Goal: Task Accomplishment & Management: Manage account settings

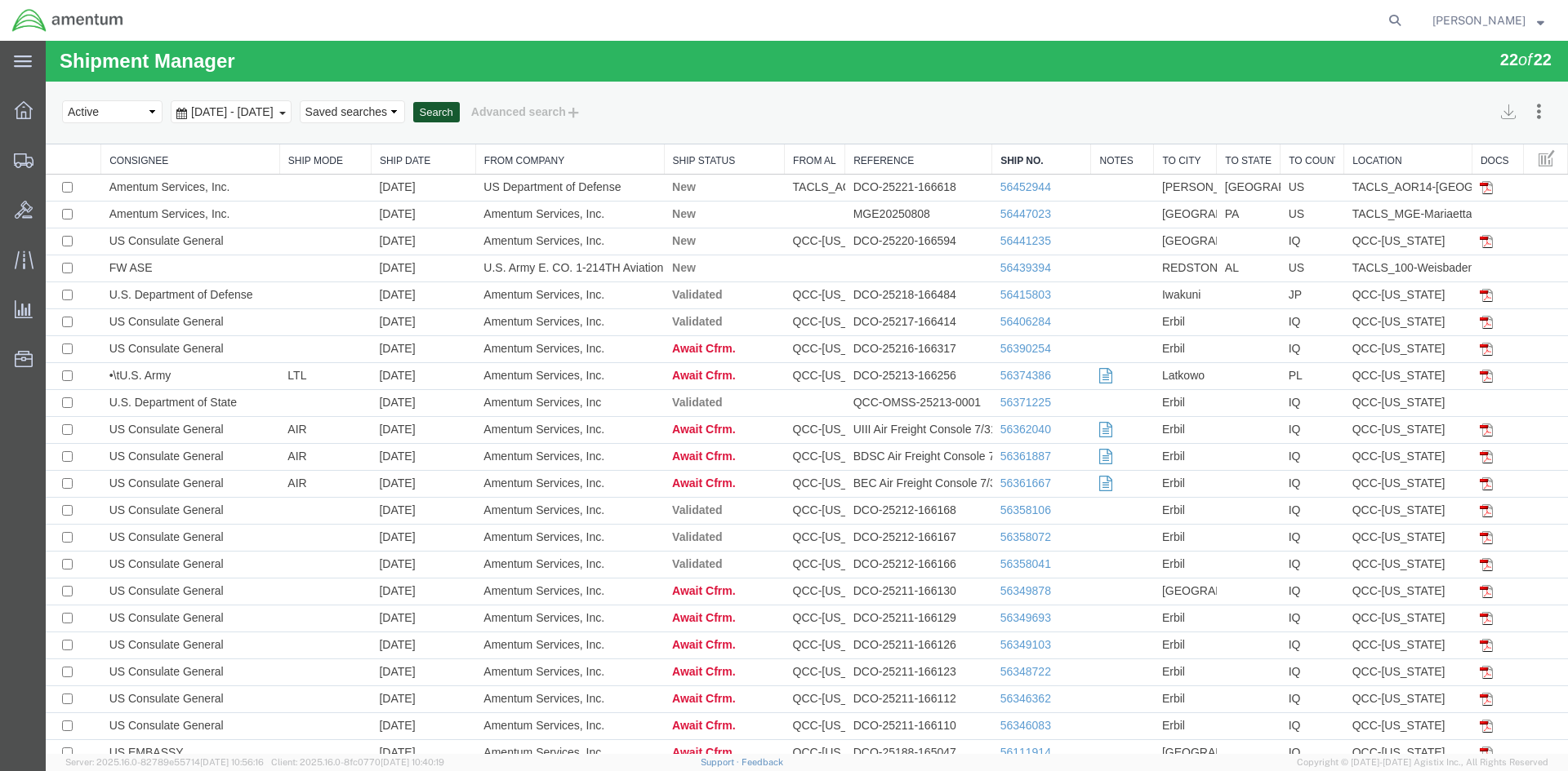
click at [460, 106] on button "Search" at bounding box center [437, 112] width 46 height 21
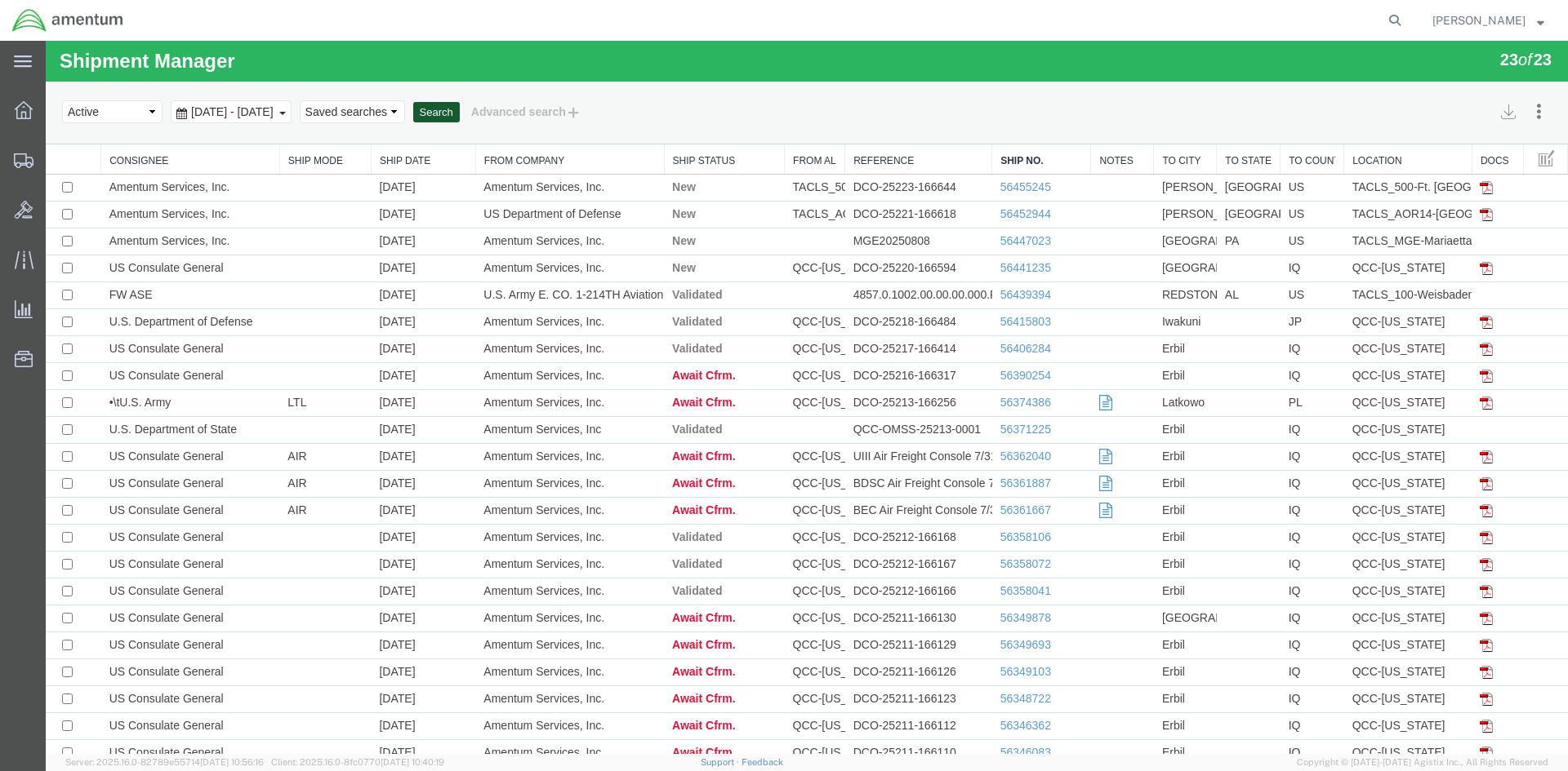
click at [460, 110] on button "Search" at bounding box center [437, 112] width 46 height 21
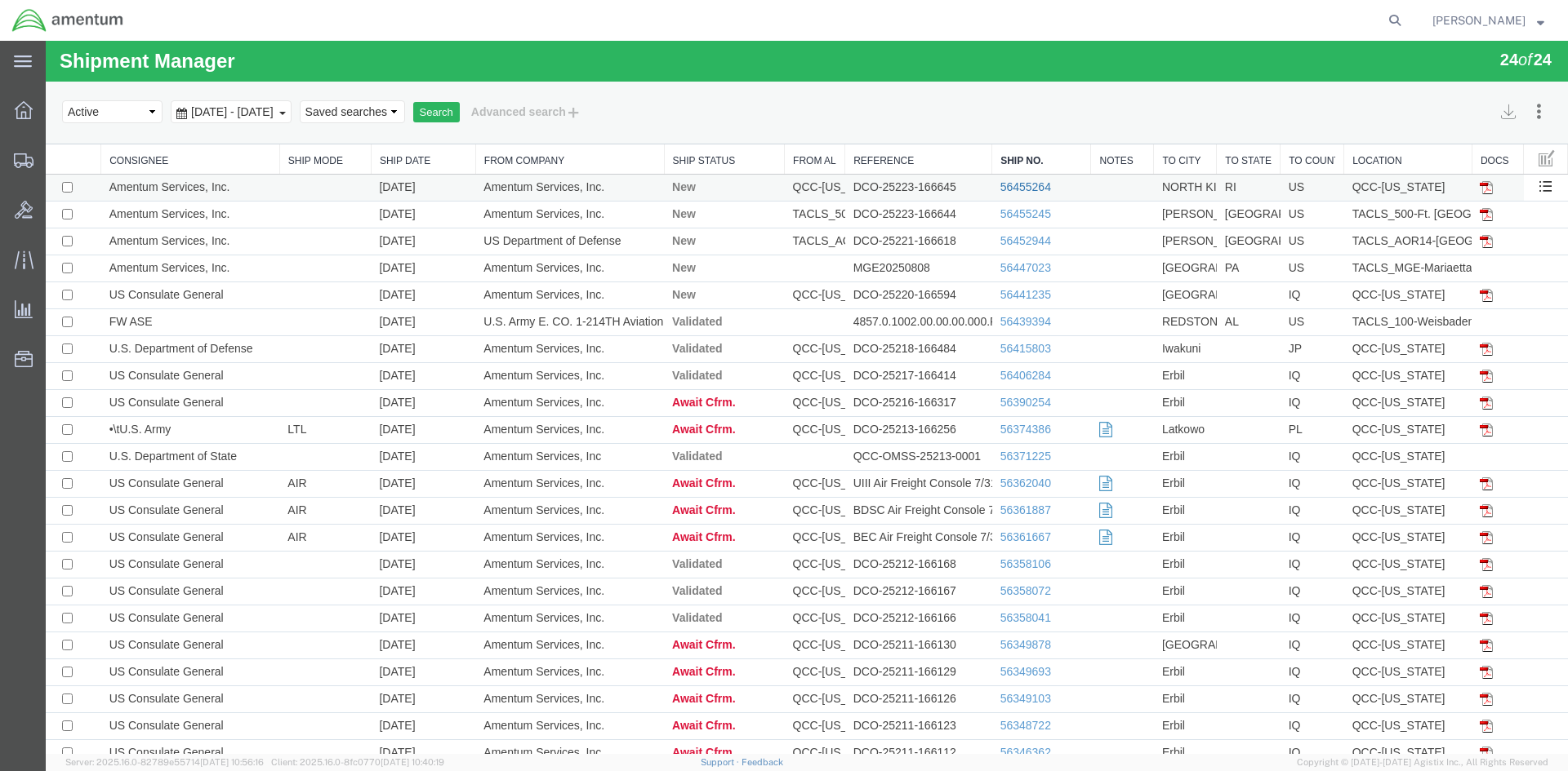
click at [1007, 186] on link "56455264" at bounding box center [1026, 187] width 50 height 14
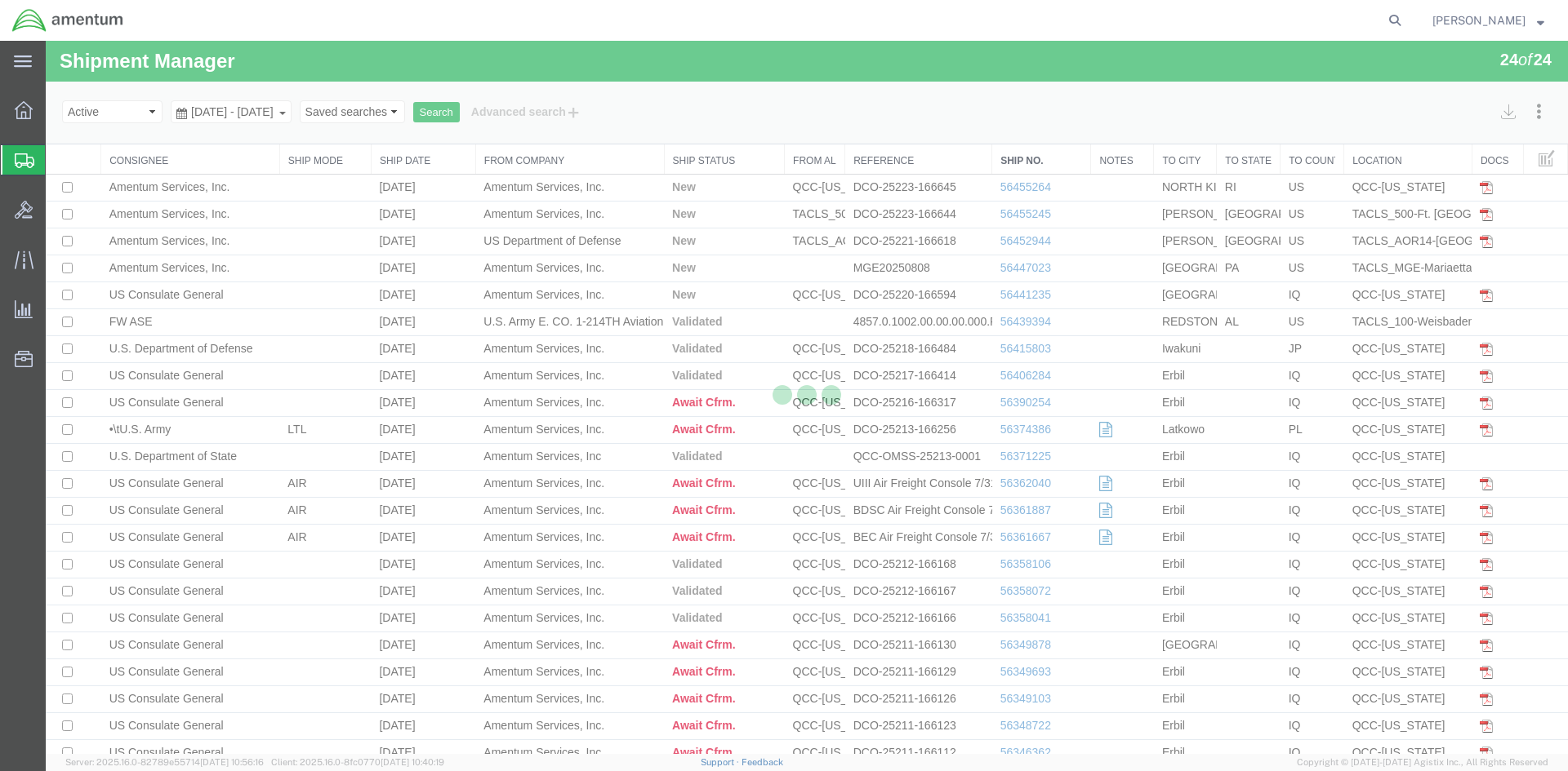
select select "42668"
select select "42701"
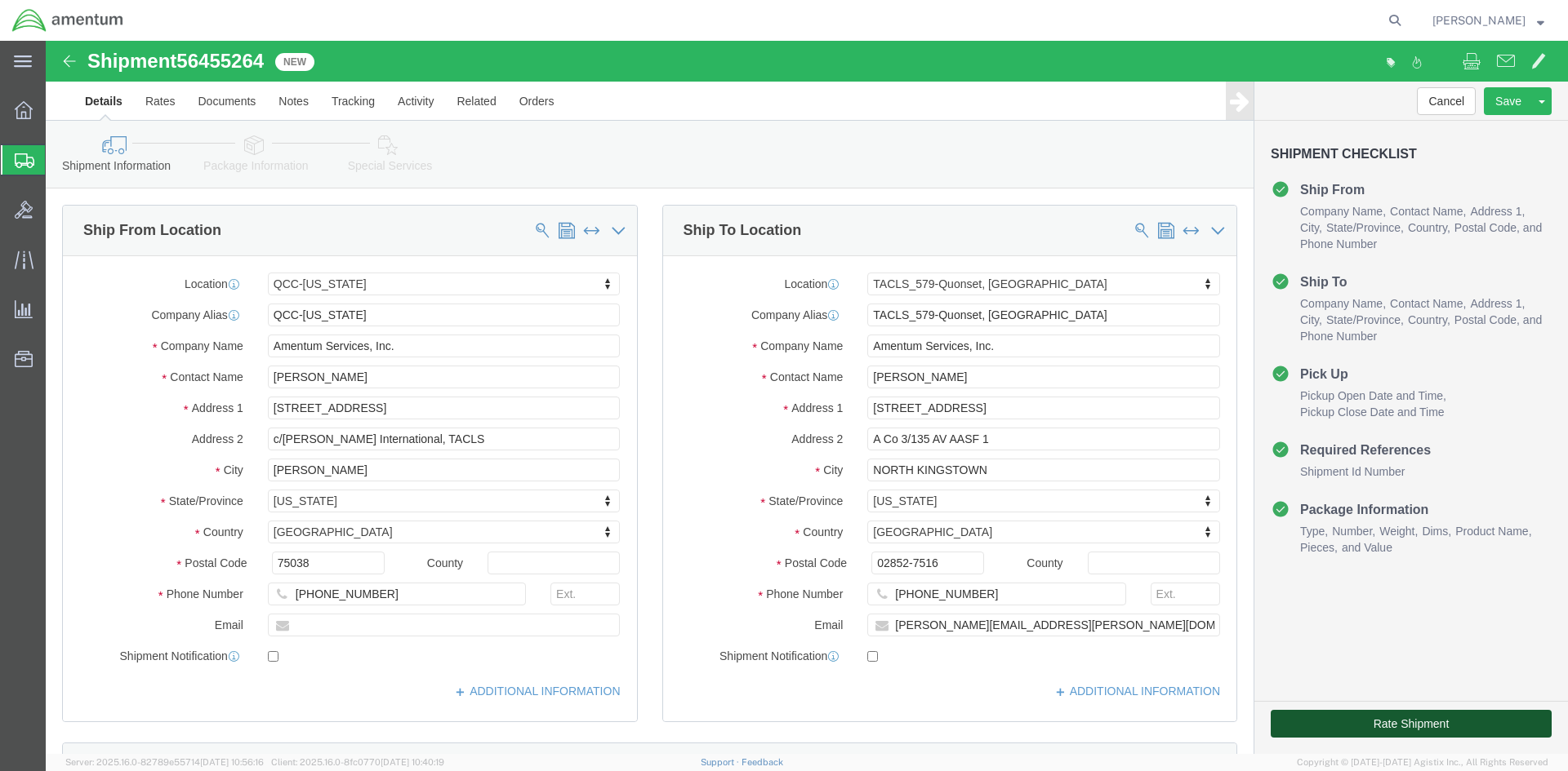
click button "Rate Shipment"
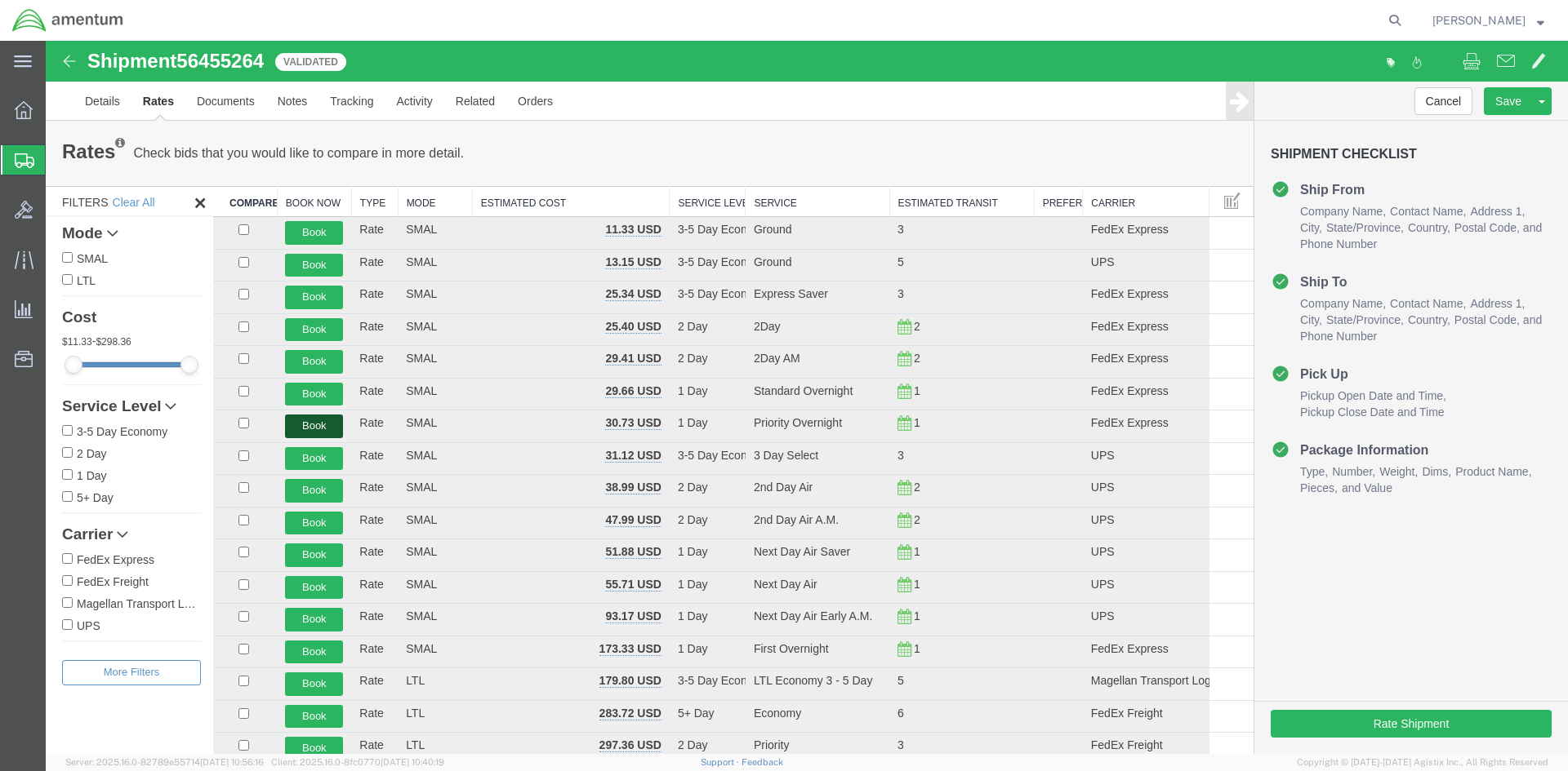
click at [305, 423] on button "Book" at bounding box center [314, 427] width 58 height 23
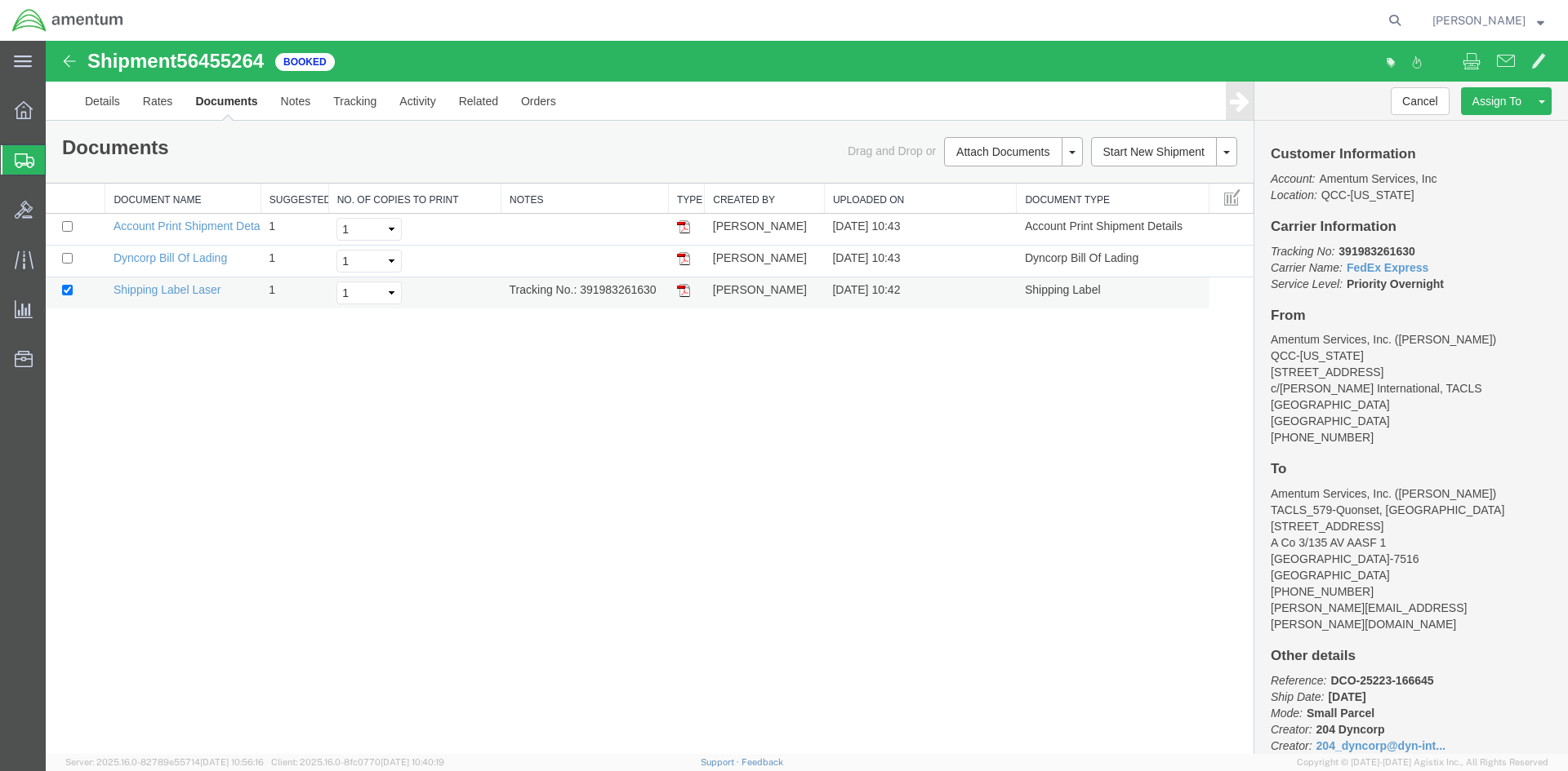
drag, startPoint x: 584, startPoint y: 287, endPoint x: 644, endPoint y: 292, distance: 60.2
click at [657, 290] on td "Tracking No.: 391983261630" at bounding box center [585, 293] width 167 height 32
click at [685, 292] on img at bounding box center [683, 291] width 14 height 14
click at [56, 114] on span "Overview" at bounding box center [50, 110] width 12 height 33
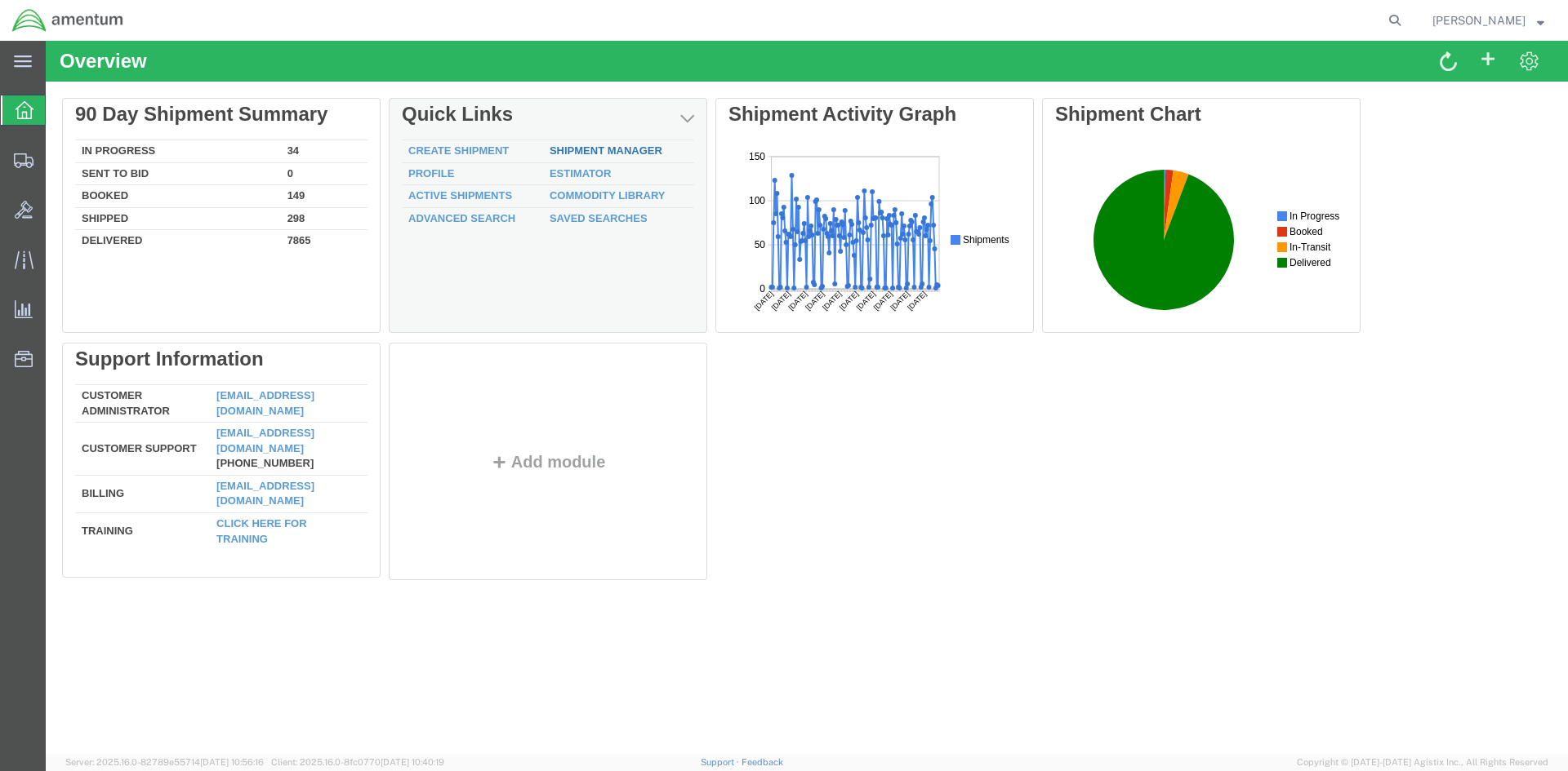
click at [602, 153] on div "Delete 90 Day Shipment Summary In Progress 34 Sent To Bid 0 Booked 149 Shipped …" at bounding box center [806, 342] width 1490 height 489
click at [602, 153] on link "Shipment Manager" at bounding box center [606, 150] width 112 height 13
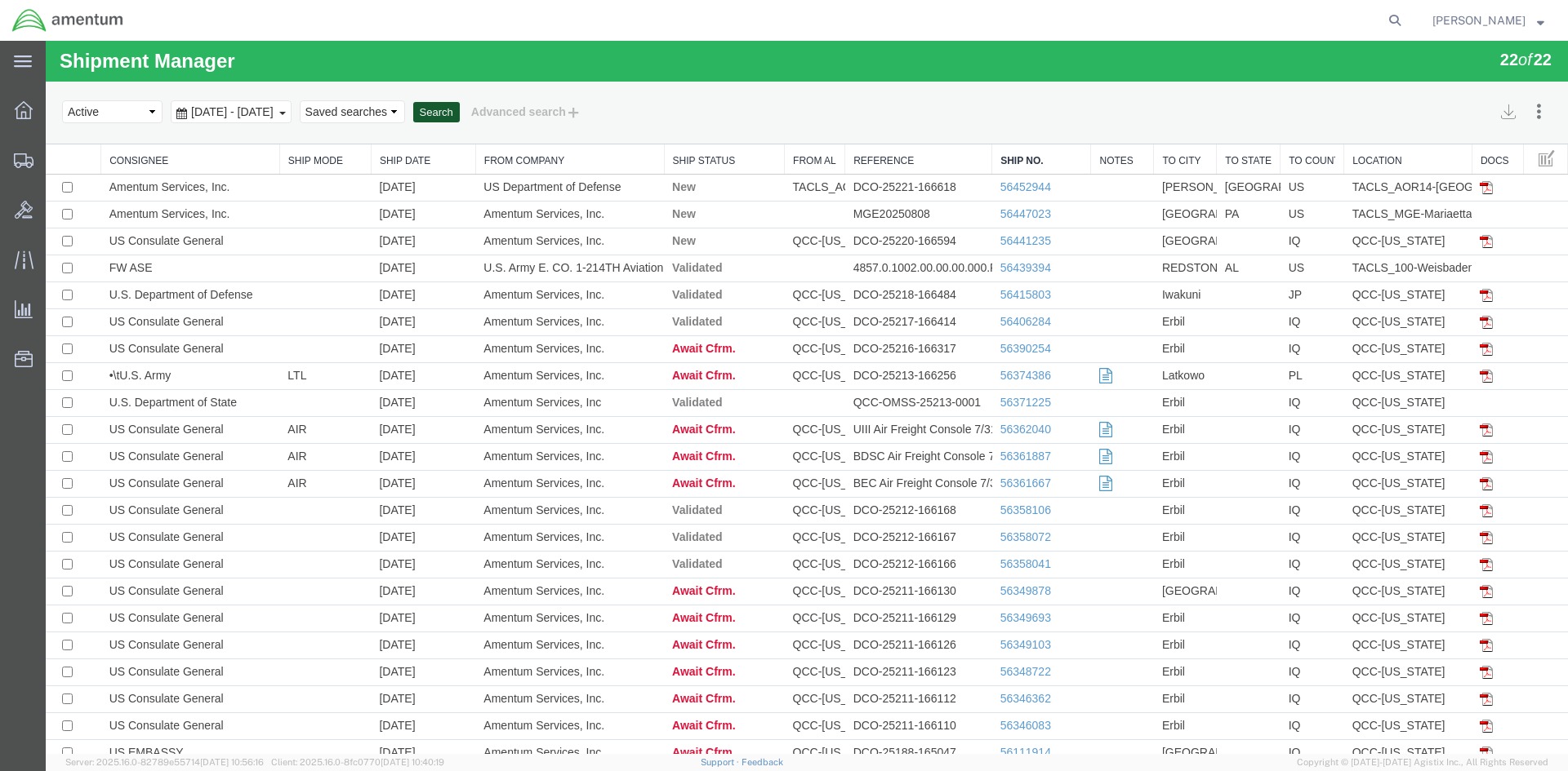
click at [460, 111] on button "Search" at bounding box center [437, 112] width 46 height 21
click at [460, 112] on button "Search" at bounding box center [437, 112] width 46 height 21
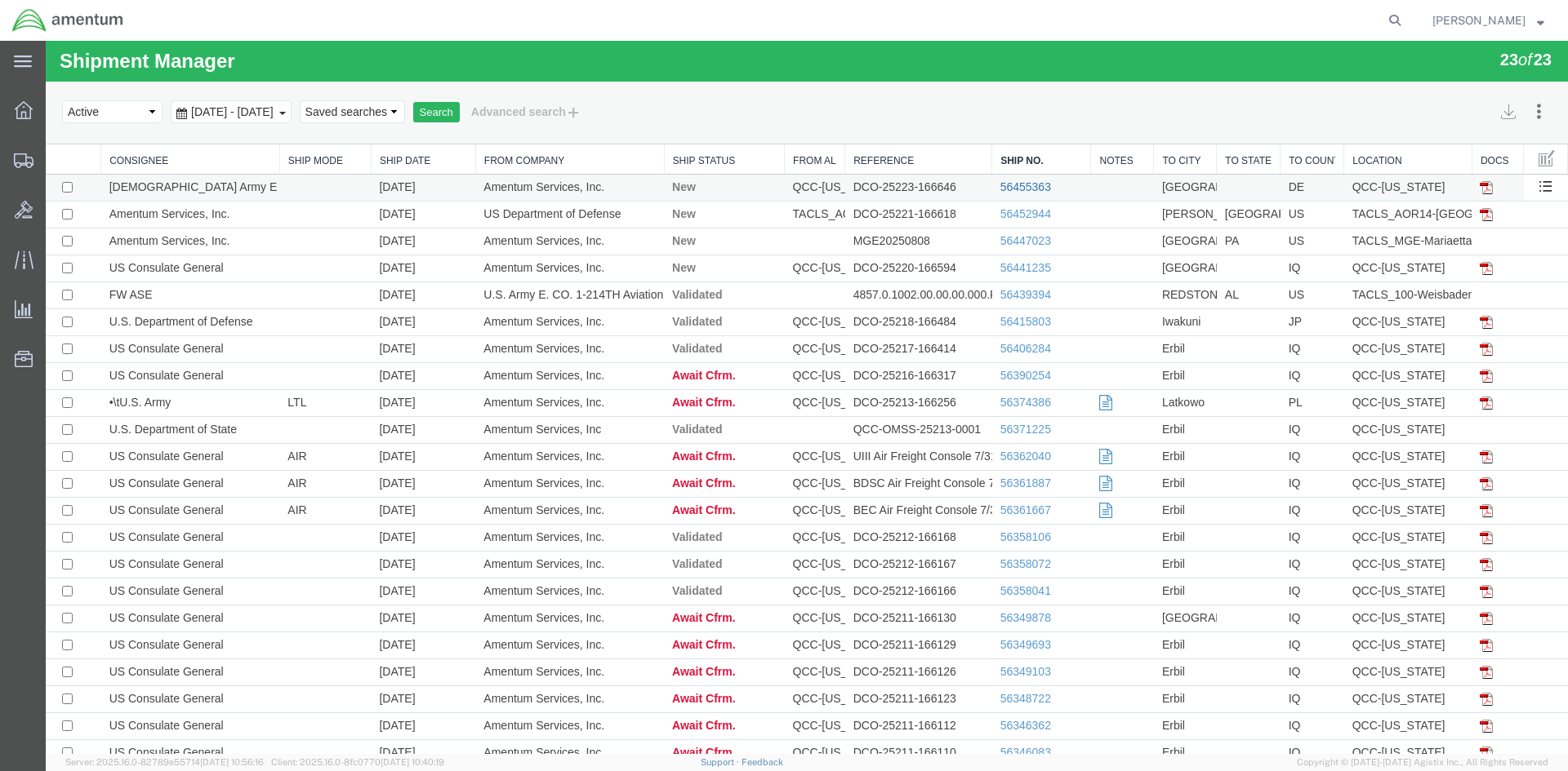
click at [1001, 185] on link "56455363" at bounding box center [1026, 187] width 50 height 14
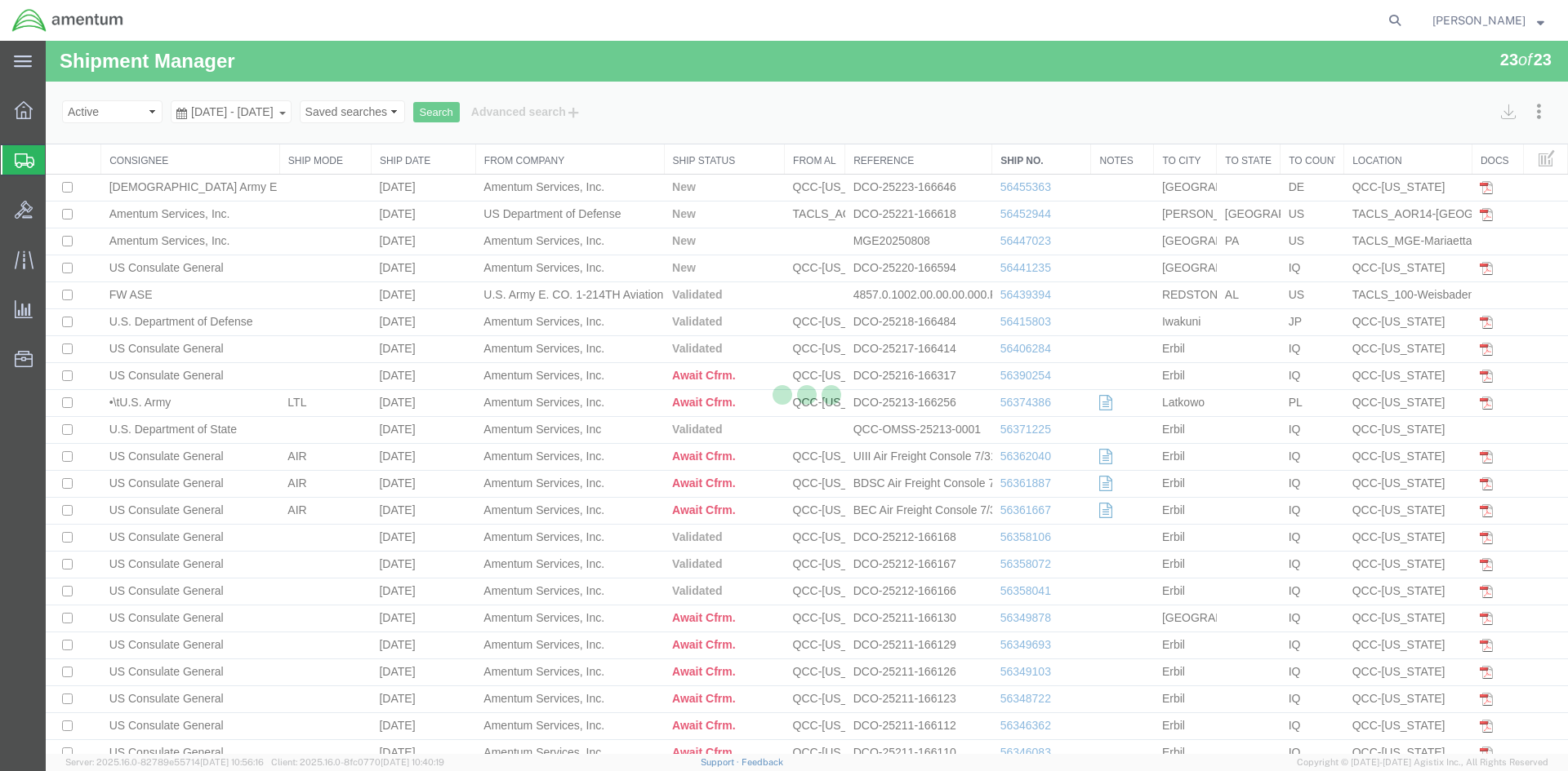
select select "42668"
select select "42677"
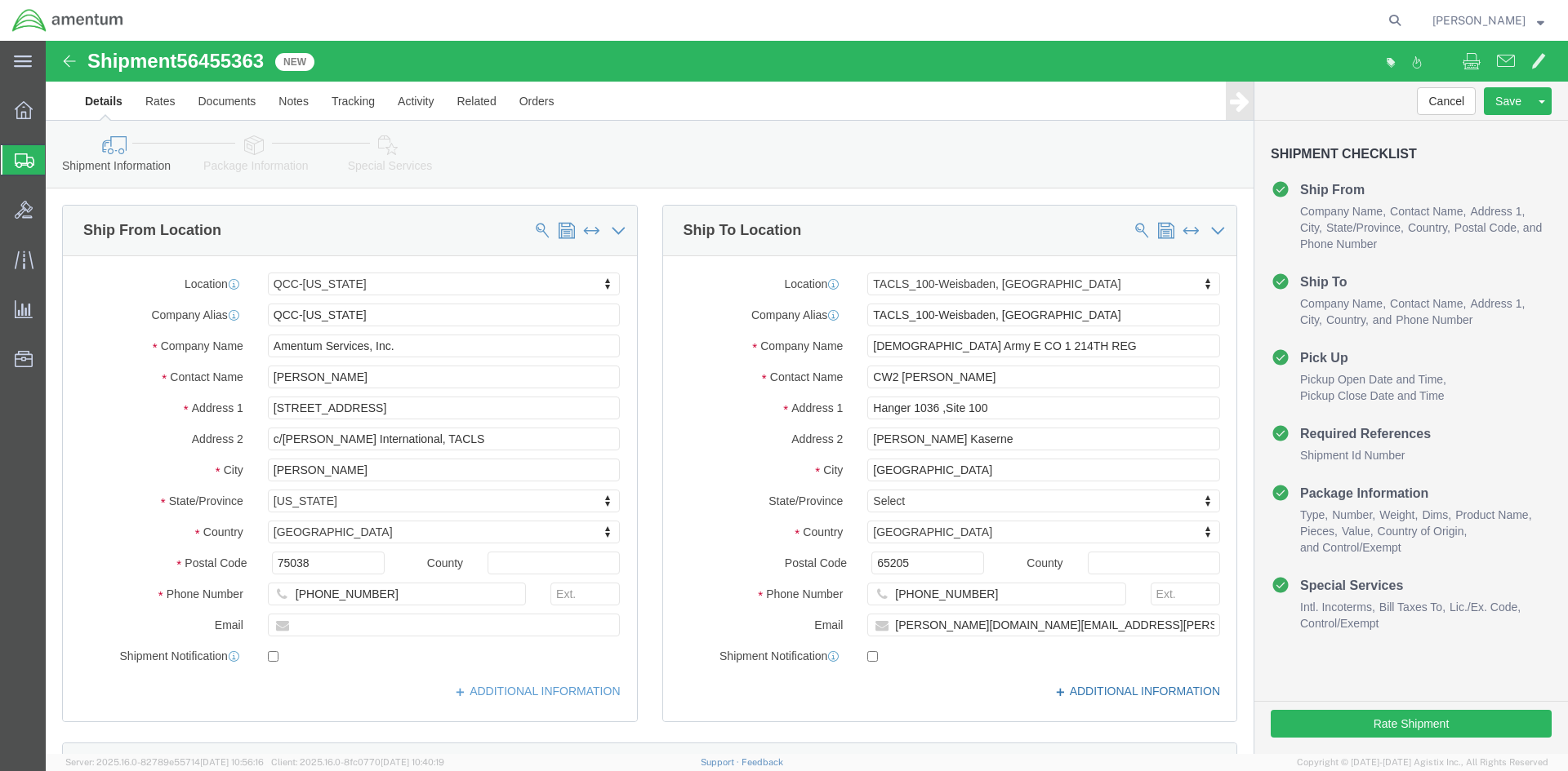
click icon
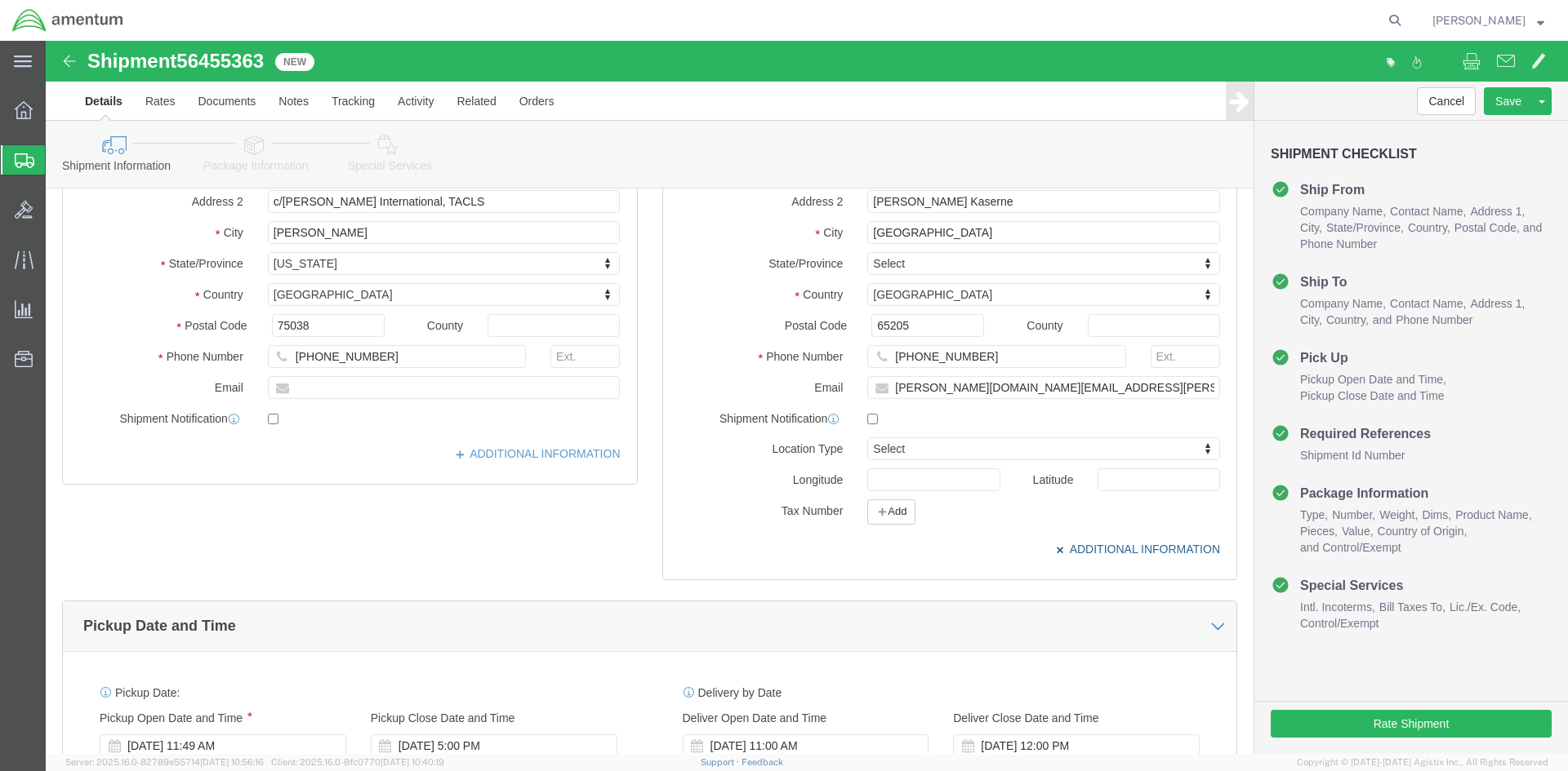
scroll to position [245, 0]
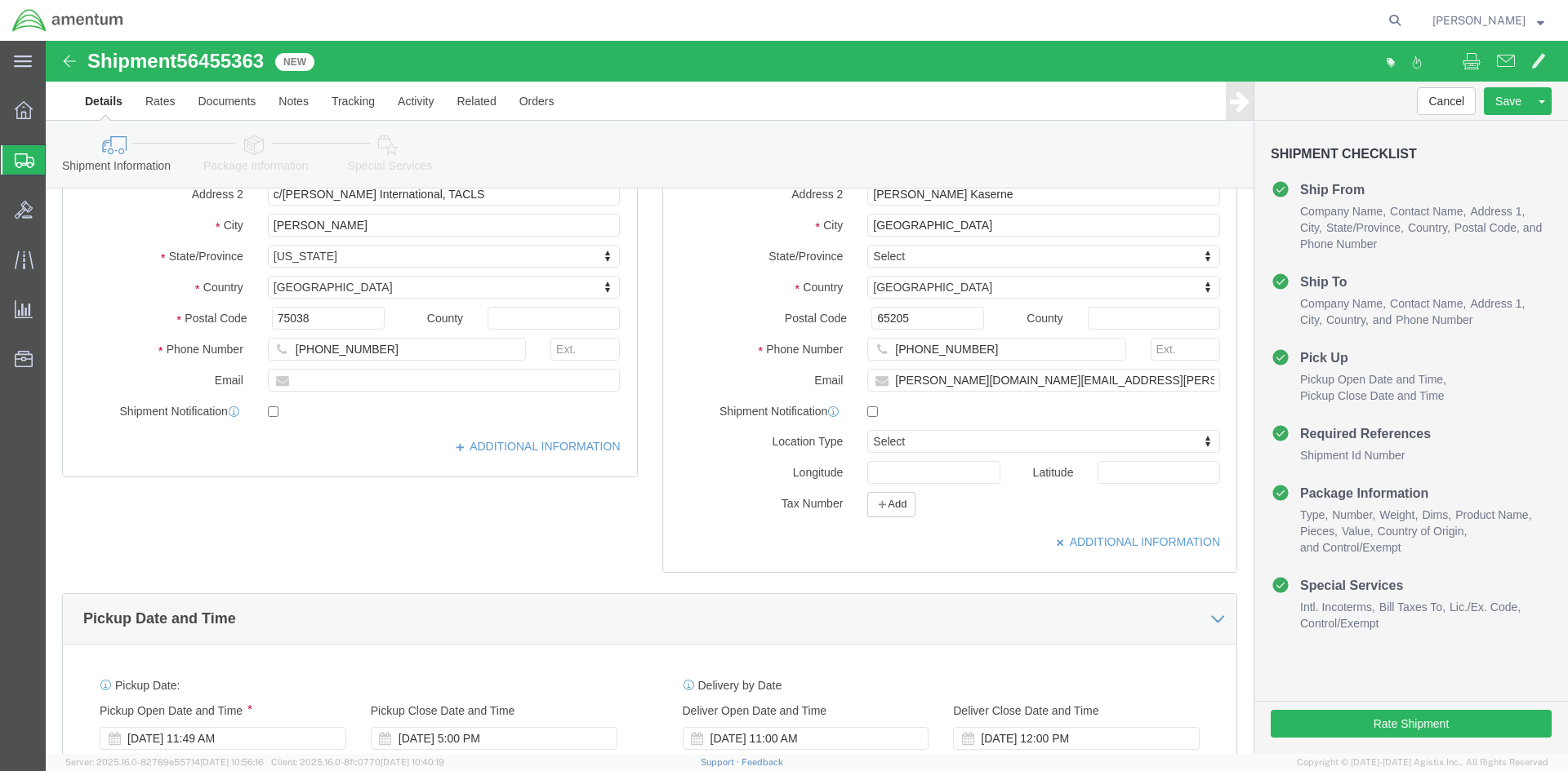
click div "Location Type Select Select Business No Loading Dock Business Business w/ Loadi…"
click button "Add"
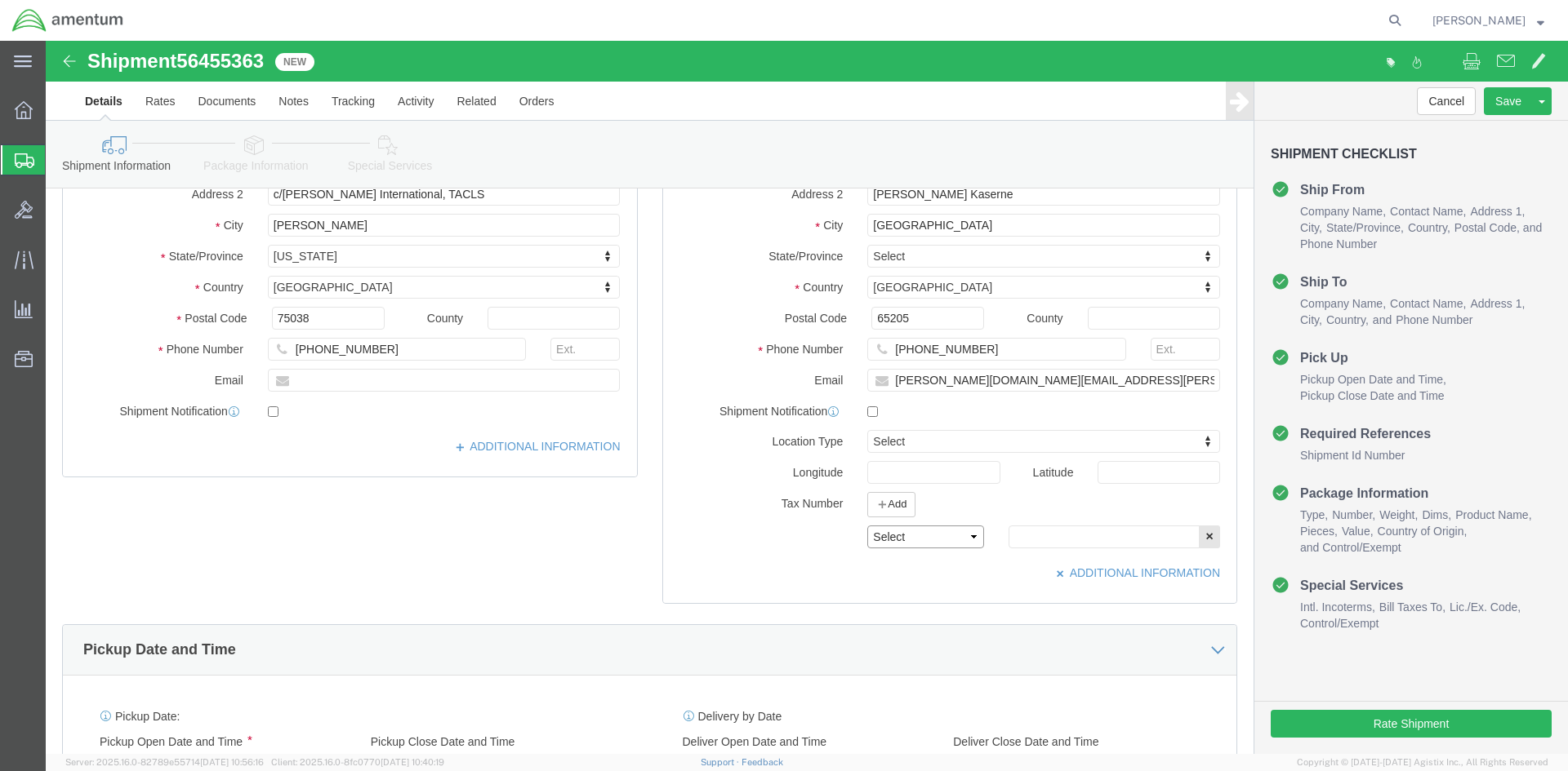
drag, startPoint x: 851, startPoint y: 494, endPoint x: 859, endPoint y: 504, distance: 12.8
click select "Select EIN EORI TIN VAT Other"
select select "EORI"
click select "Select EIN EORI TIN VAT Other"
click input "text"
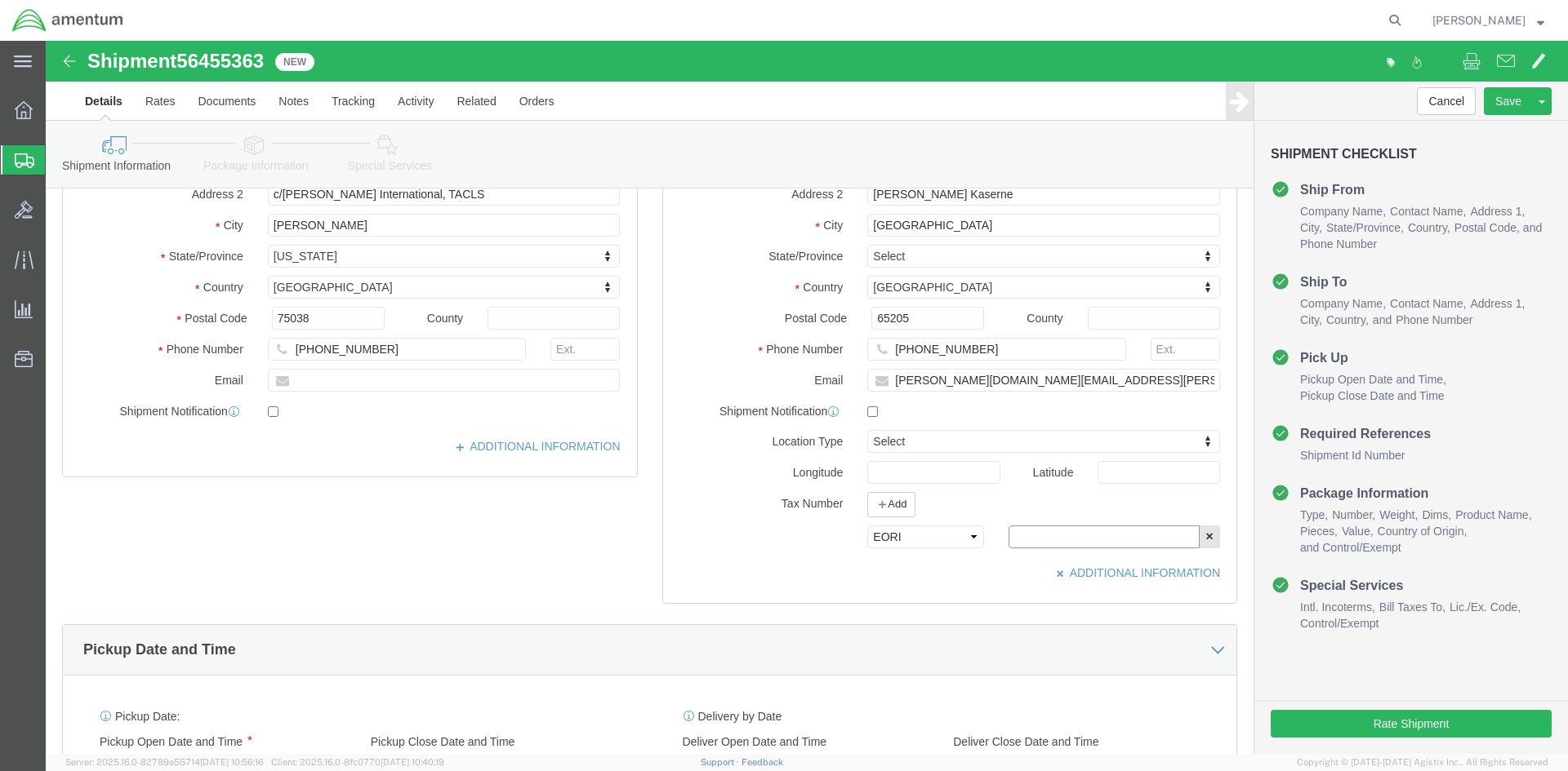
type input "[US_VEHICLE_IDENTIFICATION_NUMBER]"
click link "Special Services"
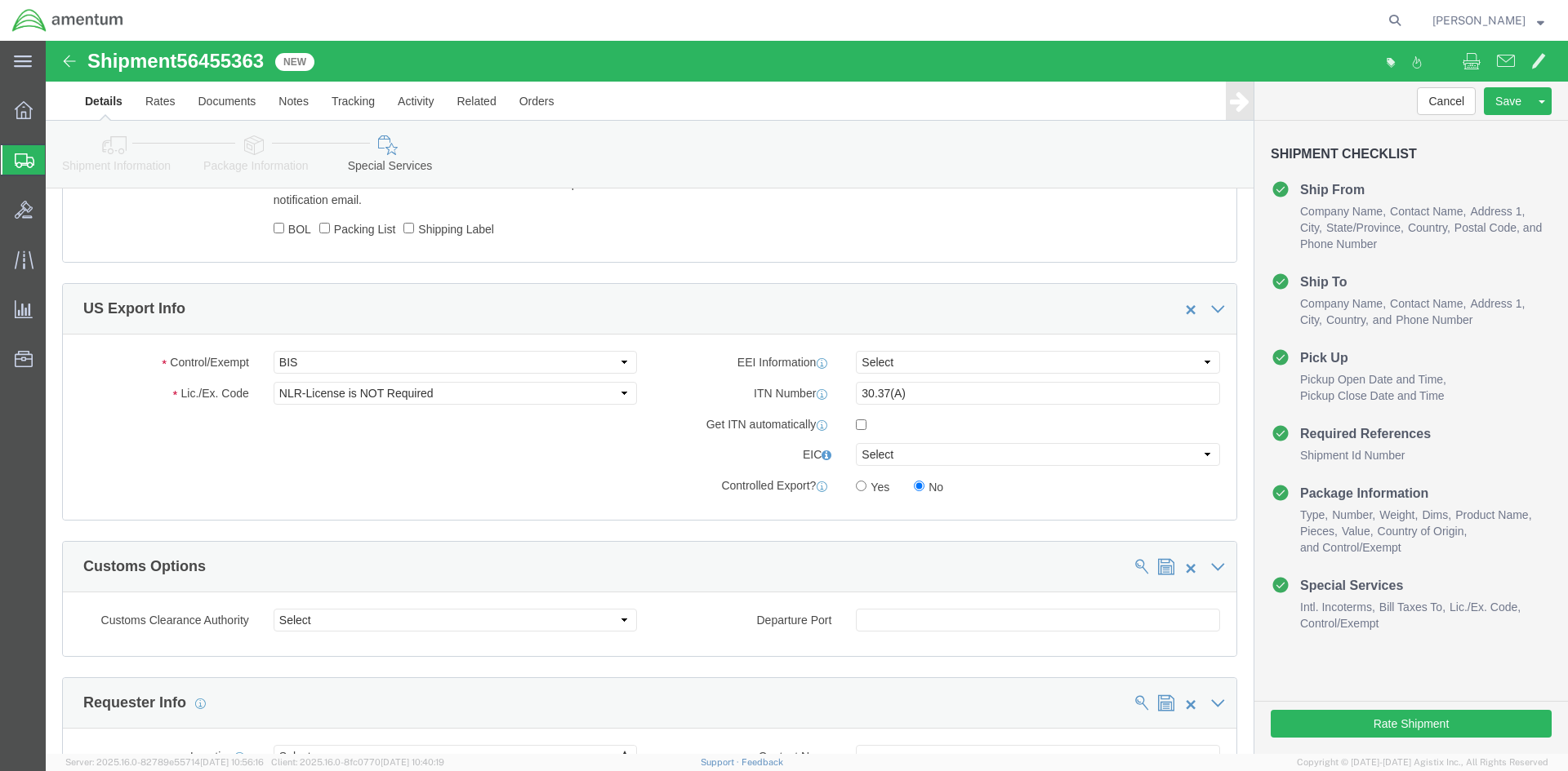
scroll to position [1306, 0]
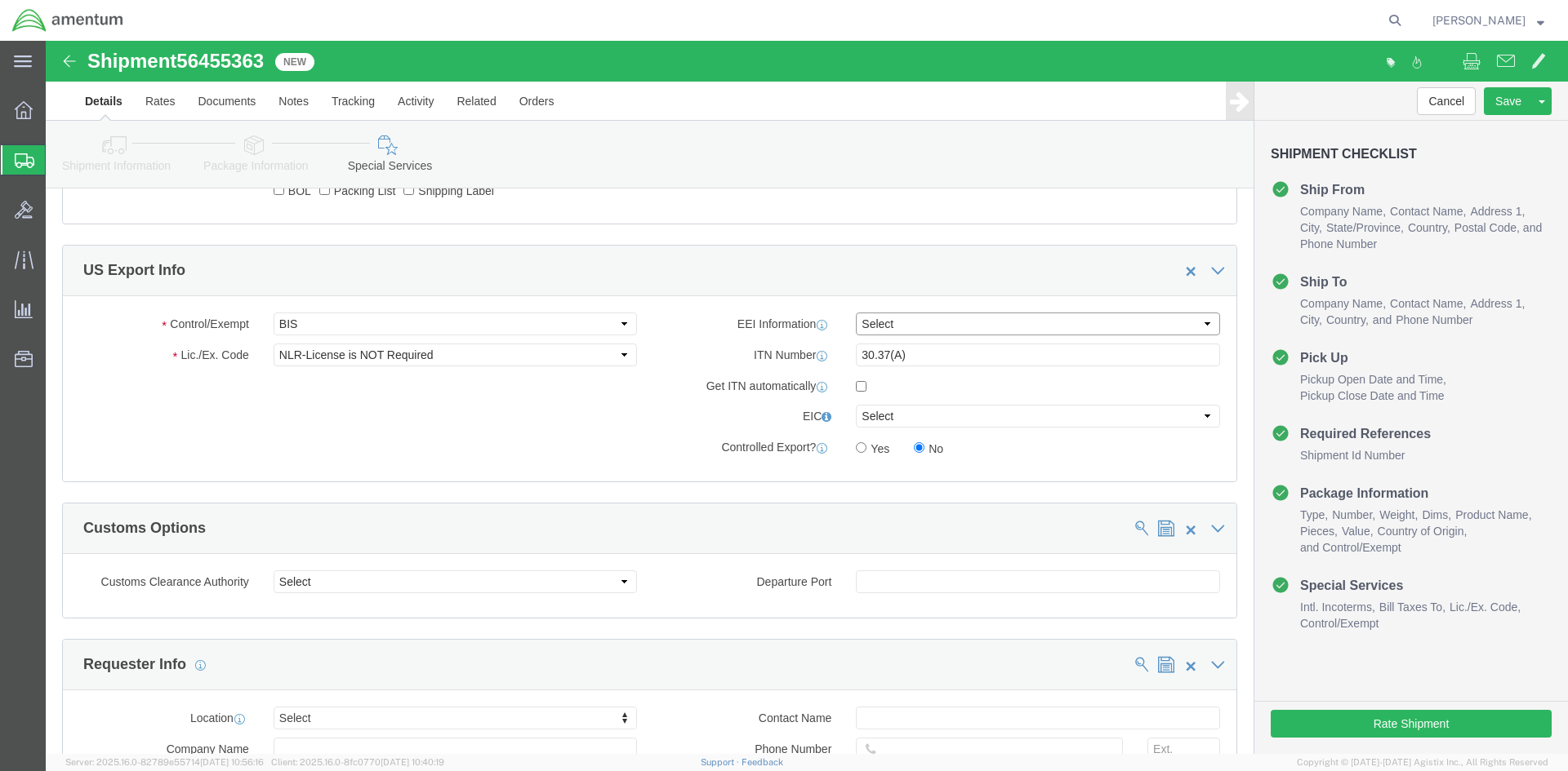
click select "Select AES-Direct EEI Carrier File EEI EEI Exempt"
select select "EXEM"
click select "Select AES-Direct EEI Carrier File EEI EEI Exempt"
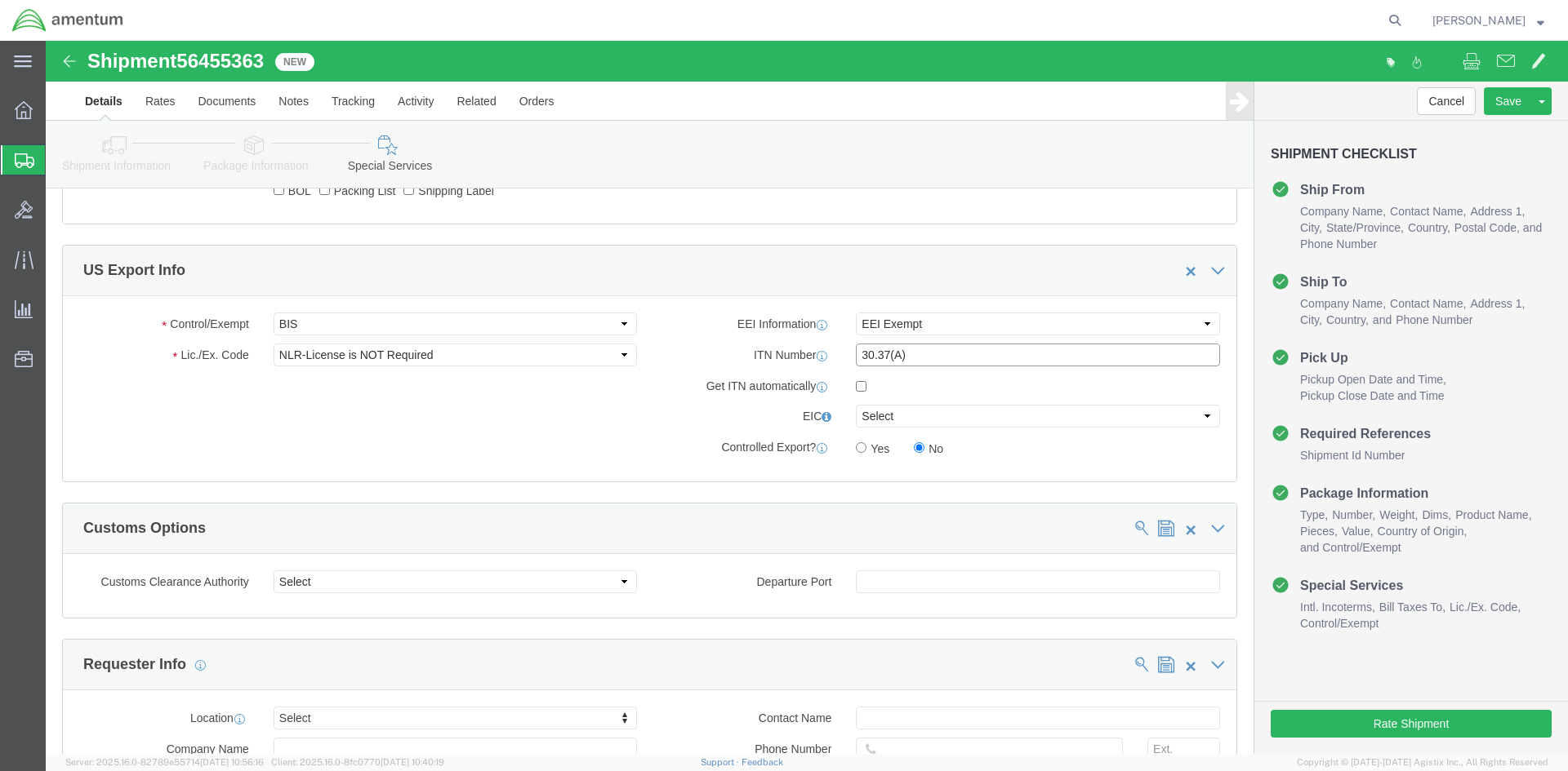
drag, startPoint x: 872, startPoint y: 321, endPoint x: 739, endPoint y: 316, distance: 133.1
click div "ITN Number Internal transaction number. The AES generated number assigned to a …"
click select "Select ATF BIS DEA EPA FDA FTR ITAR OFAC Other (OPA)"
select select "FTR"
click select "Select ATF BIS DEA EPA FDA FTR ITAR OFAC Other (OPA)"
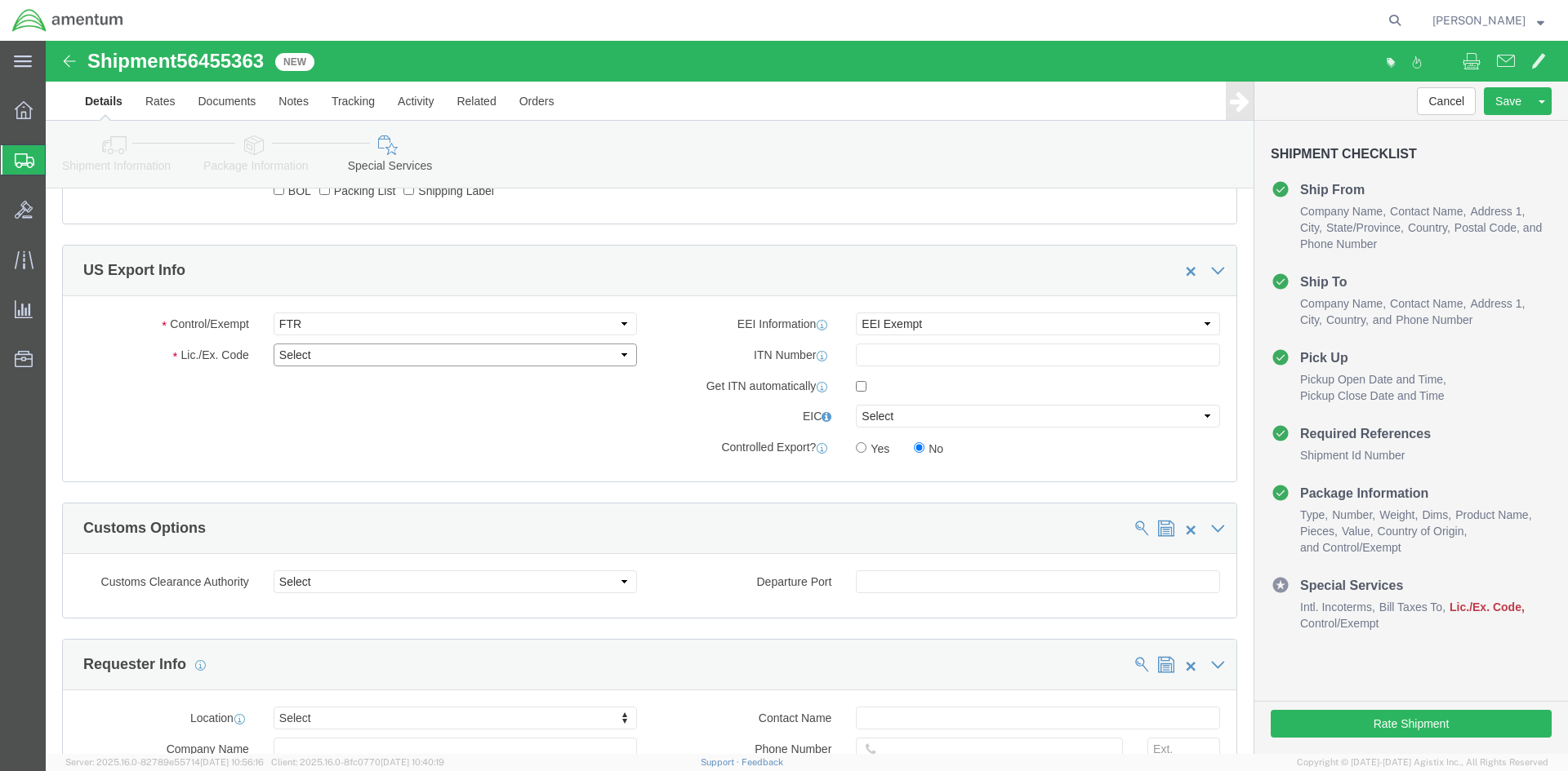
click select "Select 30.2(d)(2) 30.36 30.37(a) 30.37(f) 30.37(g) 30.37(h) 30.37(i) 30.37(j) 3…"
select select "30.37(a)"
click select "Select 30.2(d)(2) 30.36 30.37(a) 30.37(f) 30.37(g) 30.37(h) 30.37(i) 30.37(j) 3…"
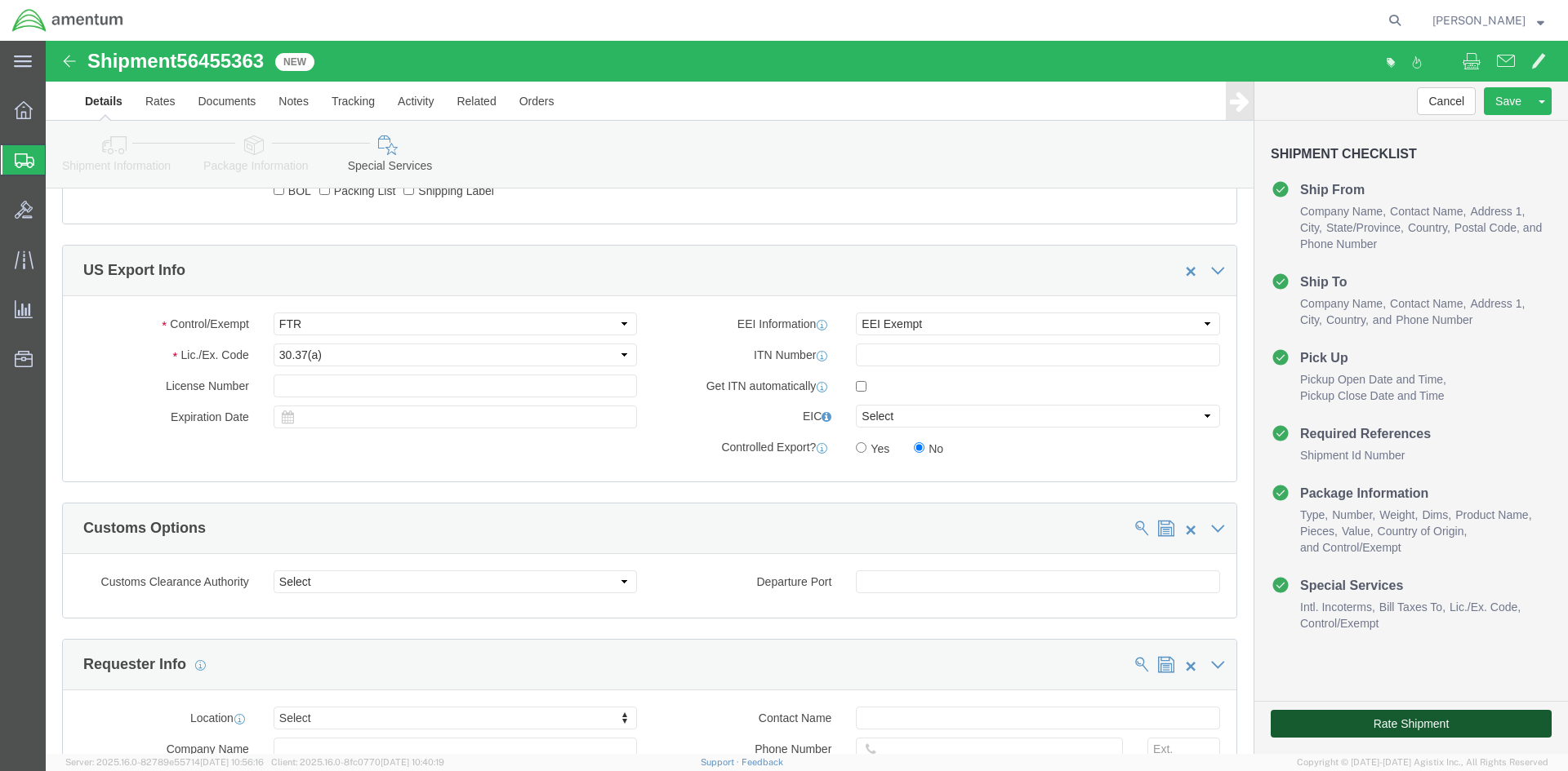
click button "Rate Shipment"
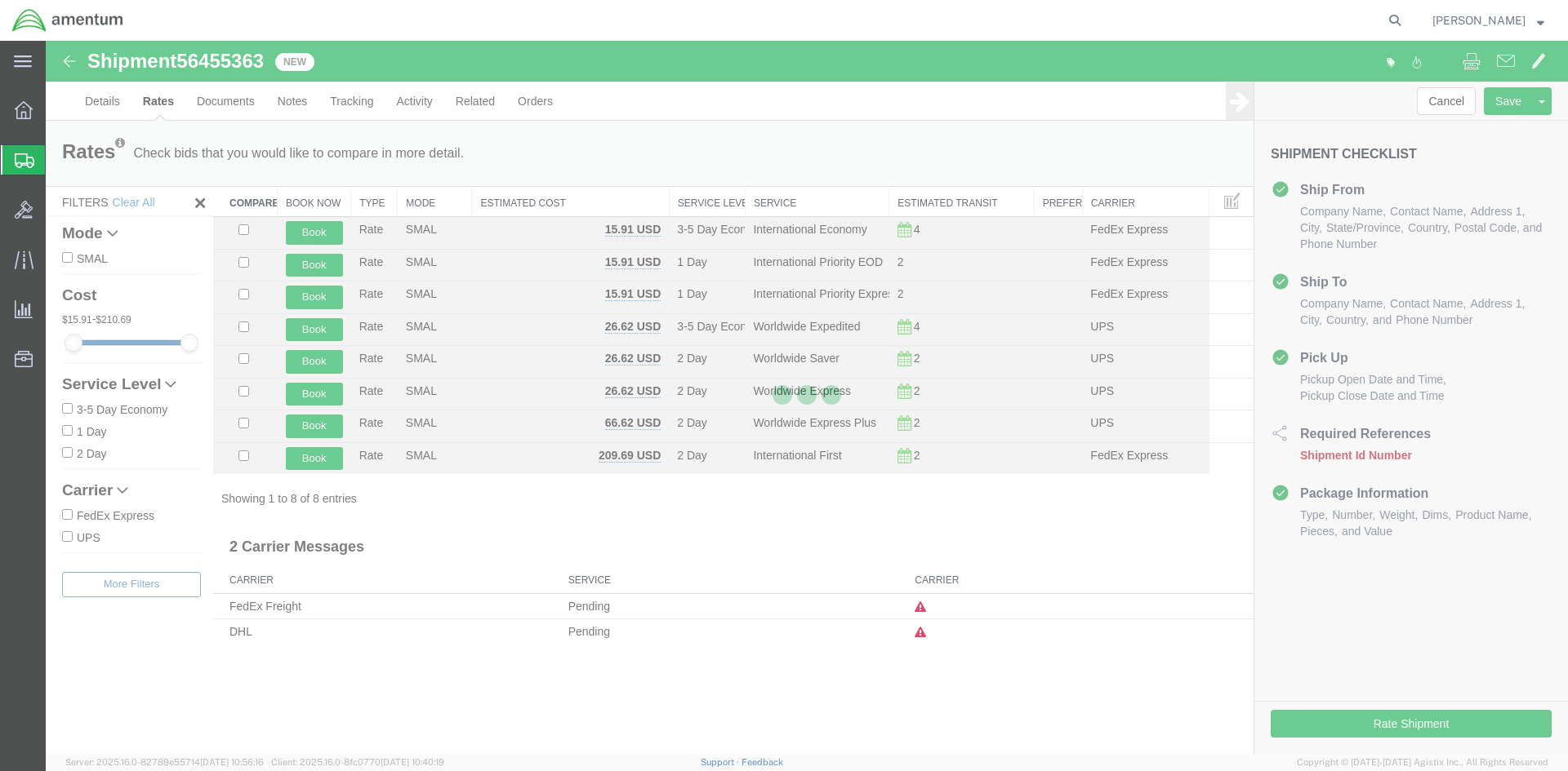
scroll to position [0, 0]
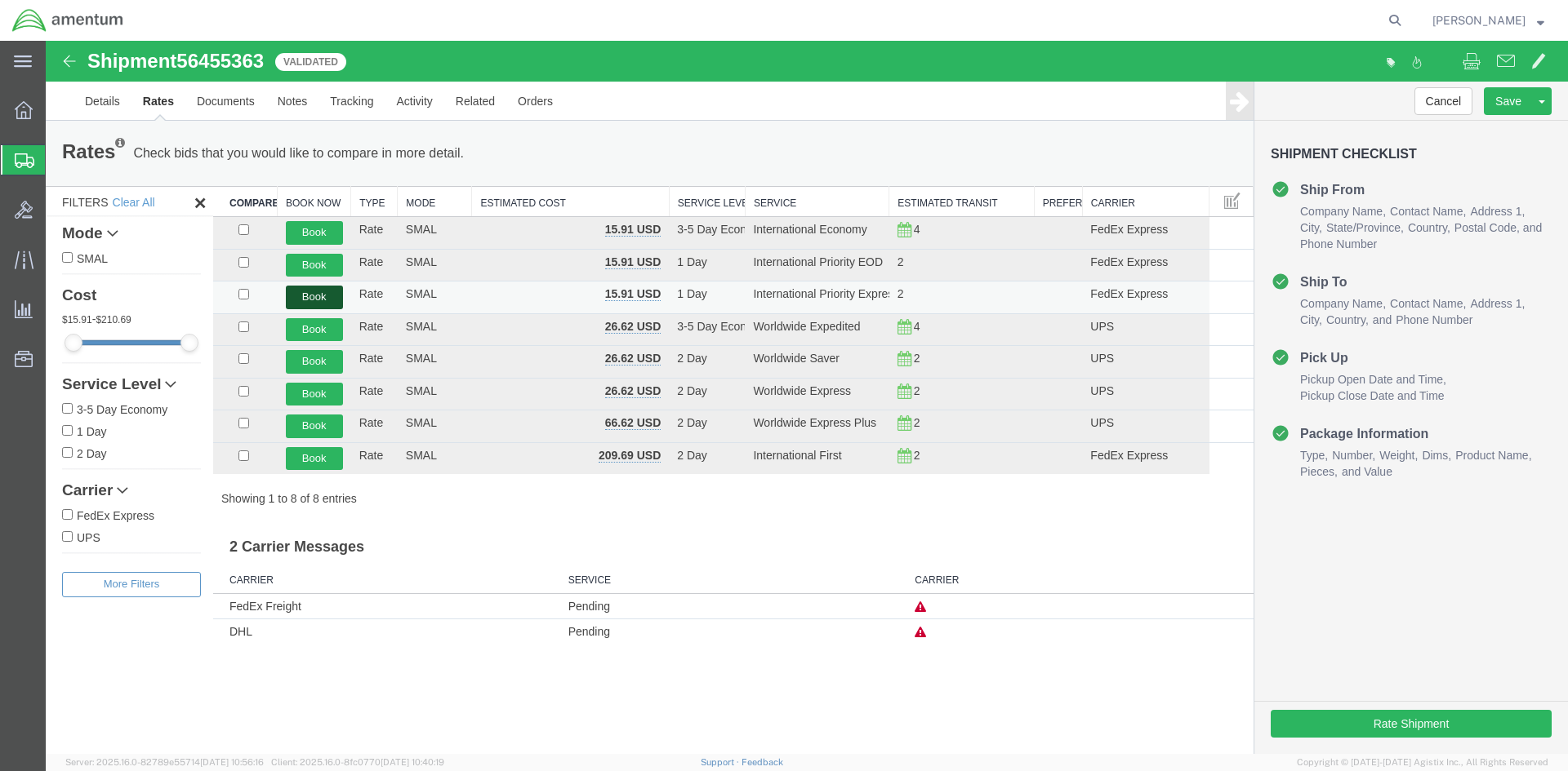
click at [305, 295] on button "Book" at bounding box center [314, 297] width 57 height 23
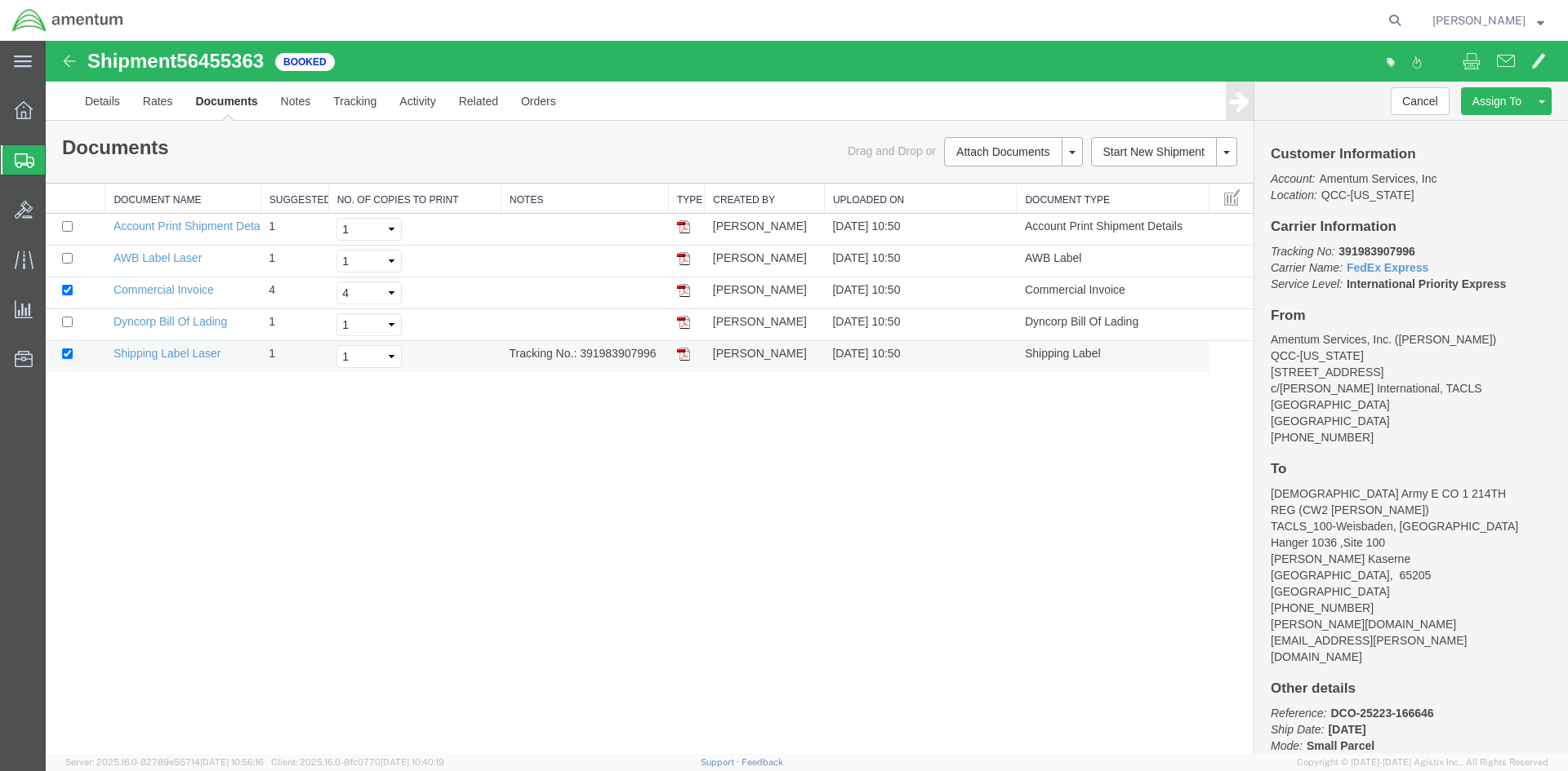
click at [682, 353] on img at bounding box center [683, 354] width 14 height 14
click at [682, 261] on img at bounding box center [683, 259] width 14 height 14
click at [56, 108] on span "Overview" at bounding box center [50, 110] width 12 height 33
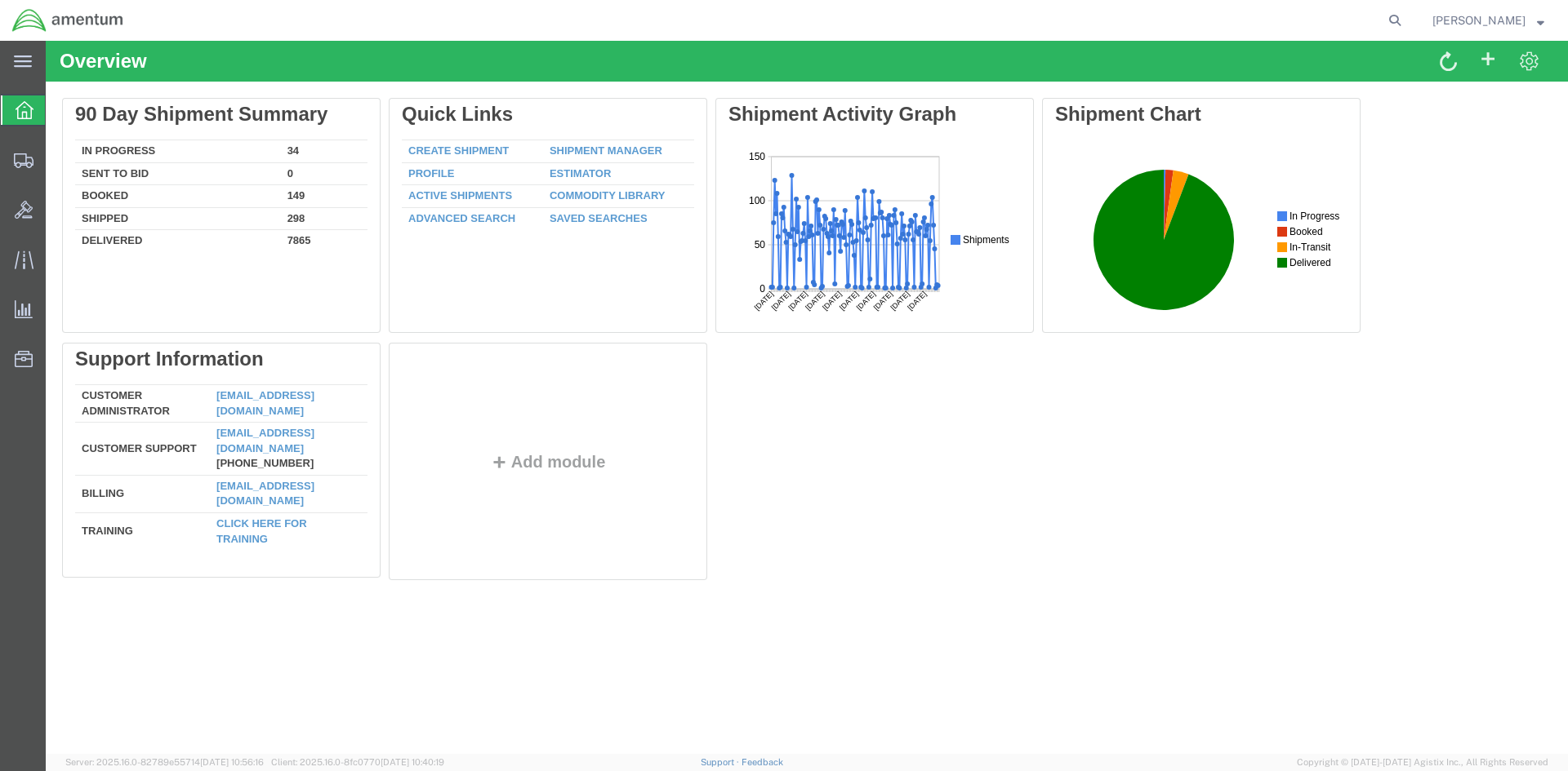
drag, startPoint x: 583, startPoint y: 149, endPoint x: 572, endPoint y: 149, distance: 11.0
click at [583, 149] on link "Shipment Manager" at bounding box center [606, 150] width 112 height 13
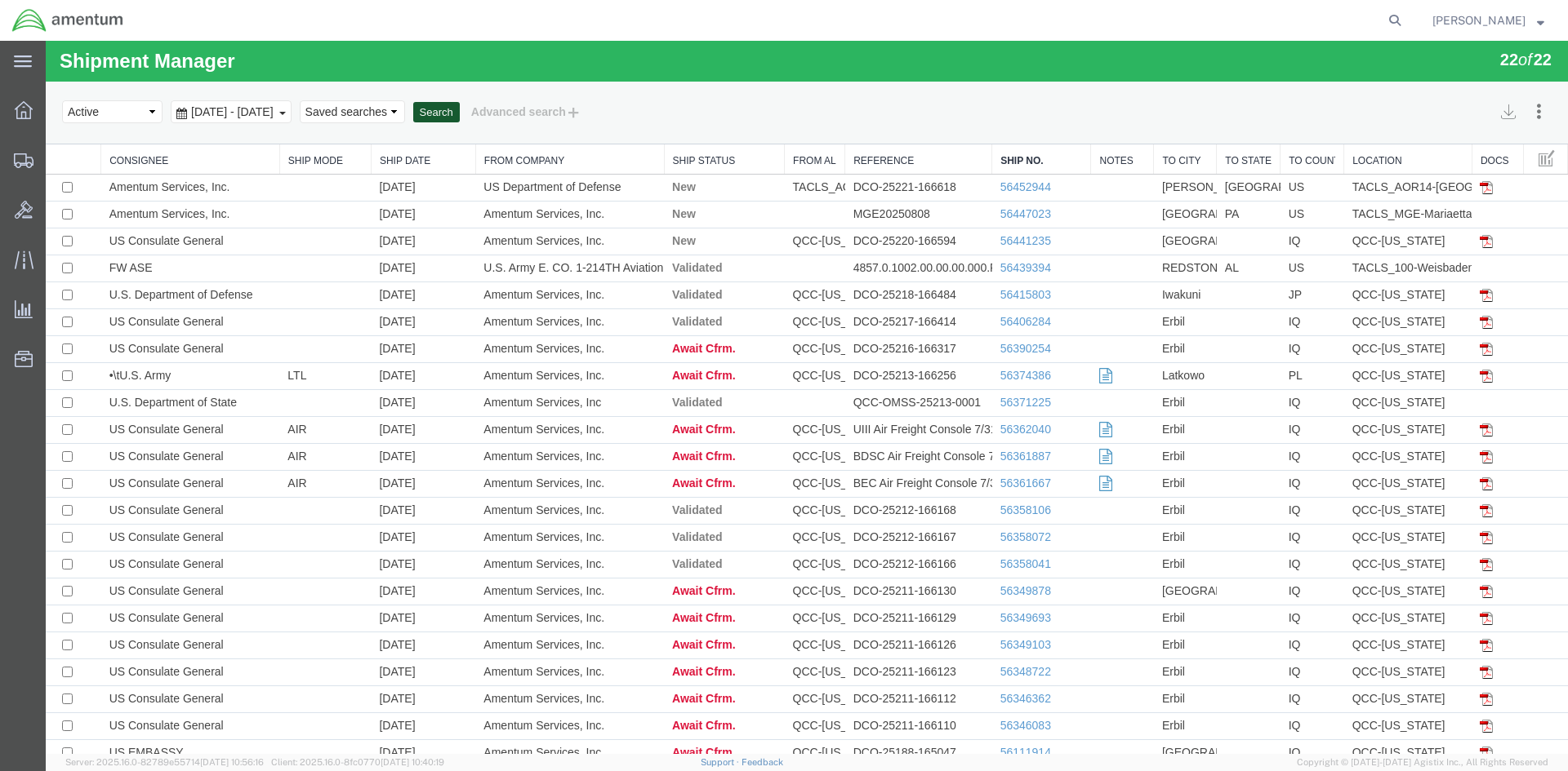
click at [460, 106] on button "Search" at bounding box center [437, 112] width 46 height 21
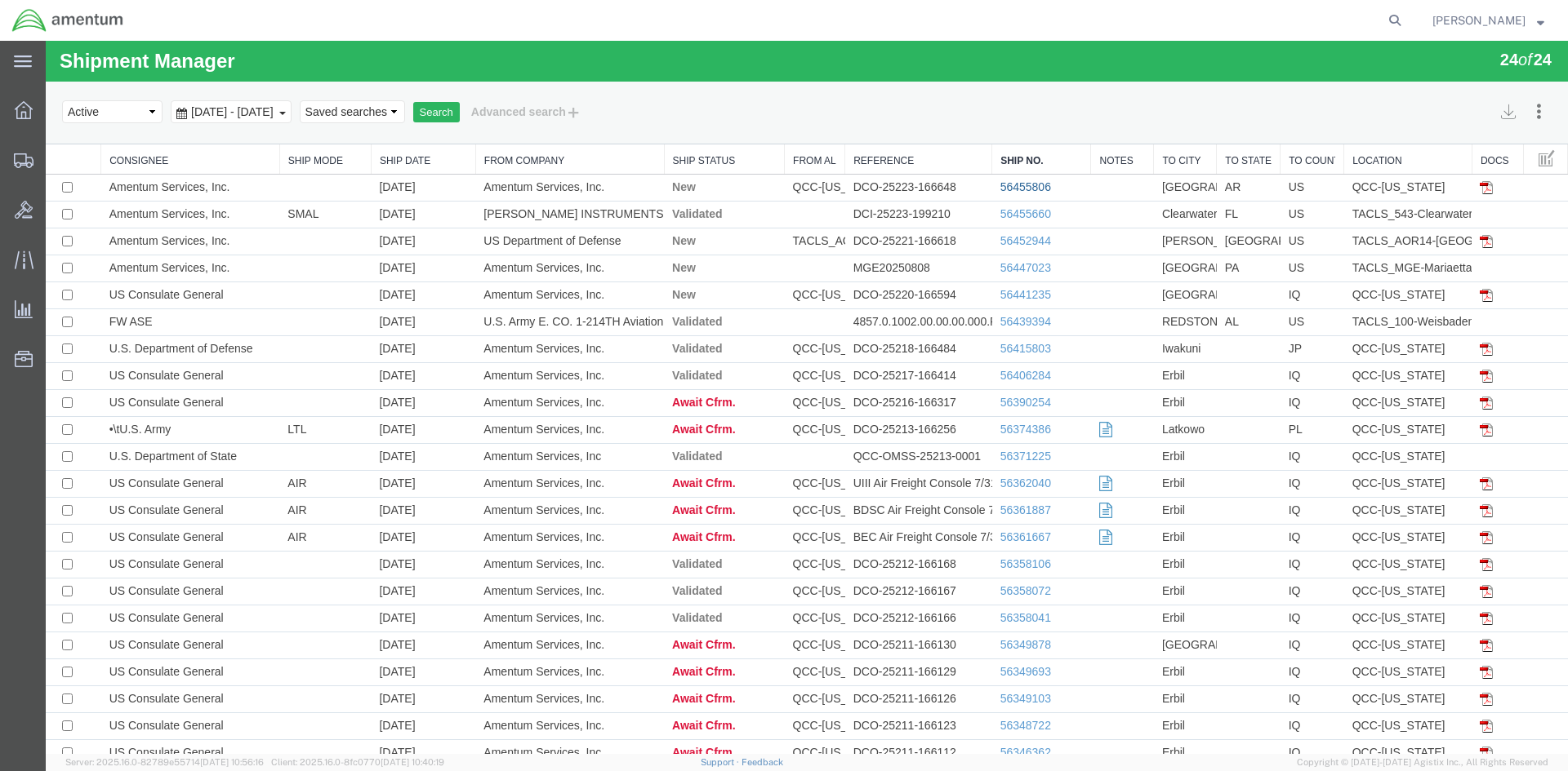
click at [1028, 186] on link "56455806" at bounding box center [1026, 187] width 50 height 14
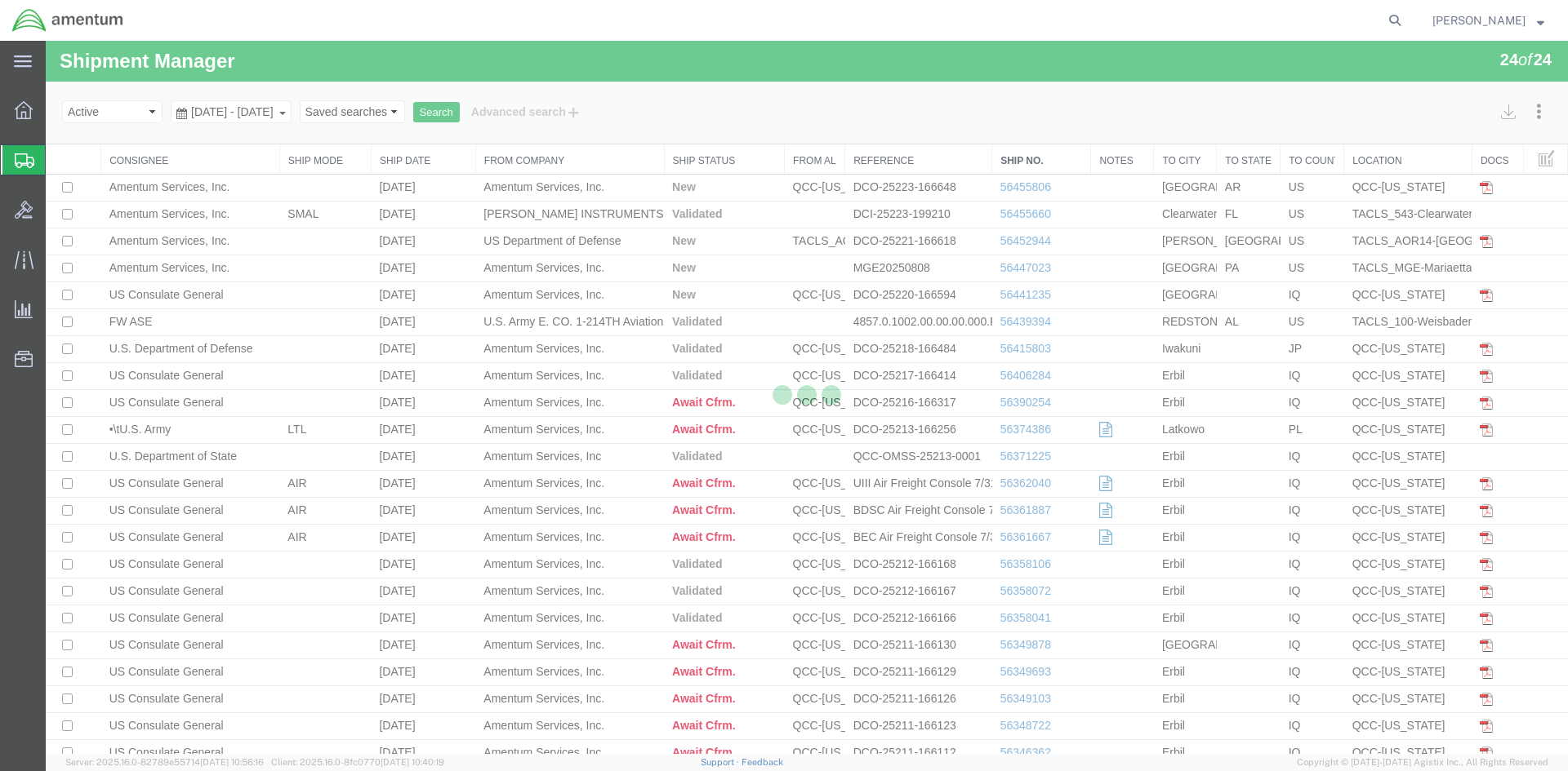
select select "42668"
select select "44371"
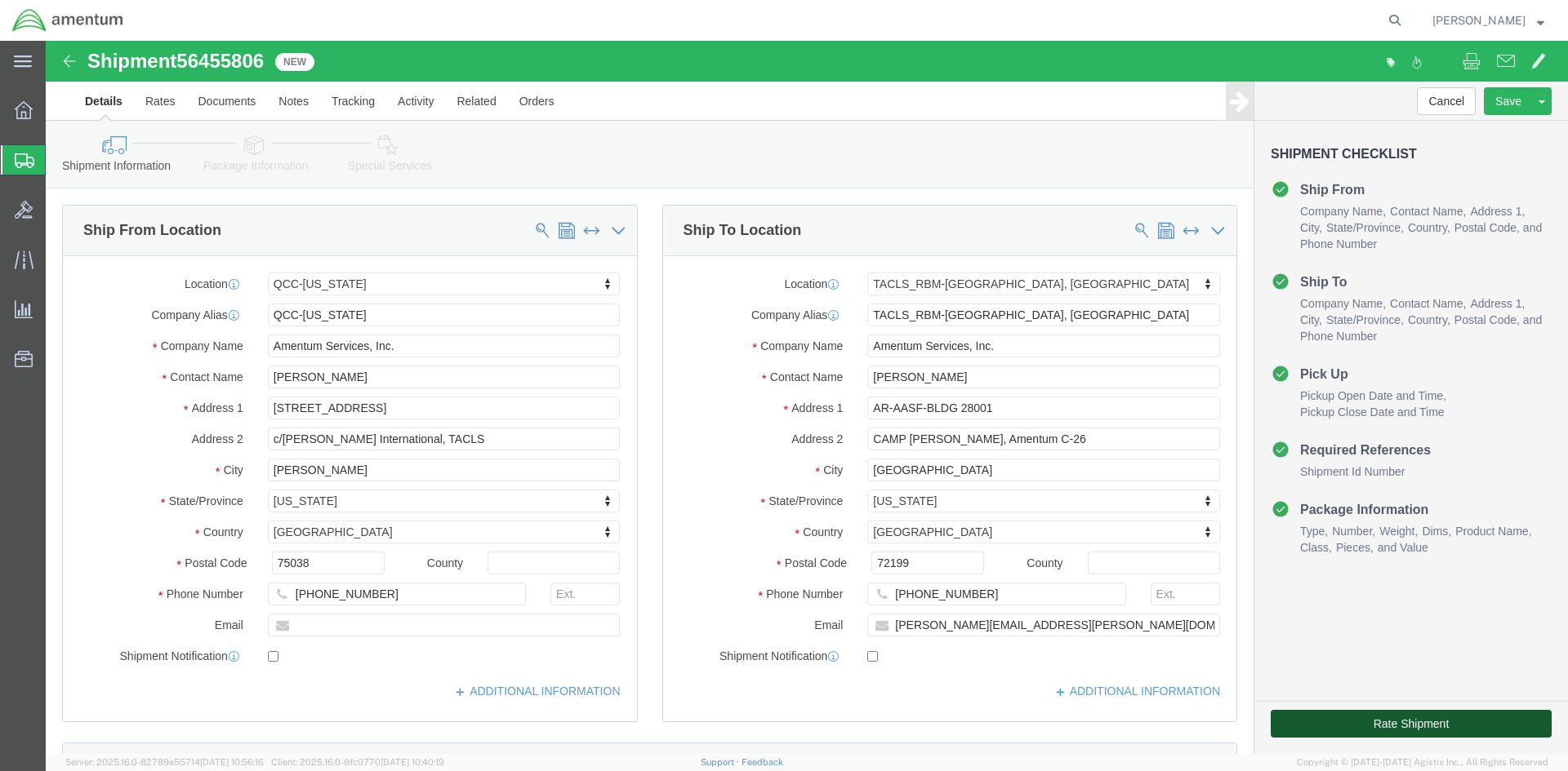
click button "Rate Shipment"
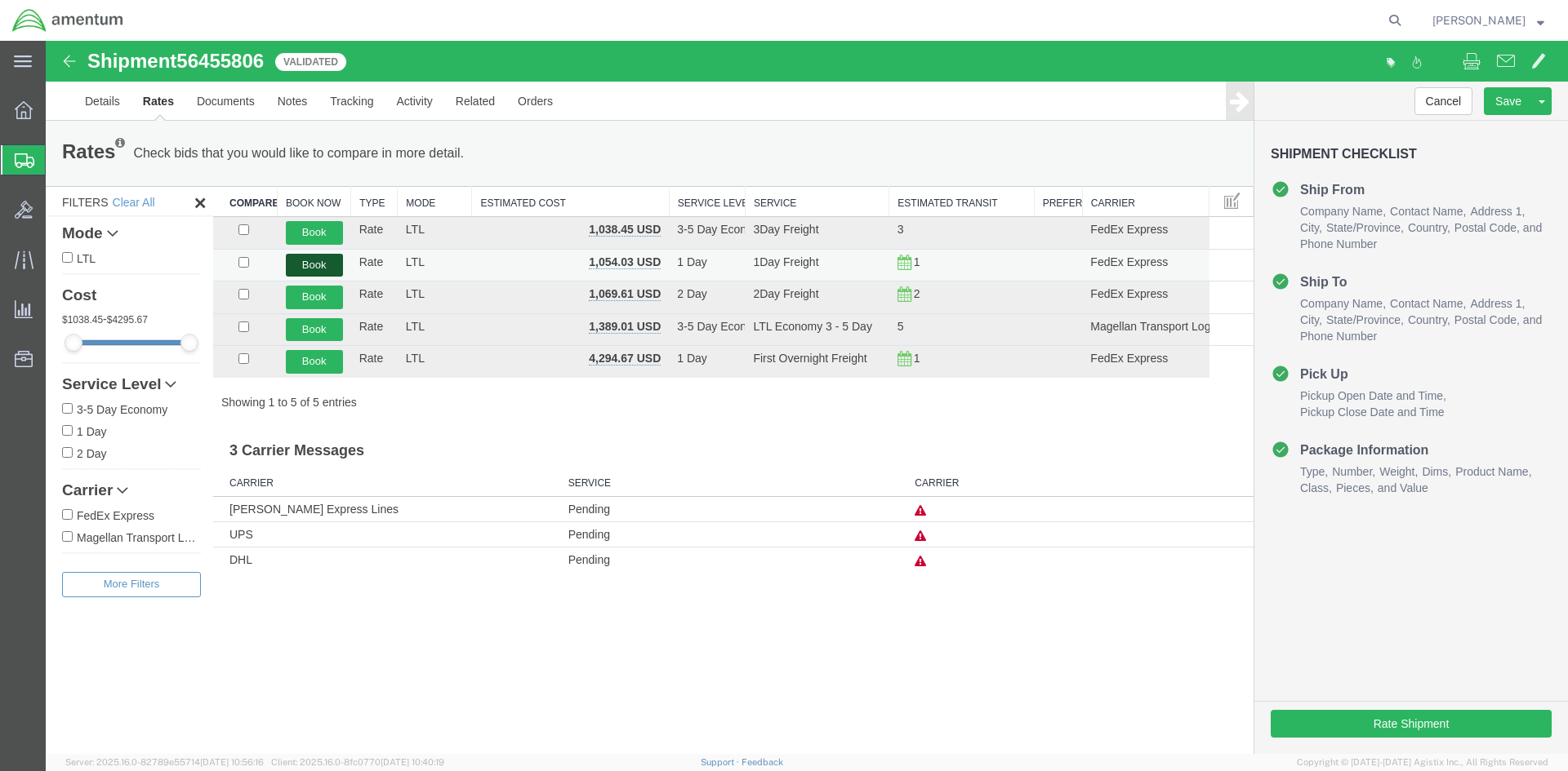
click at [314, 264] on button "Book" at bounding box center [314, 265] width 57 height 23
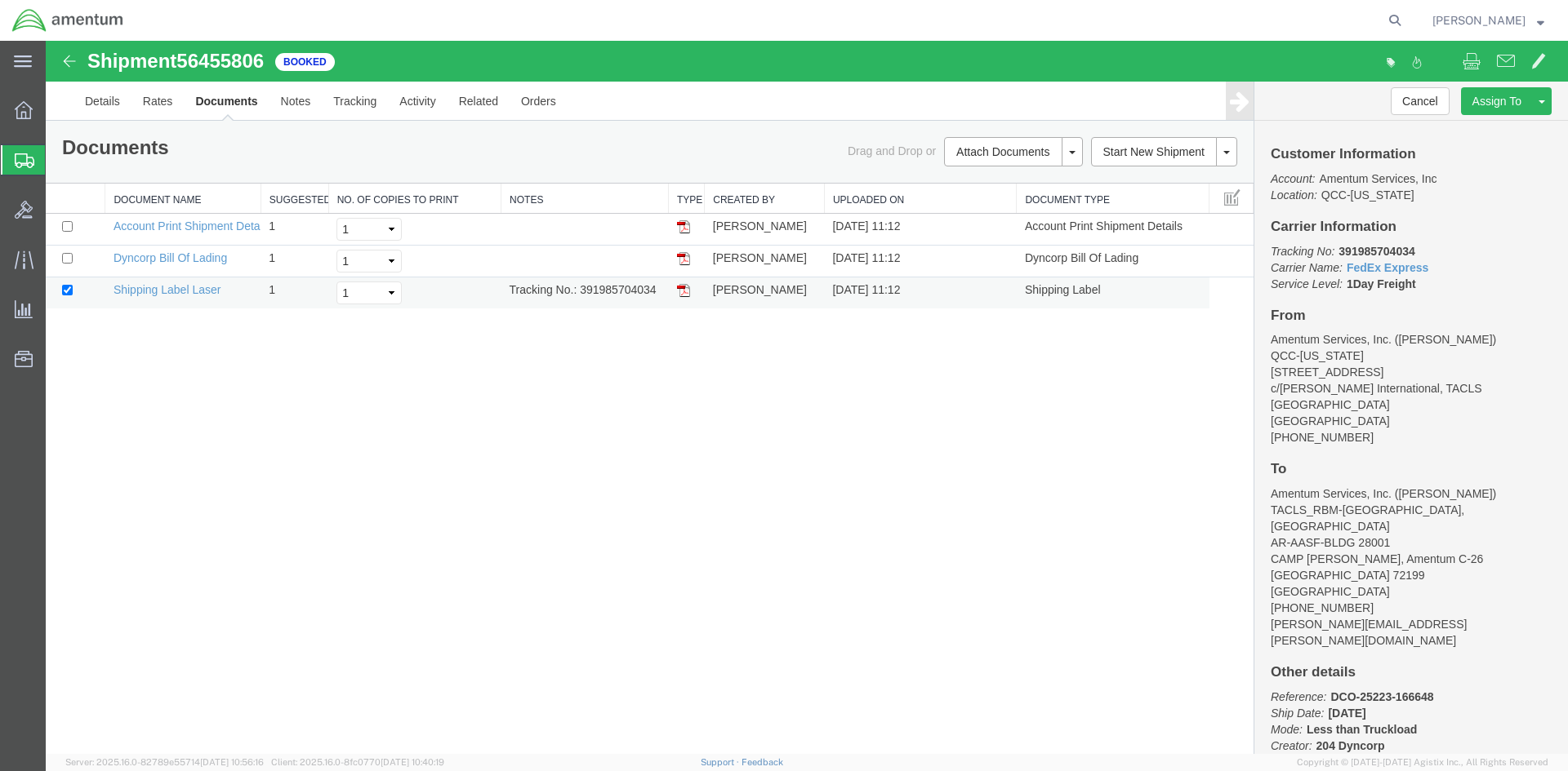
drag, startPoint x: 579, startPoint y: 286, endPoint x: 663, endPoint y: 287, distance: 84.0
click at [663, 287] on td "Tracking No.: 391985704034" at bounding box center [585, 293] width 167 height 32
copy td "391985704034"
click at [687, 295] on img at bounding box center [683, 291] width 14 height 14
click at [102, 100] on link "Details" at bounding box center [103, 101] width 58 height 40
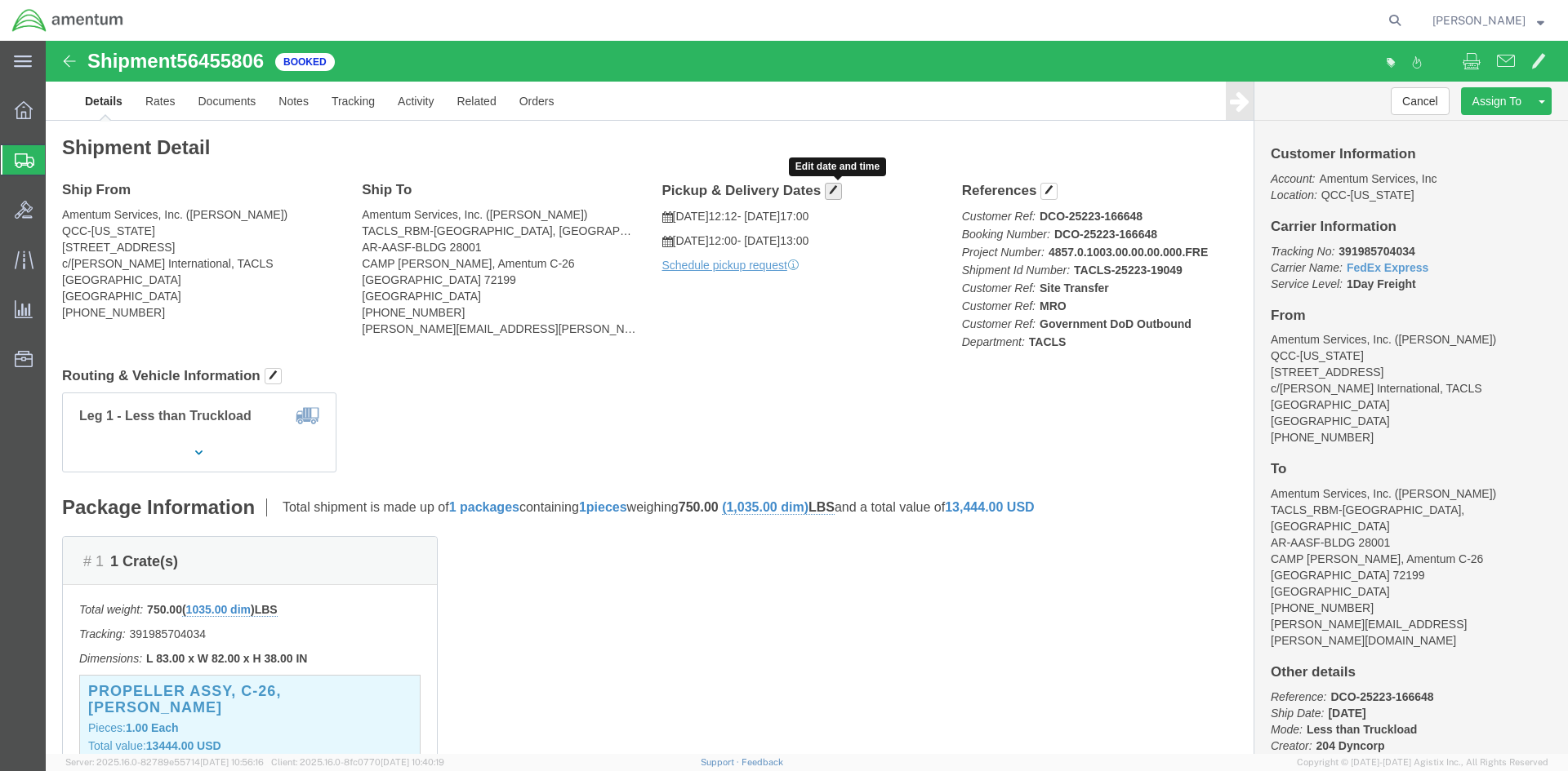
click span "button"
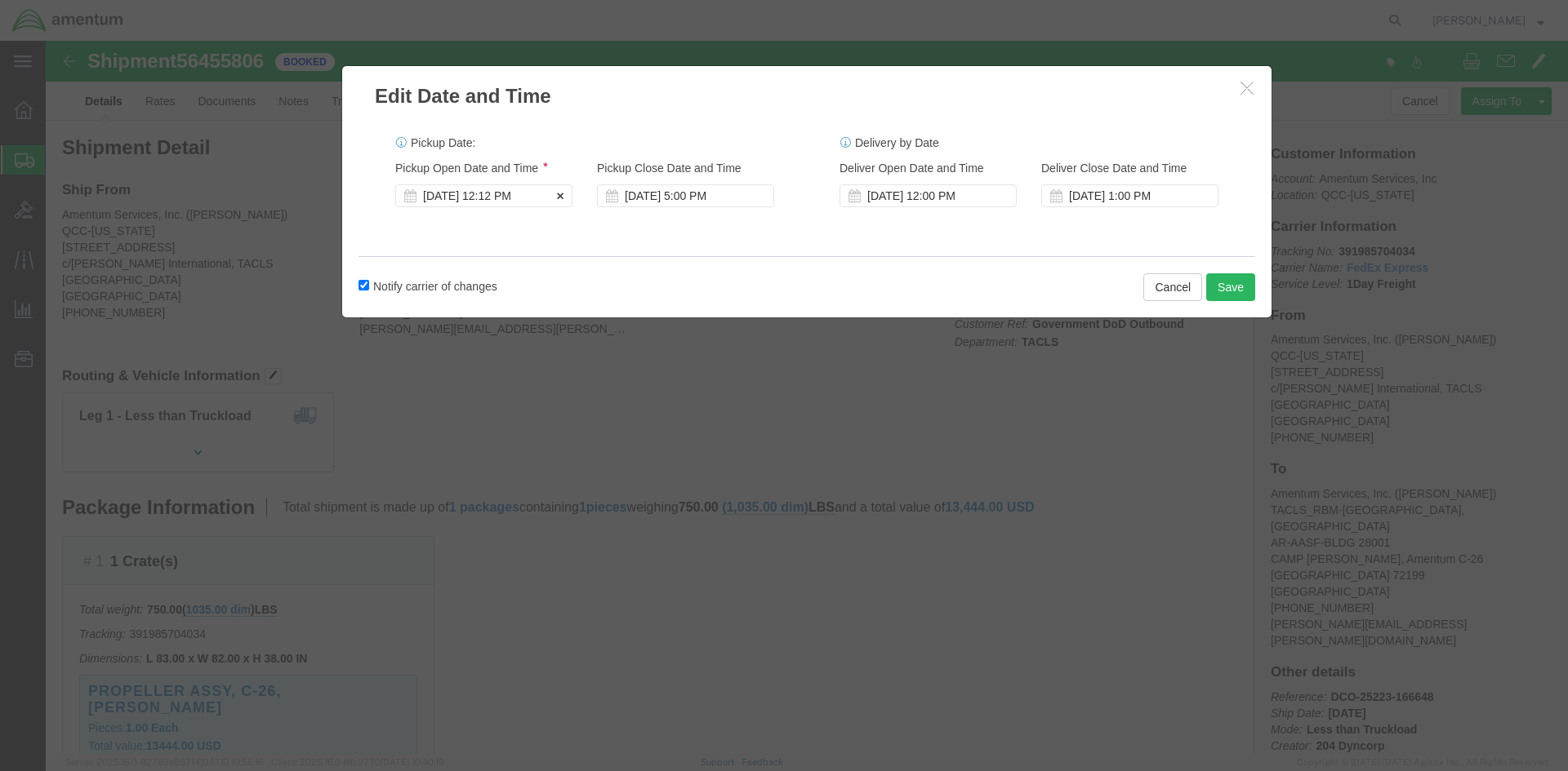
click div "[DATE] 12:12 PM"
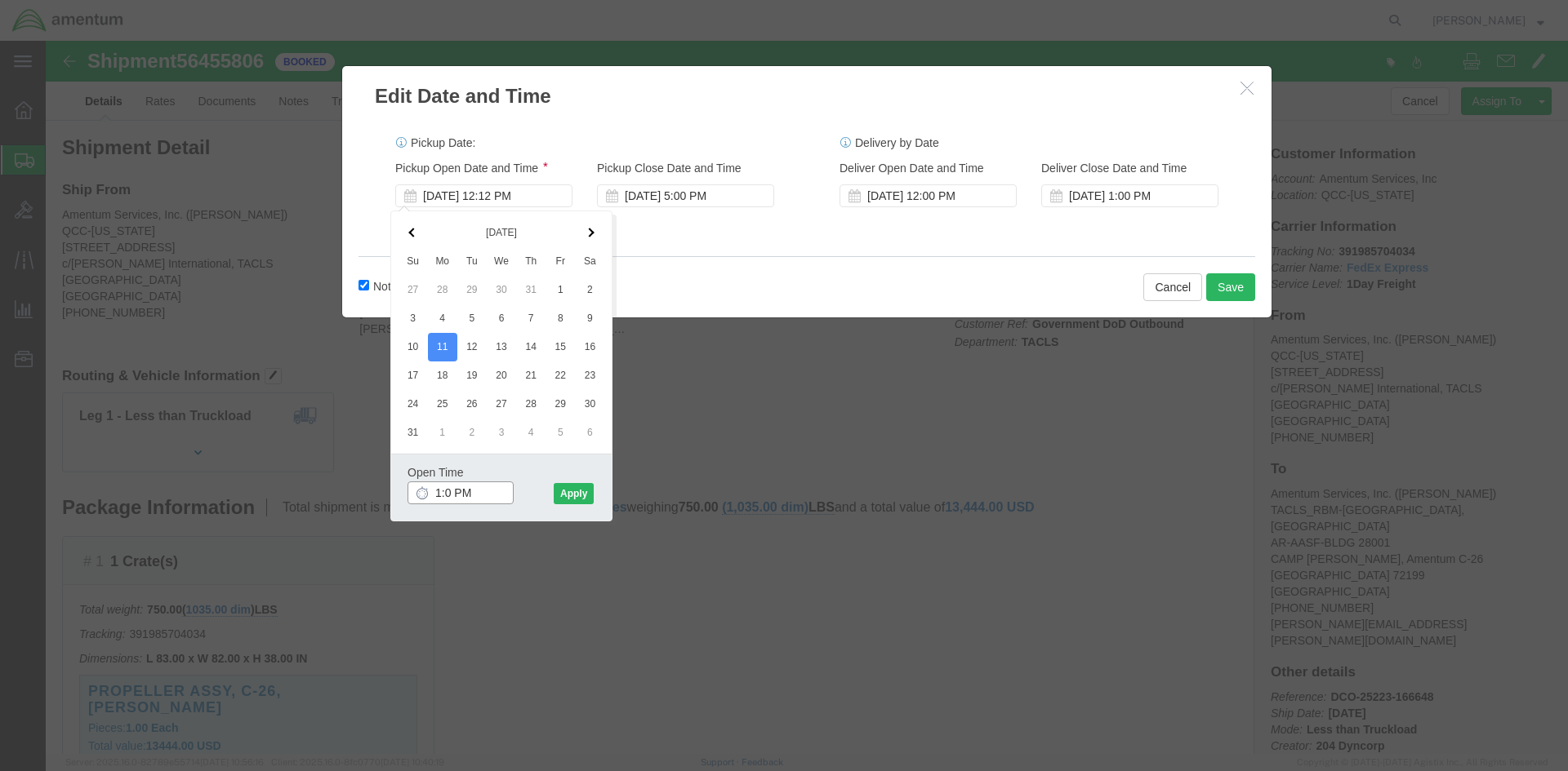
type input "1:00 PM"
click button "Apply"
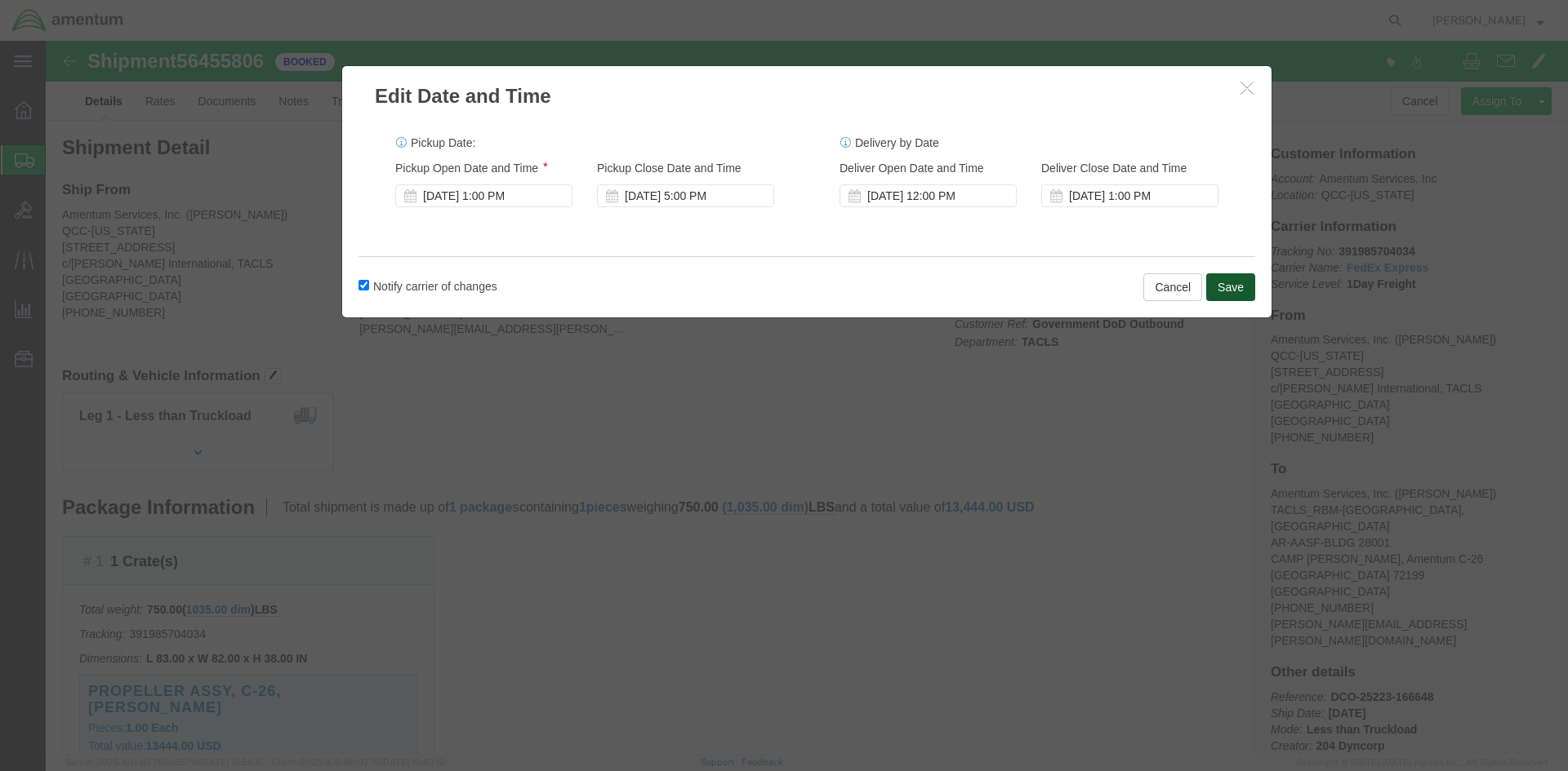
click button "Save"
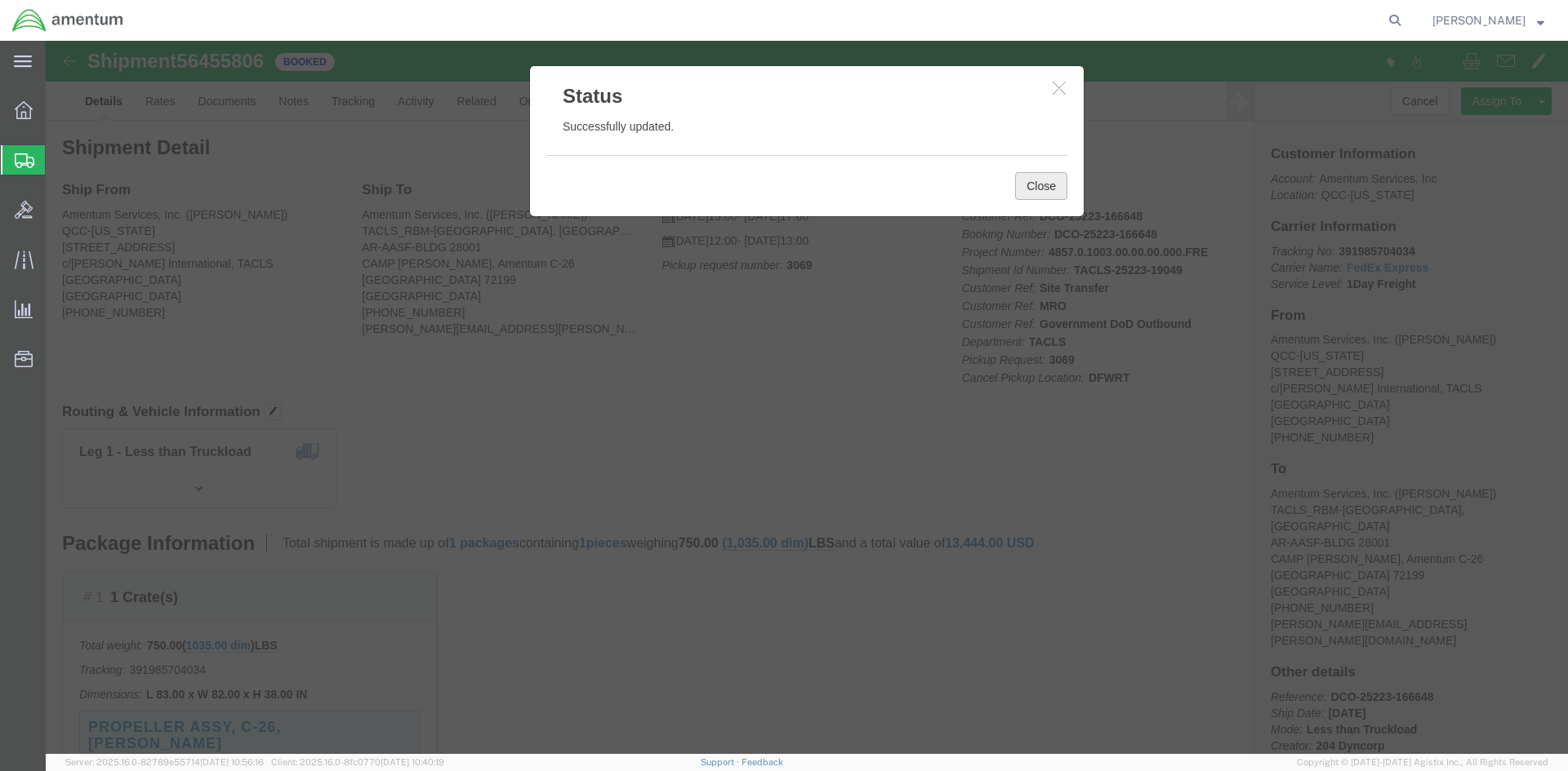
click button "Close"
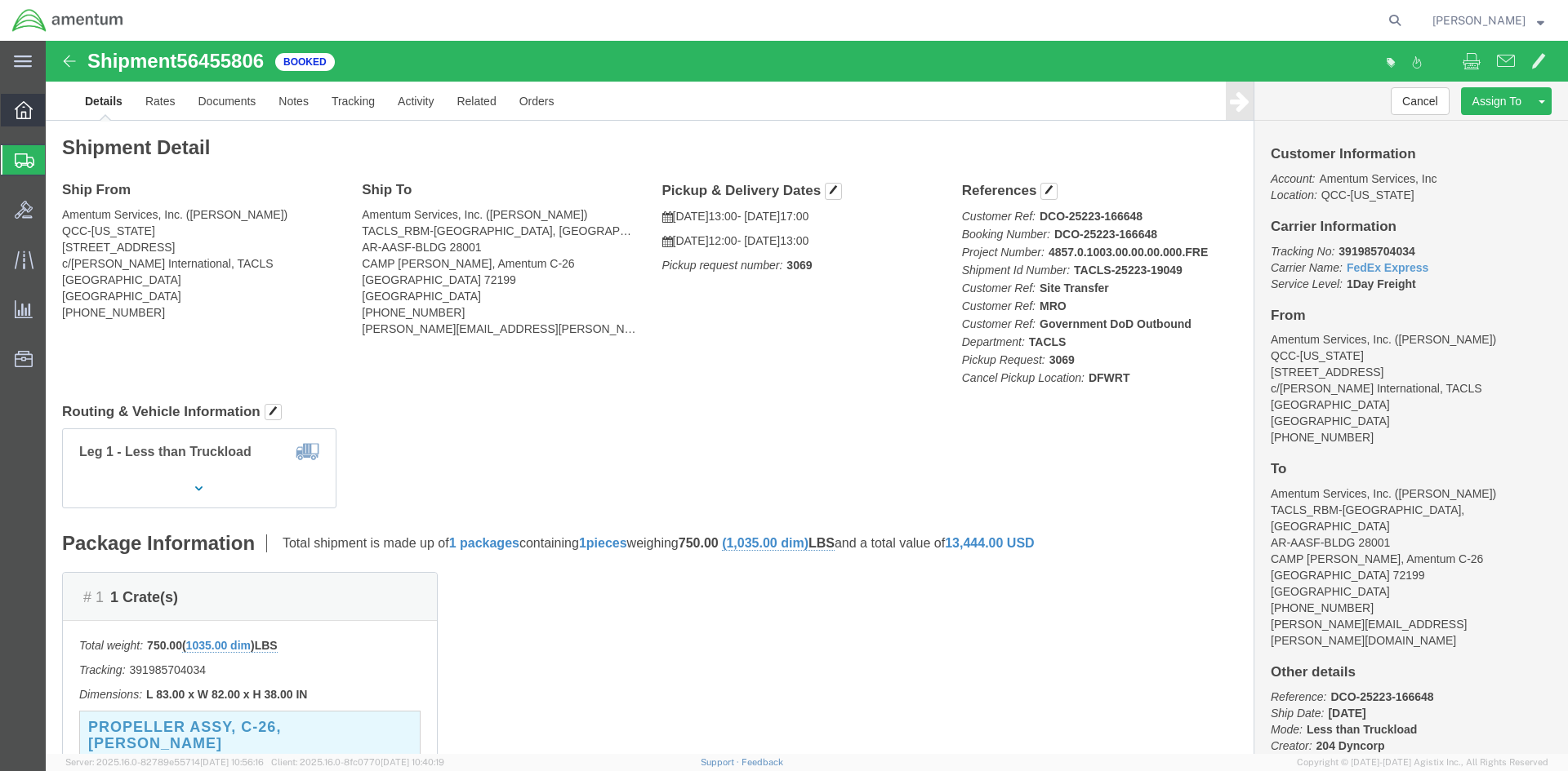
click at [56, 104] on span "Overview" at bounding box center [50, 110] width 12 height 33
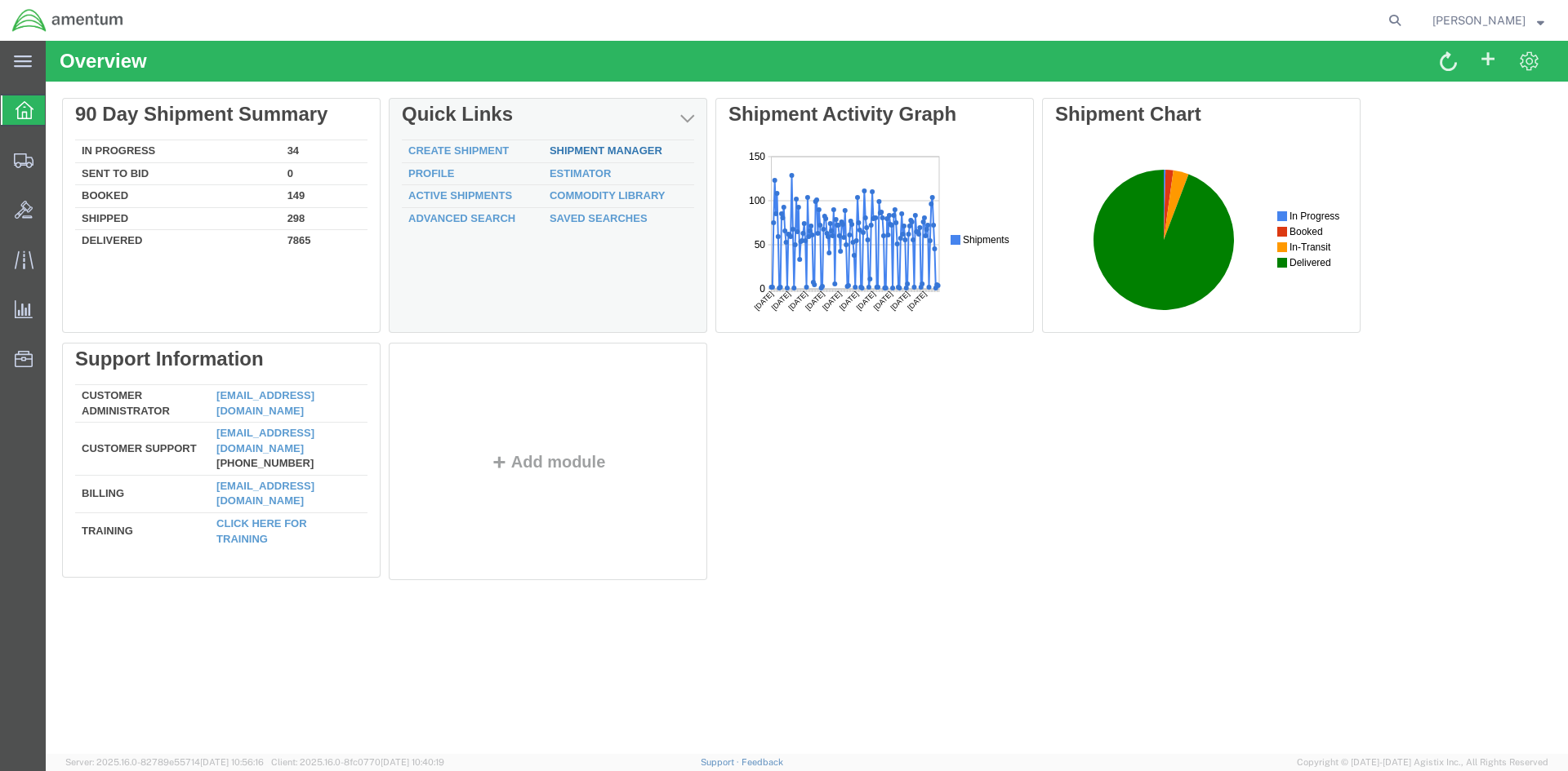
click at [620, 154] on link "Shipment Manager" at bounding box center [606, 150] width 112 height 13
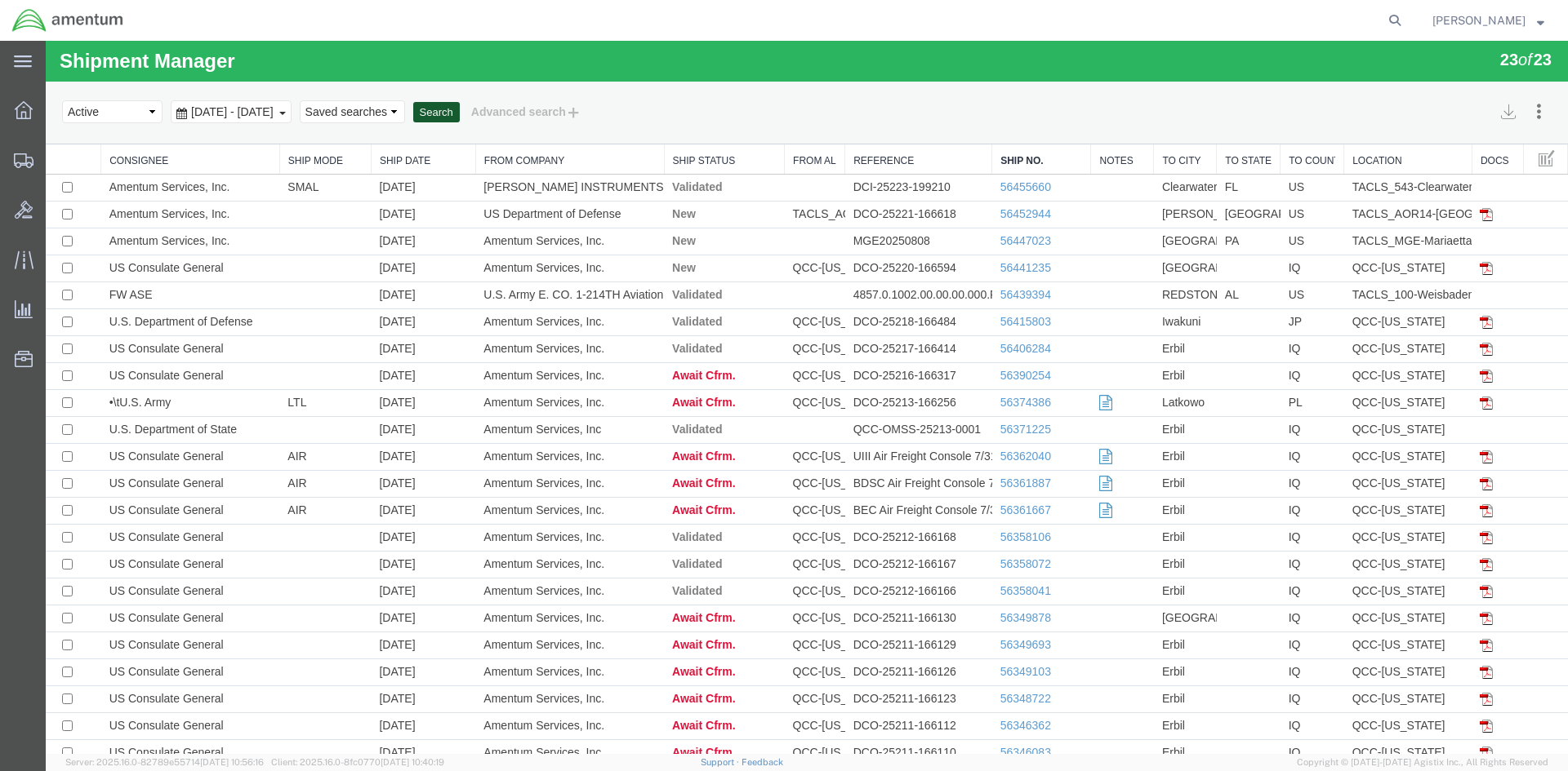
click at [460, 118] on button "Search" at bounding box center [437, 112] width 46 height 21
click at [460, 112] on button "Search" at bounding box center [437, 112] width 46 height 21
click at [460, 118] on button "Search" at bounding box center [437, 112] width 46 height 21
click at [460, 115] on button "Search" at bounding box center [437, 112] width 46 height 21
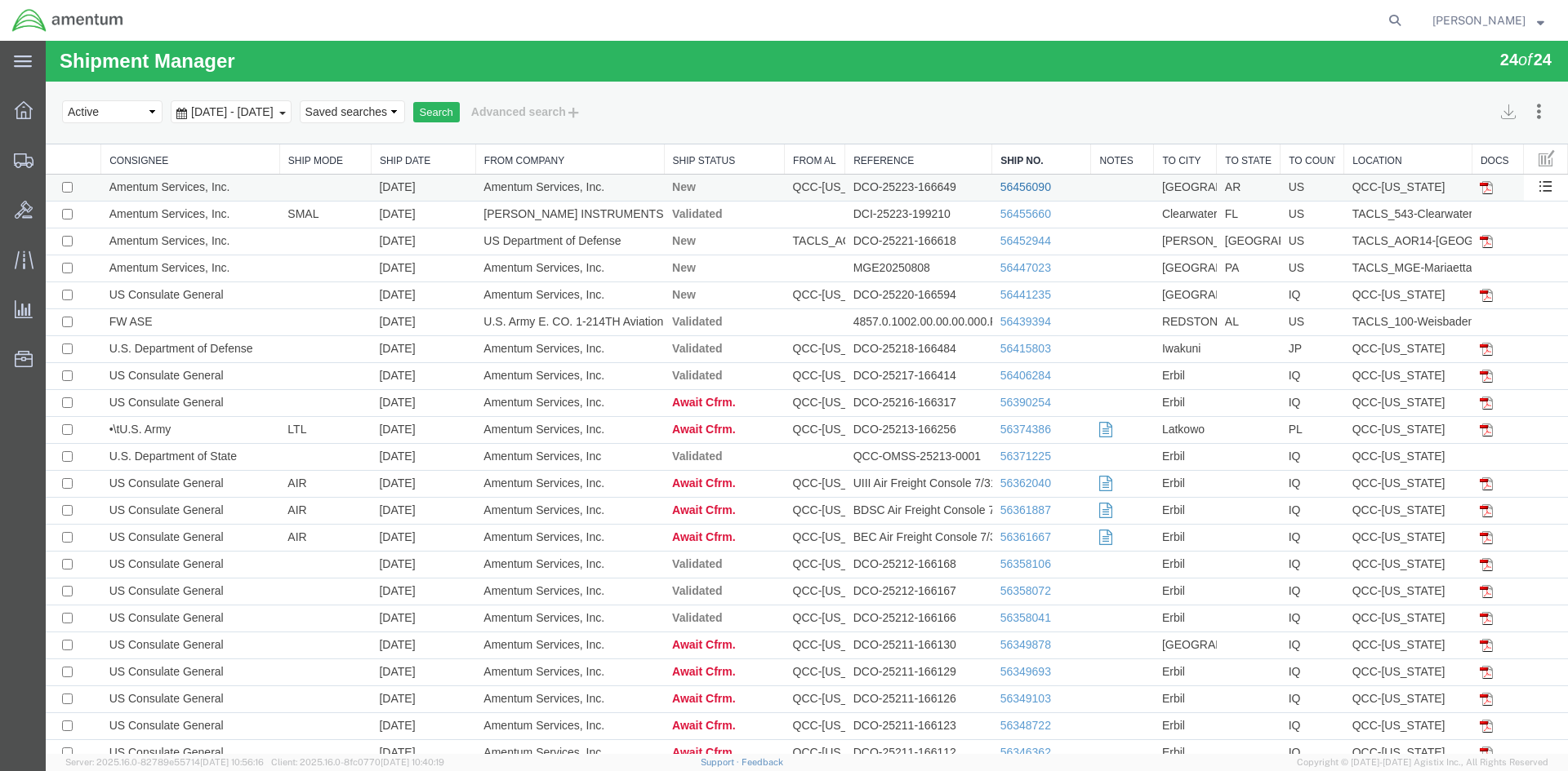
click at [1033, 186] on link "56456090" at bounding box center [1026, 187] width 50 height 14
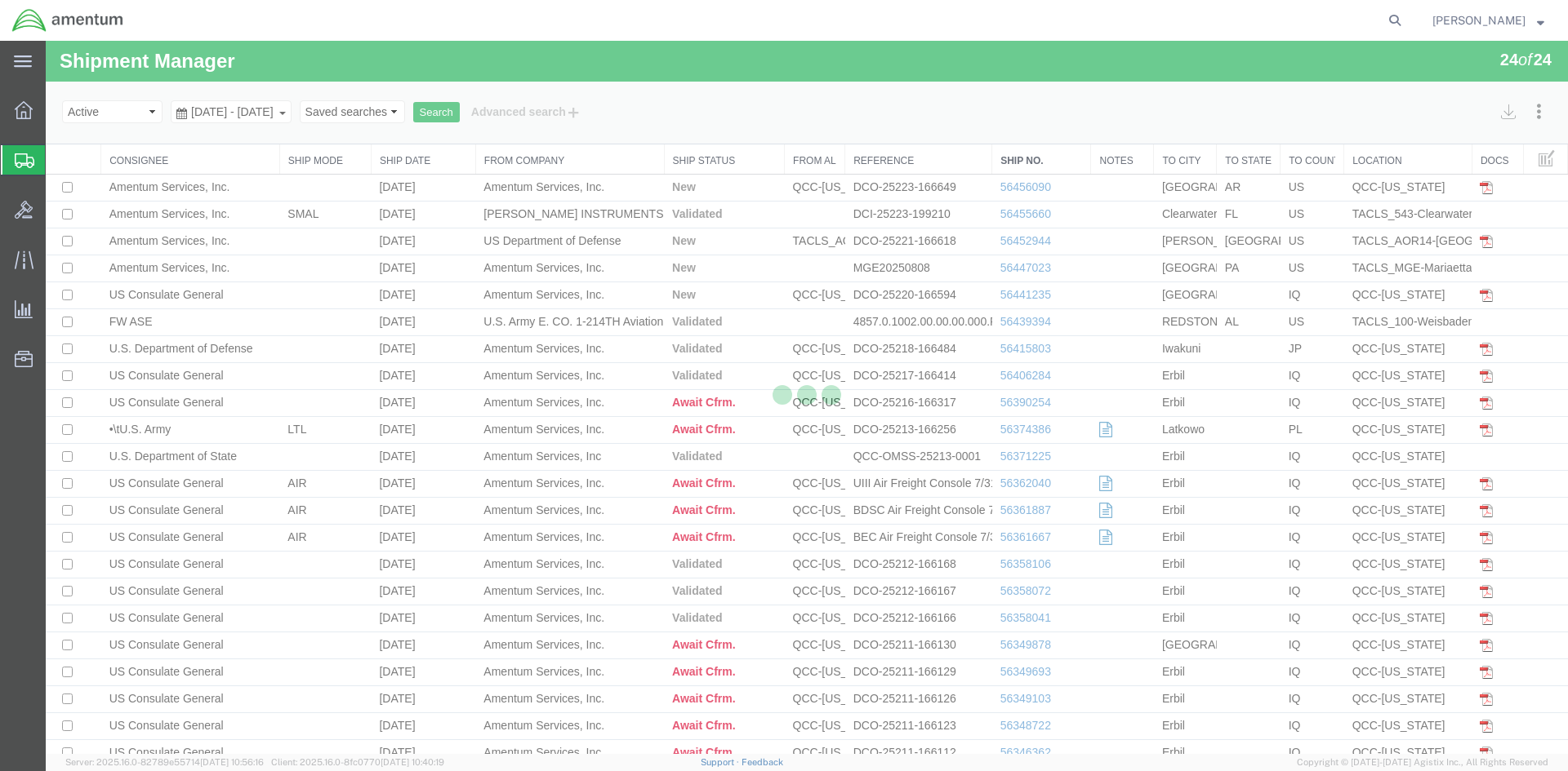
select select "42668"
select select "44371"
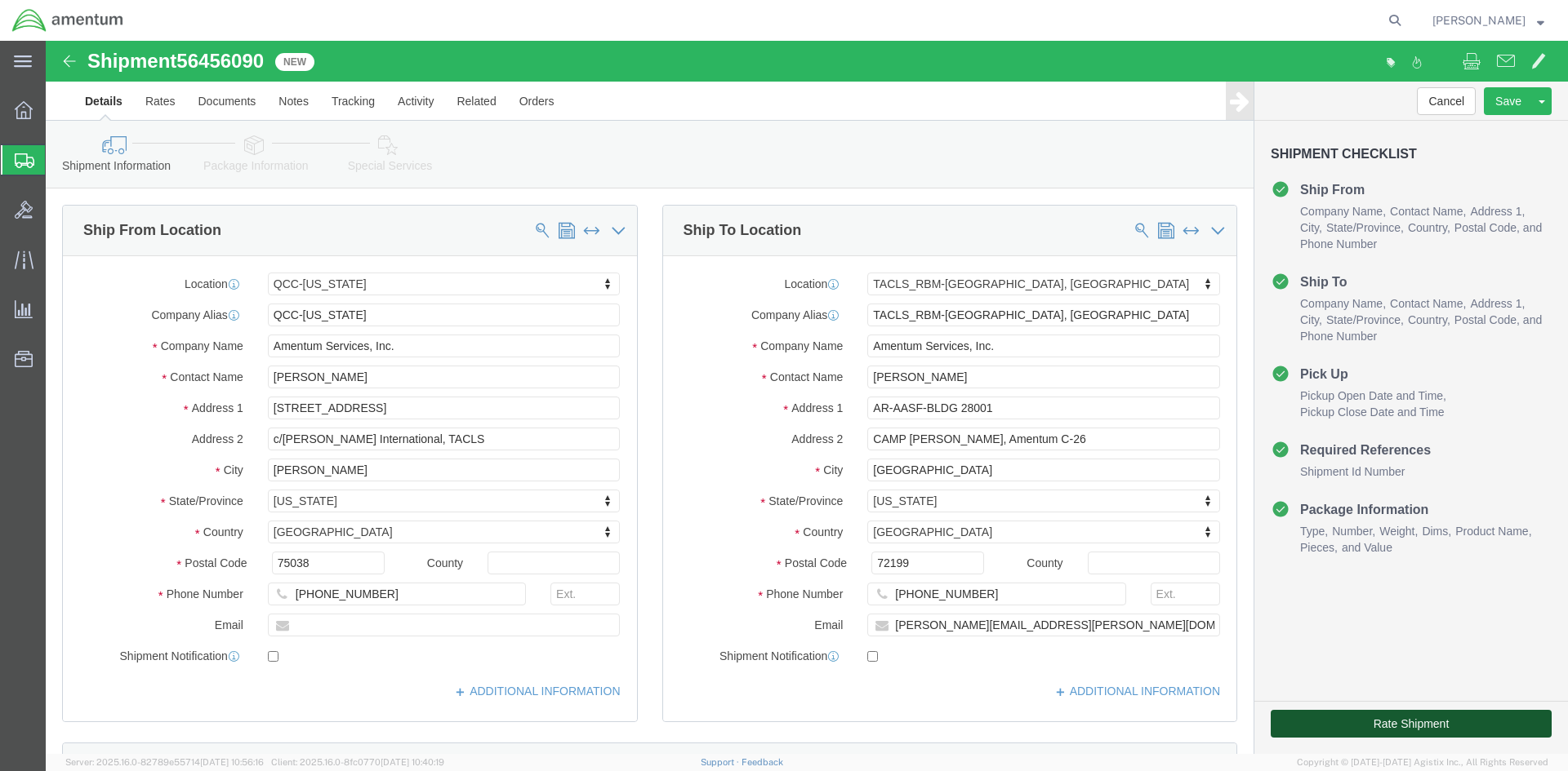
click button "Rate Shipment"
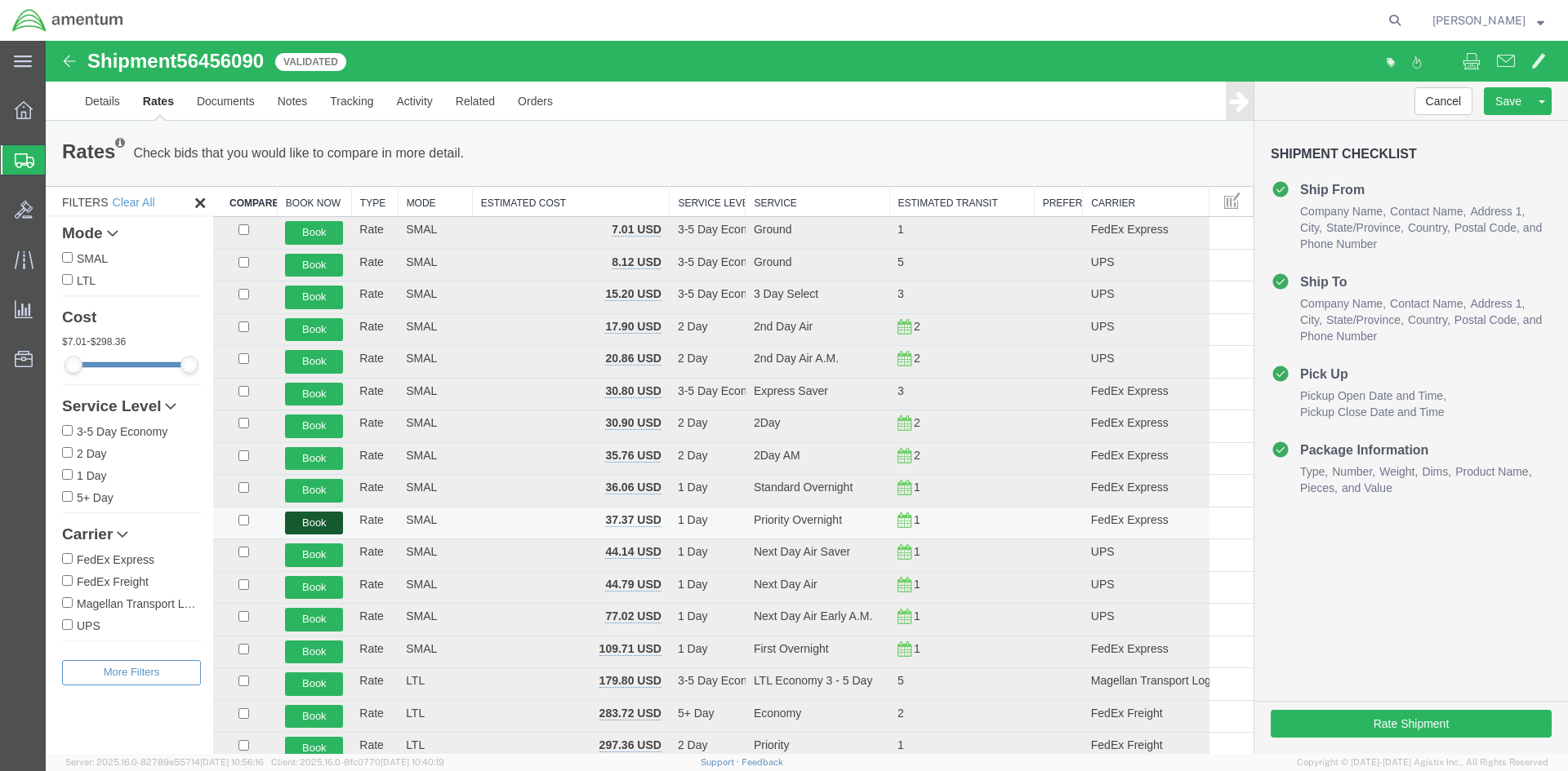
click at [308, 525] on button "Book" at bounding box center [314, 523] width 58 height 23
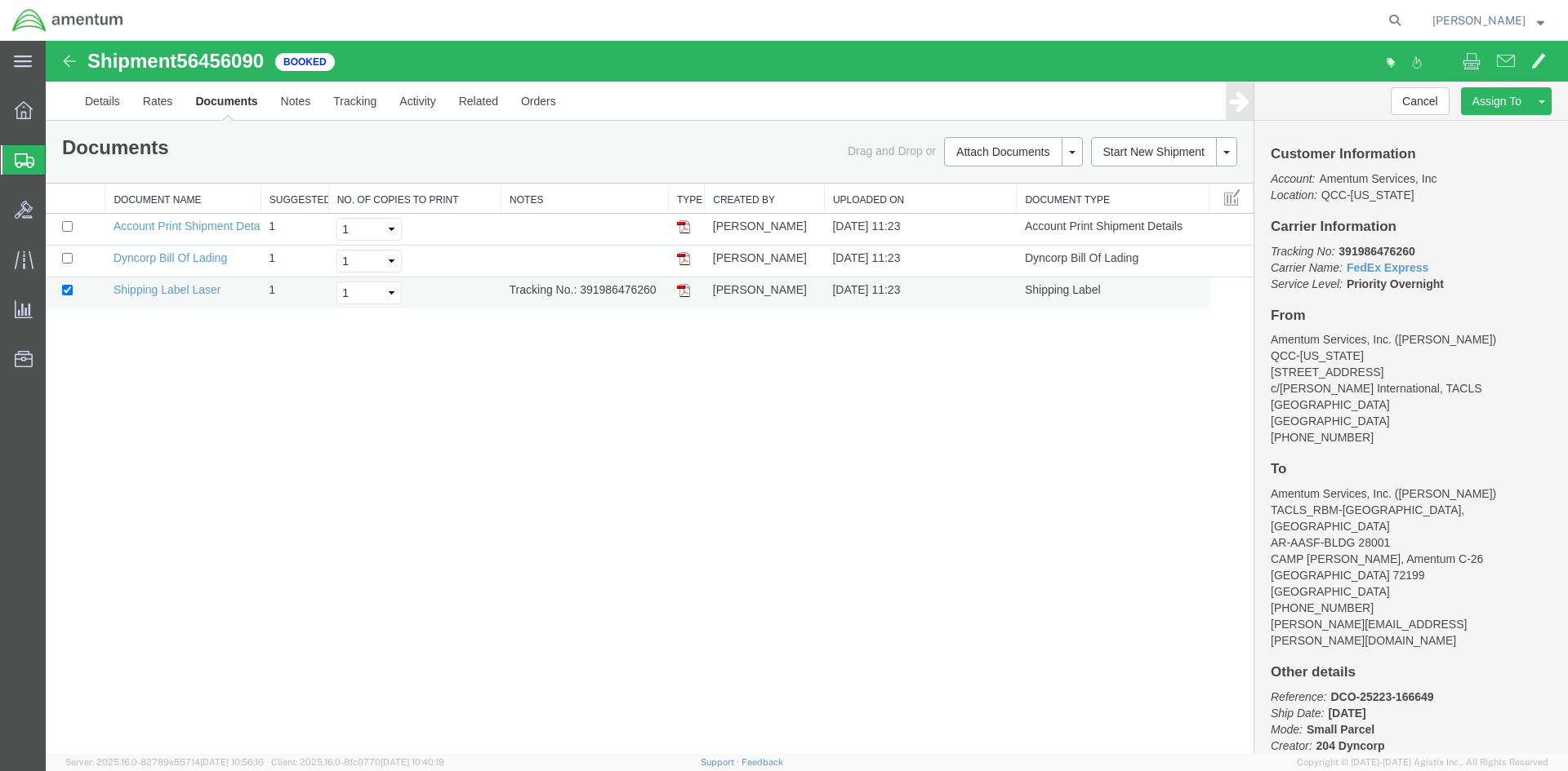
drag, startPoint x: 579, startPoint y: 289, endPoint x: 658, endPoint y: 287, distance: 79.0
click at [658, 287] on td "Tracking No.: 391986476260" at bounding box center [585, 293] width 167 height 32
copy td "391986476260"
drag, startPoint x: 683, startPoint y: 293, endPoint x: 80, endPoint y: 345, distance: 605.2
click at [684, 293] on img at bounding box center [683, 291] width 14 height 14
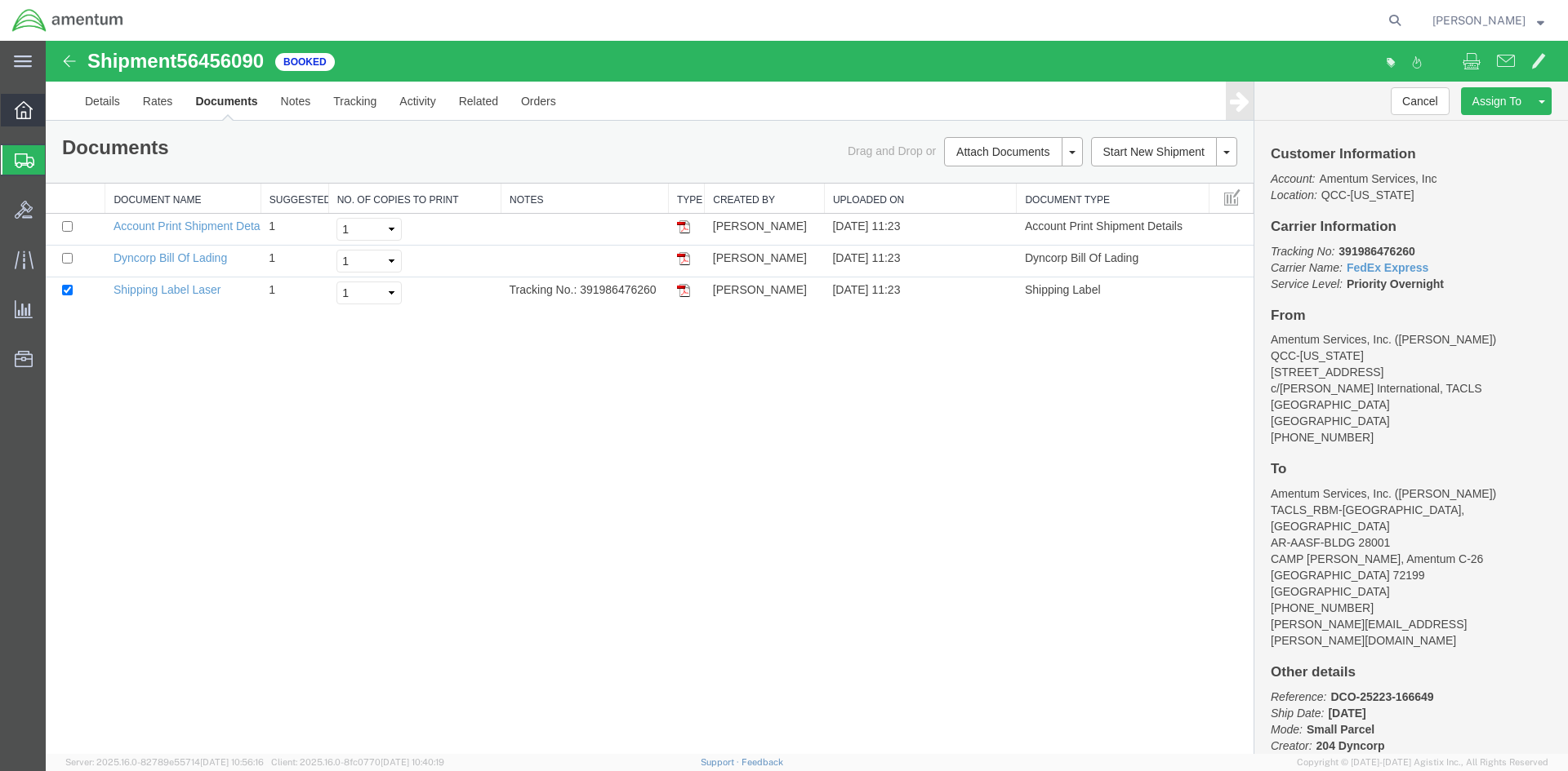
click at [56, 113] on span "Overview" at bounding box center [50, 110] width 12 height 33
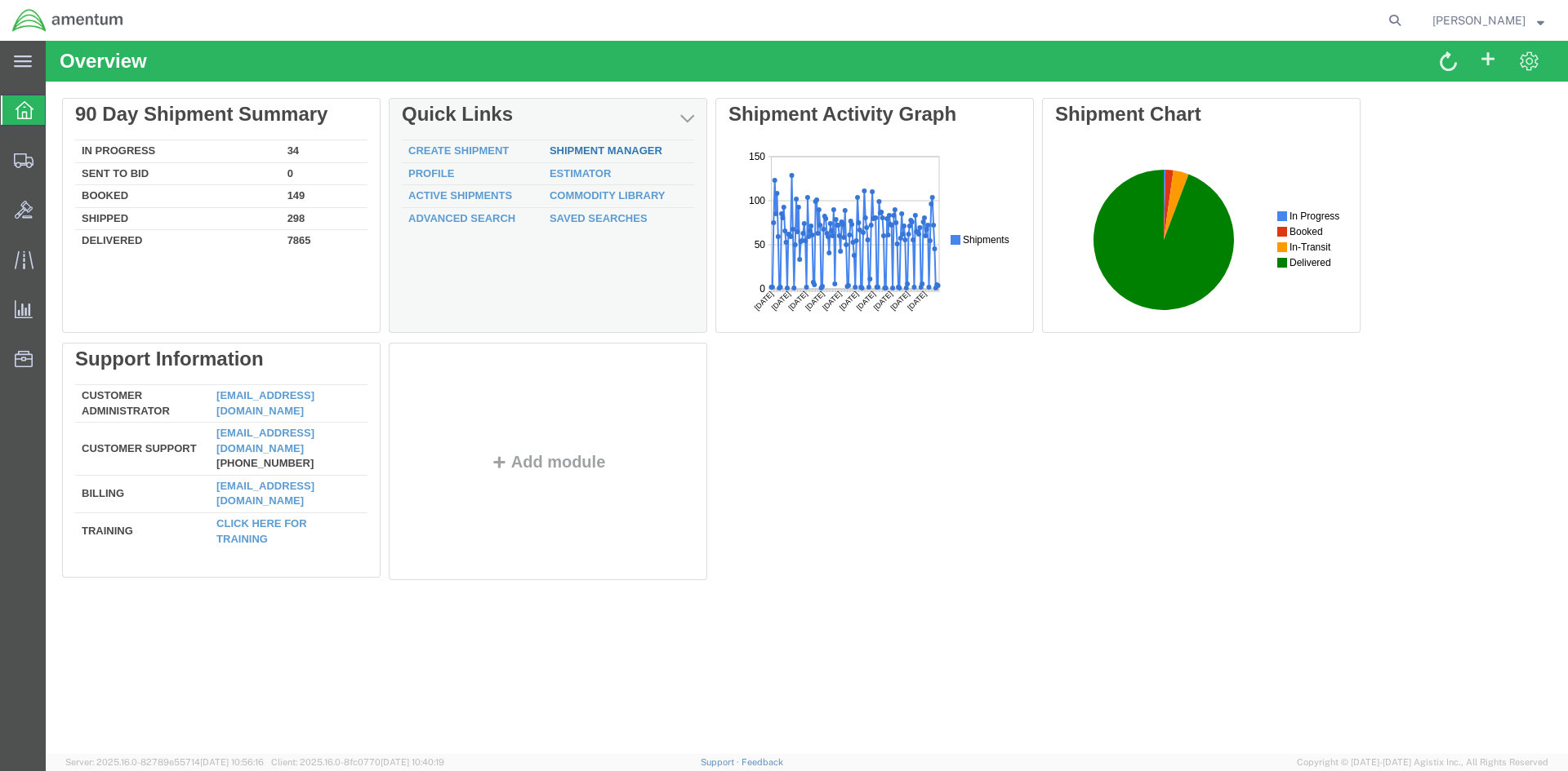
click at [582, 152] on link "Shipment Manager" at bounding box center [606, 150] width 112 height 13
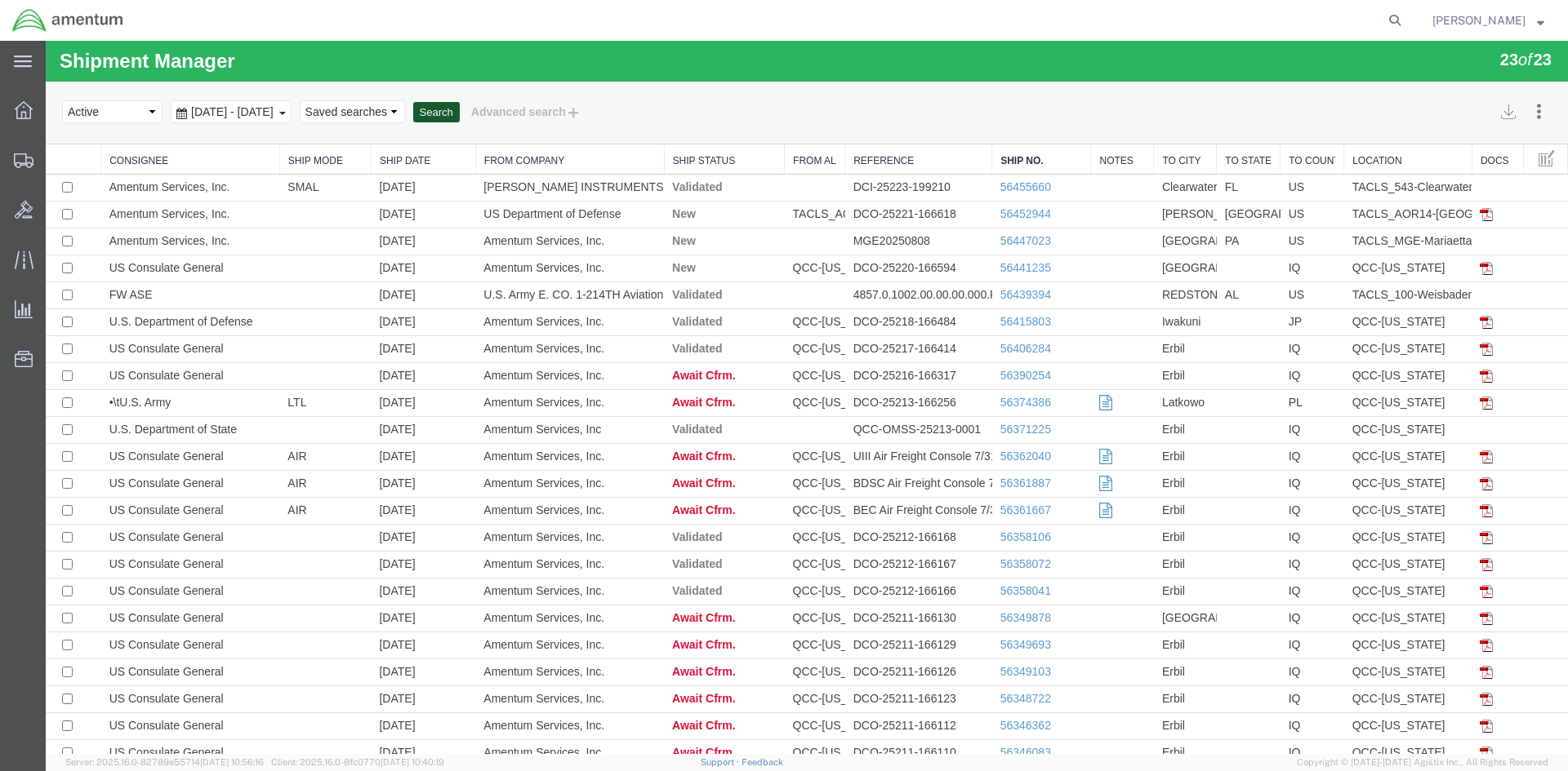
click at [460, 112] on button "Search" at bounding box center [437, 112] width 46 height 21
click at [460, 110] on button "Search" at bounding box center [437, 112] width 46 height 21
click at [460, 113] on button "Search" at bounding box center [437, 112] width 46 height 21
click at [460, 110] on button "Search" at bounding box center [437, 112] width 46 height 21
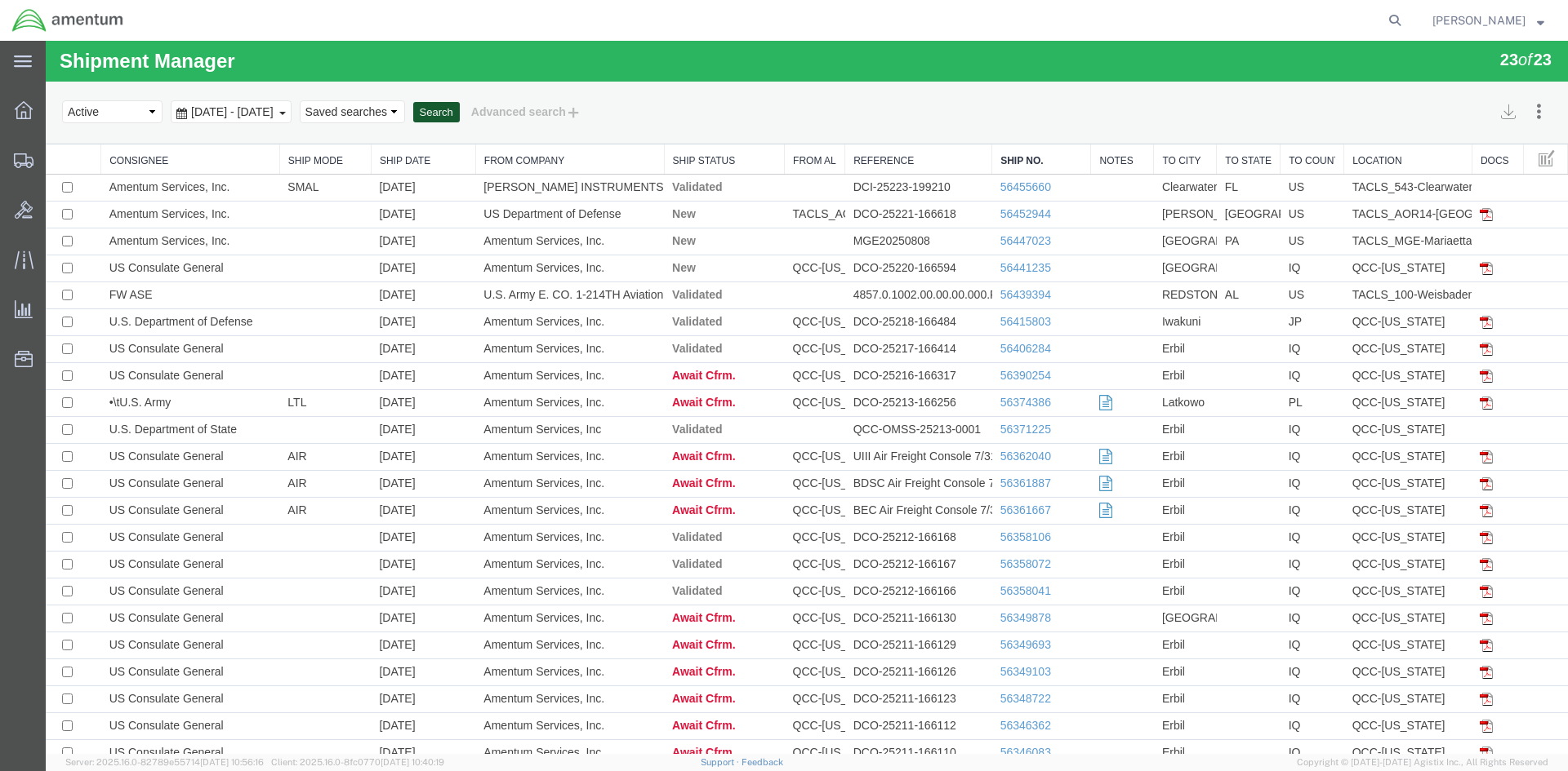
click at [460, 117] on button "Search" at bounding box center [437, 112] width 46 height 21
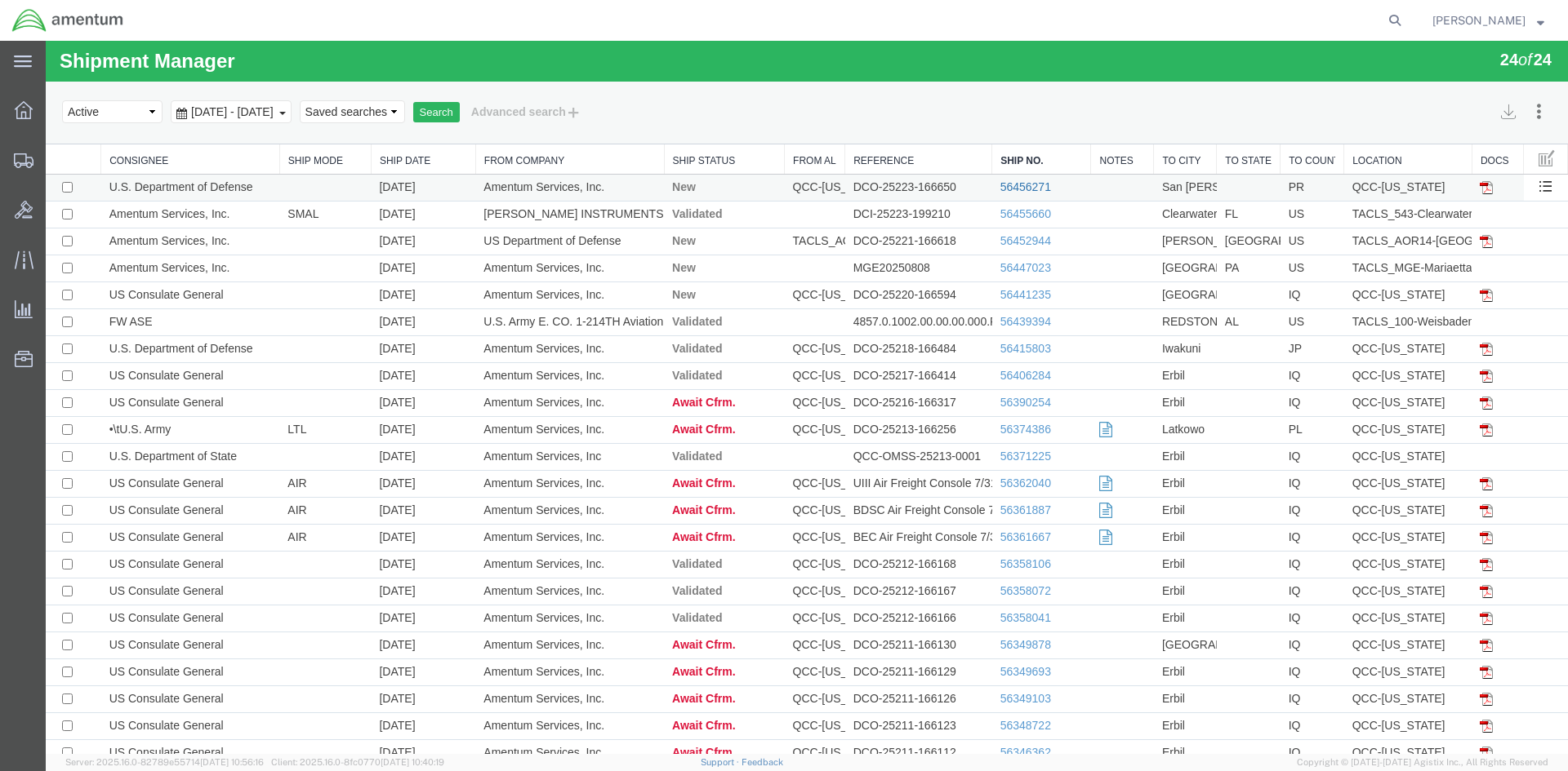
click at [1022, 183] on link "56456271" at bounding box center [1026, 187] width 50 height 14
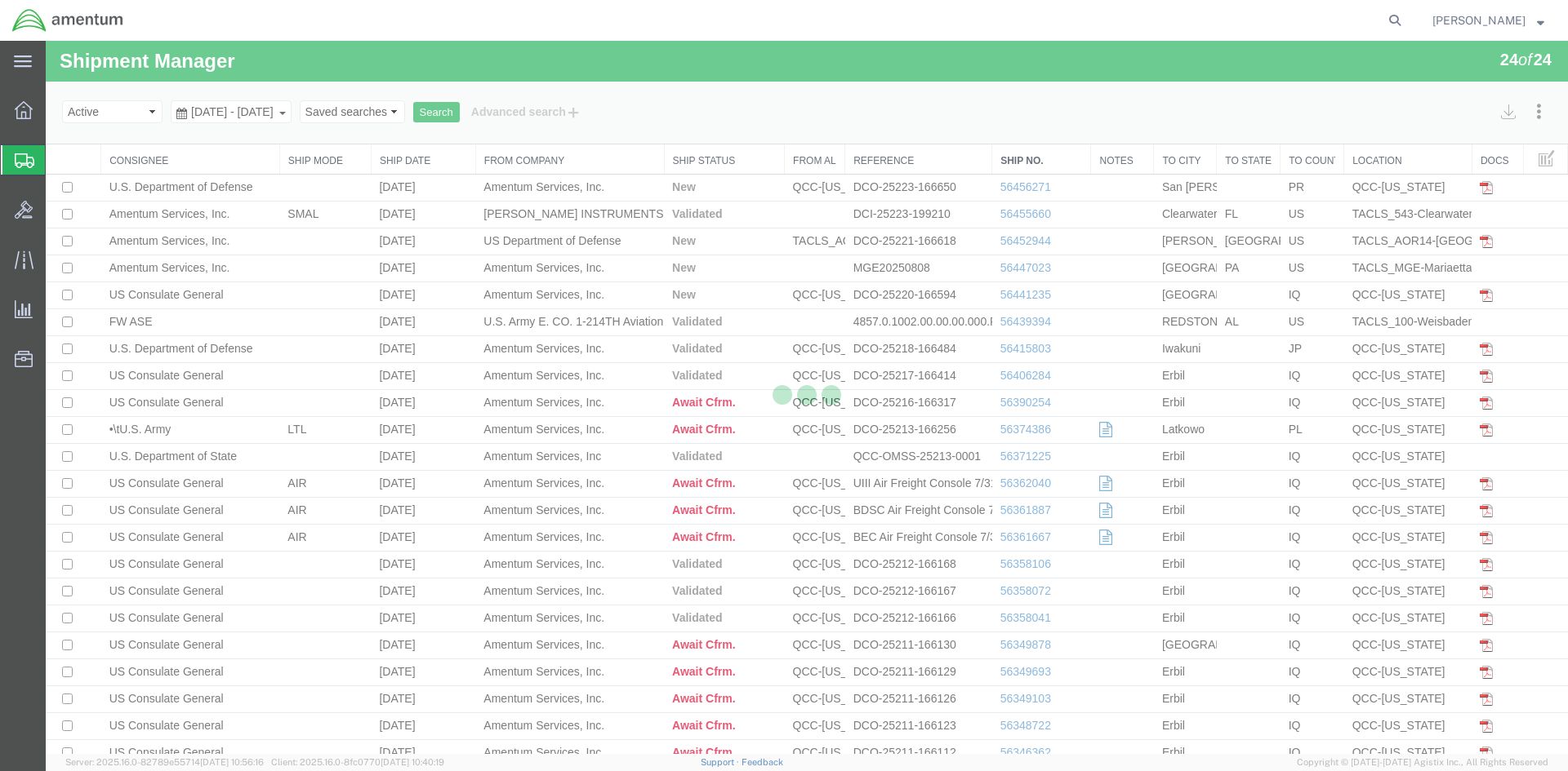
select select "42668"
select select "42681"
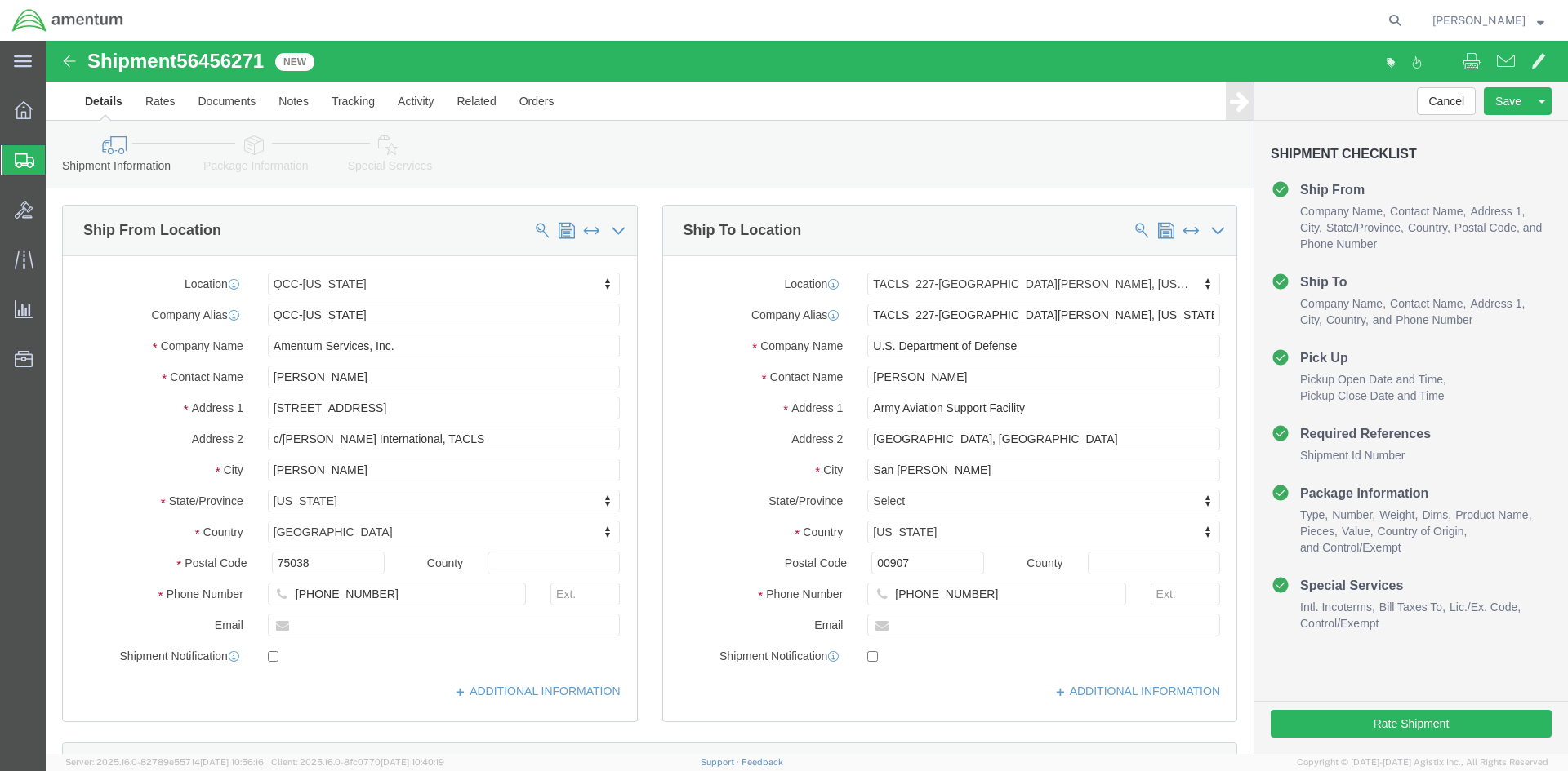
click link "Special Services"
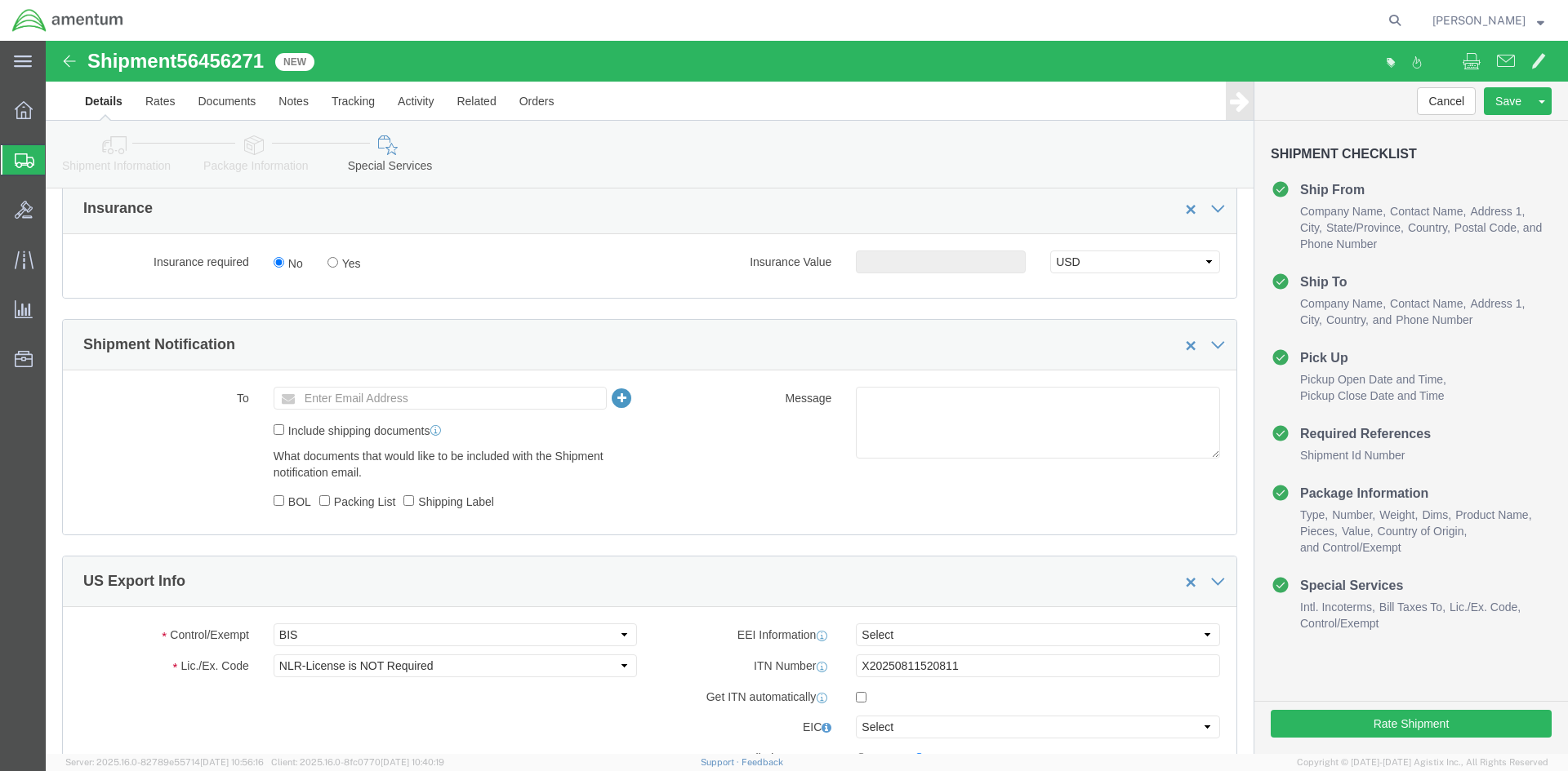
scroll to position [1061, 0]
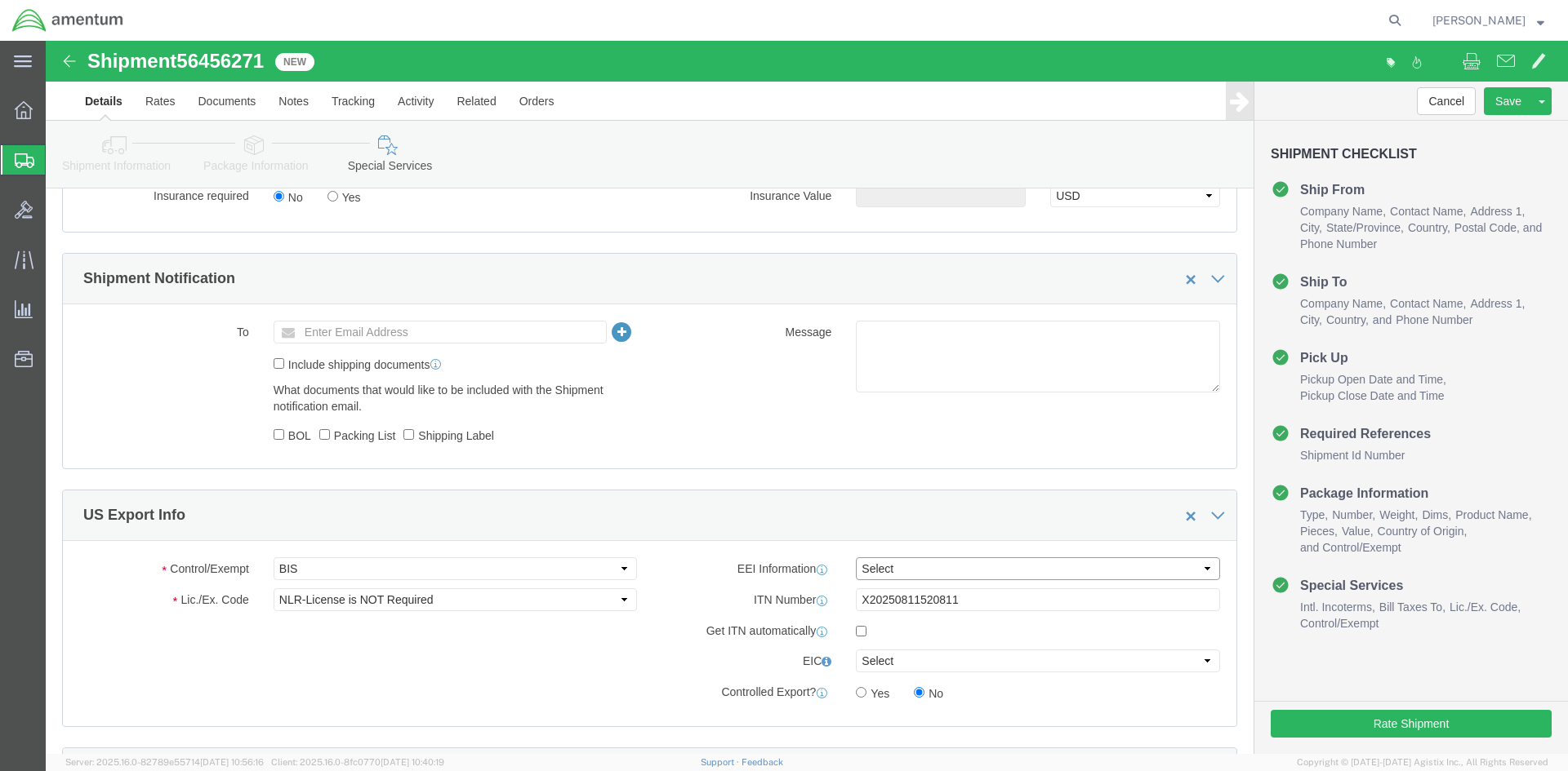
drag, startPoint x: 881, startPoint y: 530, endPoint x: 877, endPoint y: 518, distance: 12.6
click select "Select AES-Direct EEI Carrier File EEI EEI Exempt"
select select "AESD"
click select "Select AES-Direct EEI Carrier File EEI EEI Exempt"
click button "Rate Shipment"
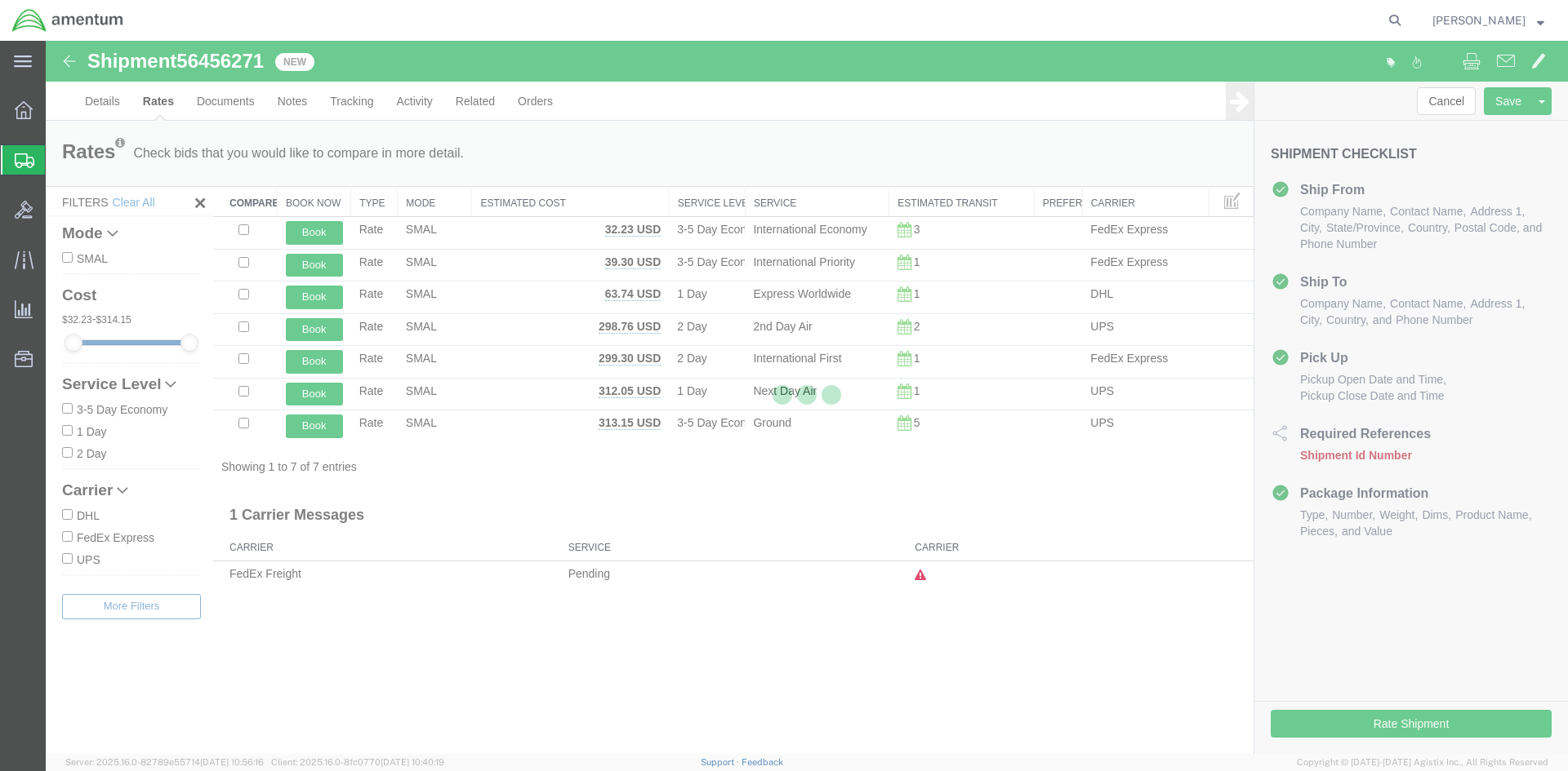
scroll to position [0, 0]
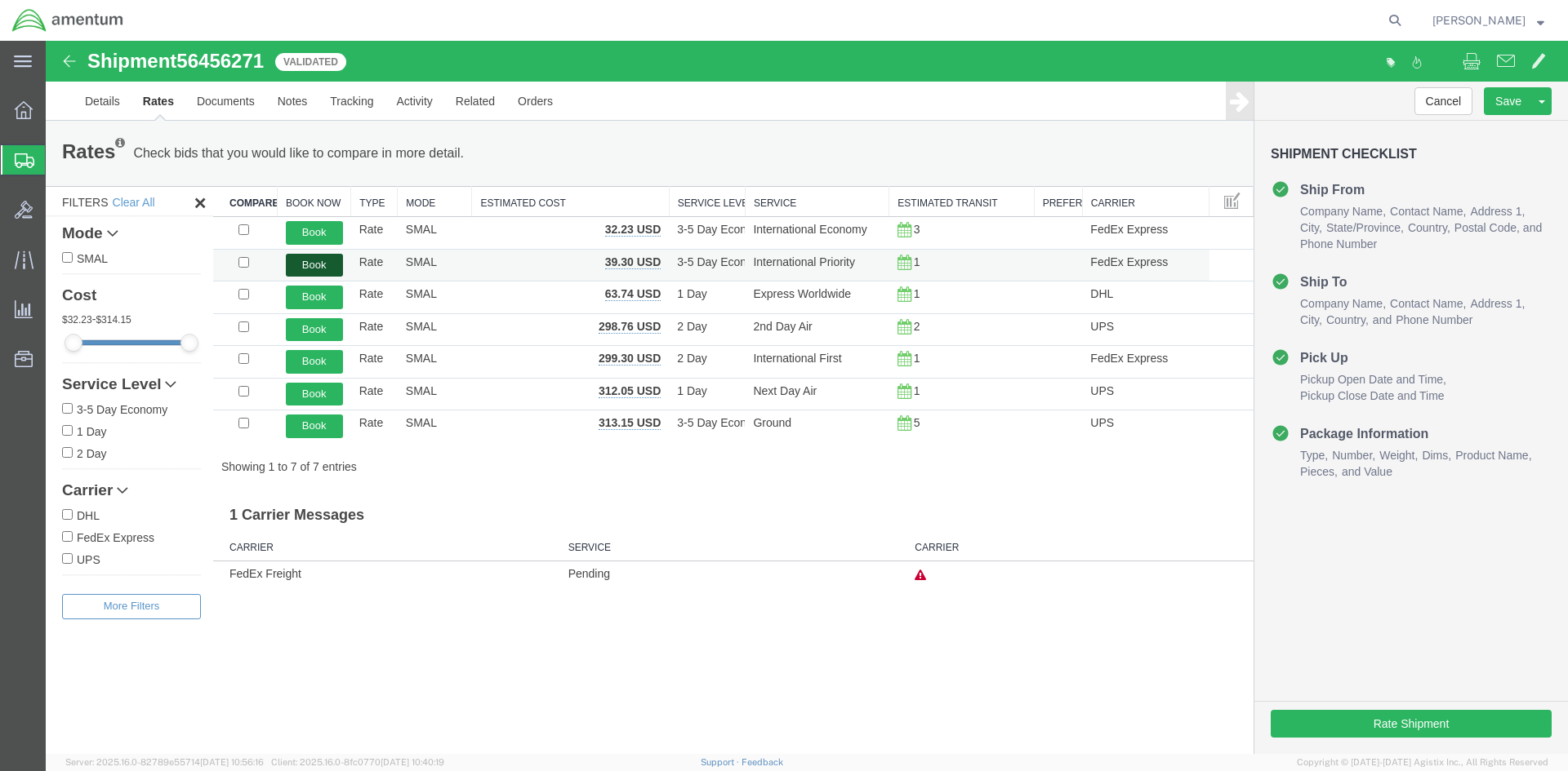
click at [328, 264] on button "Book" at bounding box center [314, 265] width 57 height 23
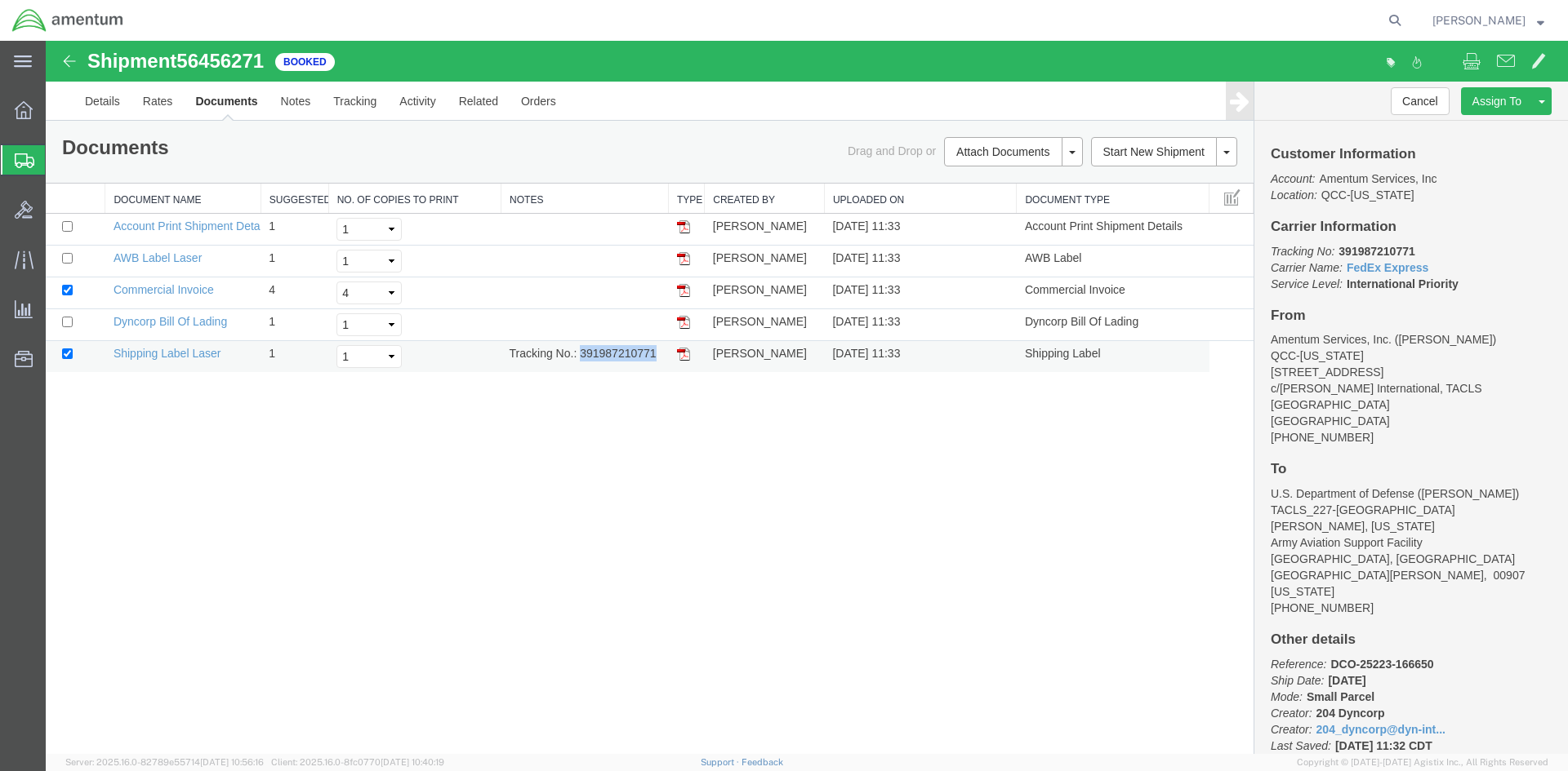
drag, startPoint x: 581, startPoint y: 351, endPoint x: 643, endPoint y: 357, distance: 62.3
click at [657, 353] on td "Tracking No.: 391987210771" at bounding box center [585, 357] width 167 height 32
drag, startPoint x: 638, startPoint y: 359, endPoint x: 684, endPoint y: 355, distance: 46.2
click at [683, 353] on img at bounding box center [683, 354] width 14 height 14
click at [684, 355] on img at bounding box center [683, 354] width 14 height 14
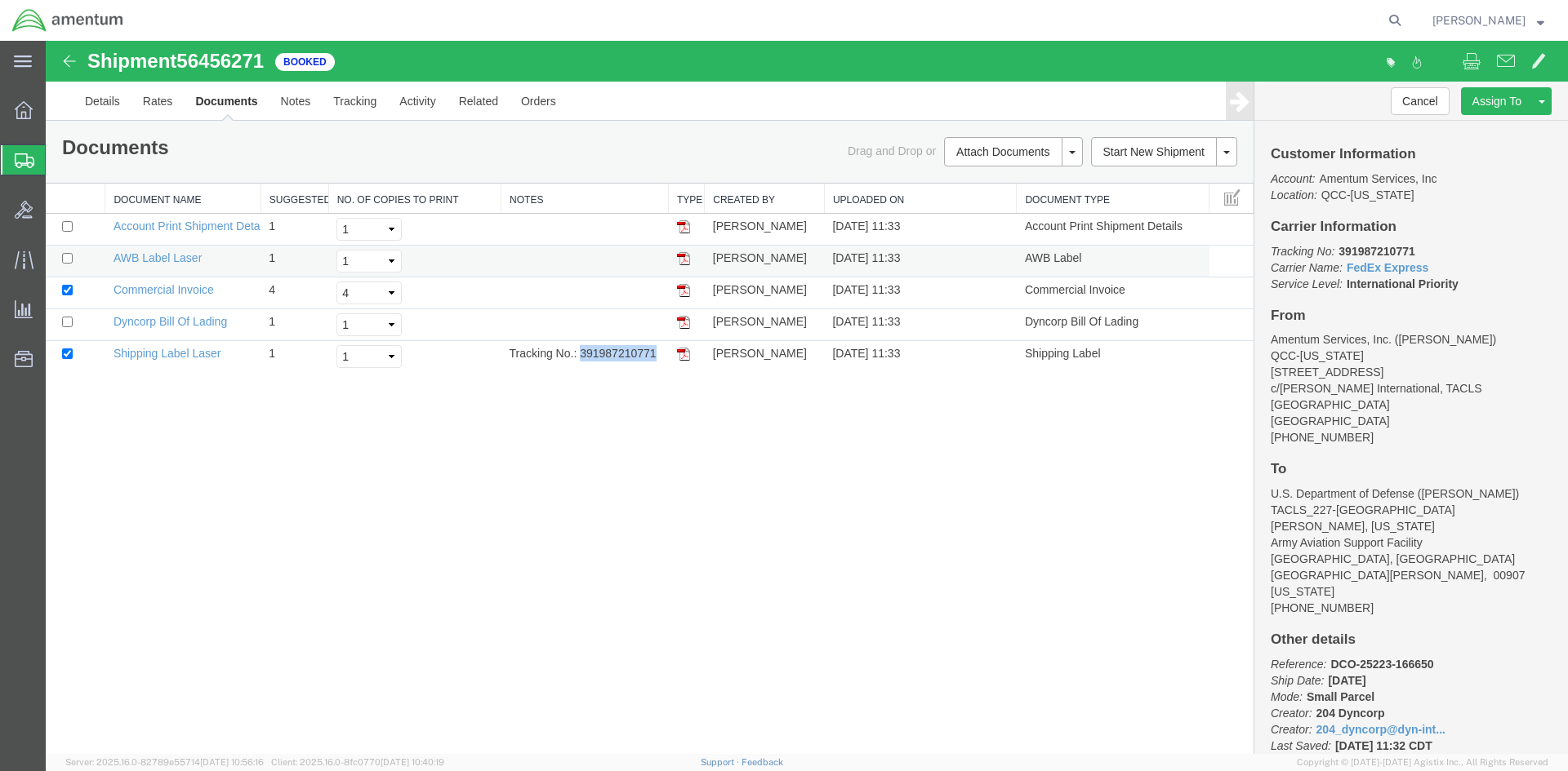
drag, startPoint x: 687, startPoint y: 258, endPoint x: 83, endPoint y: 312, distance: 606.4
click at [687, 258] on img at bounding box center [683, 259] width 14 height 14
click at [14, 123] on div at bounding box center [23, 110] width 45 height 33
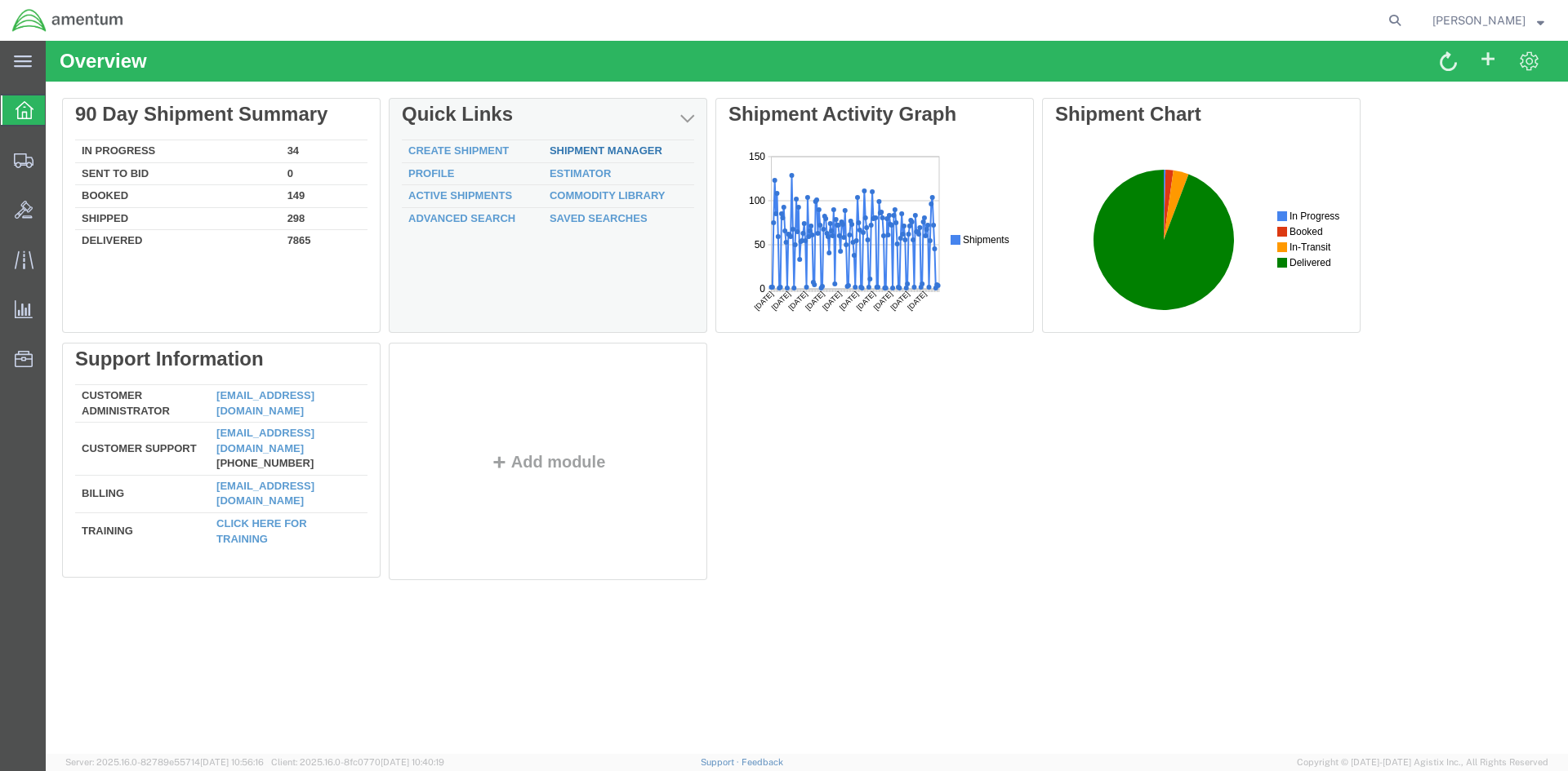
click at [624, 147] on link "Shipment Manager" at bounding box center [606, 150] width 112 height 13
